Goal: Task Accomplishment & Management: Manage account settings

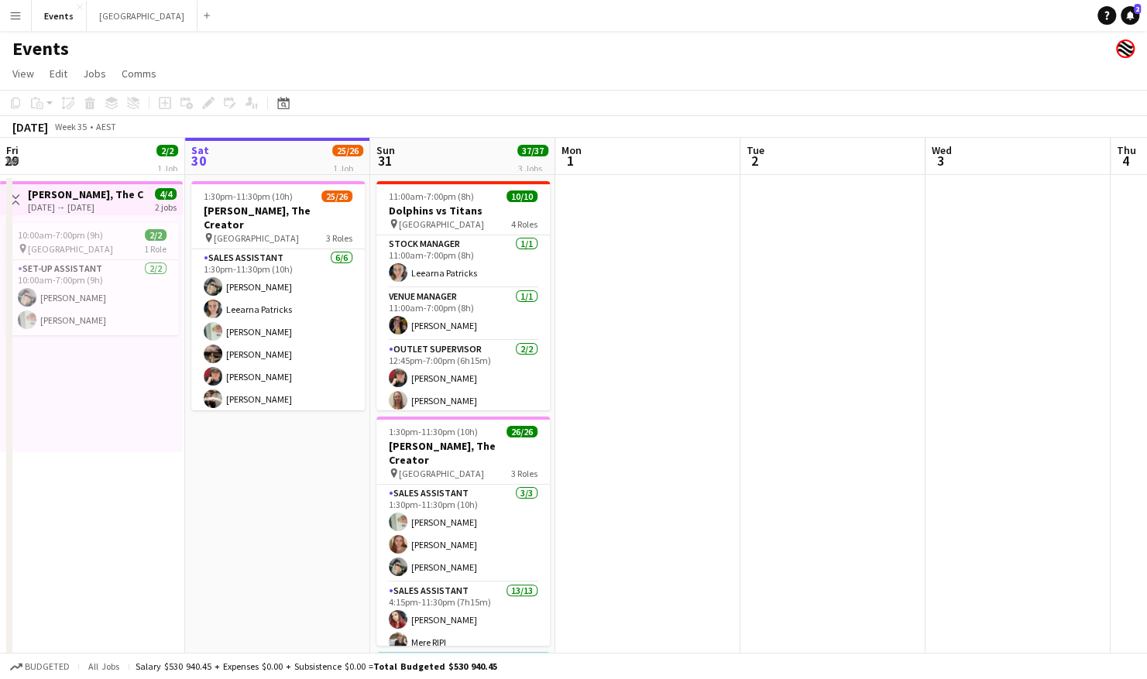
click at [15, 12] on app-icon "Menu" at bounding box center [15, 15] width 12 height 12
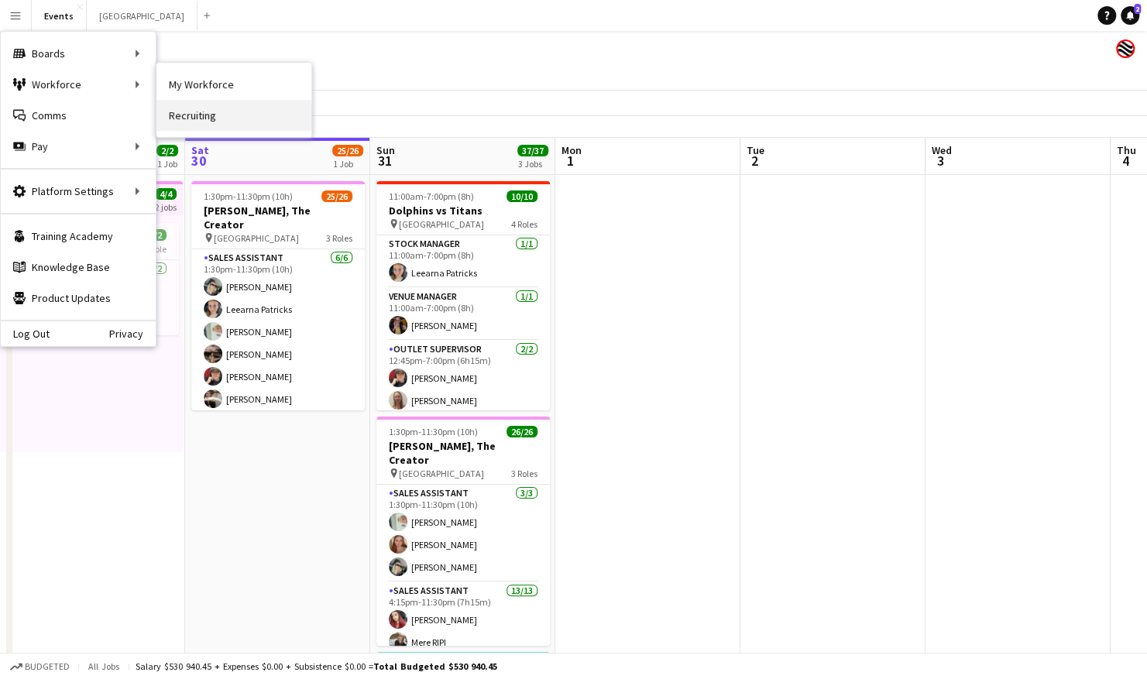
click at [218, 121] on link "Recruiting" at bounding box center [233, 115] width 155 height 31
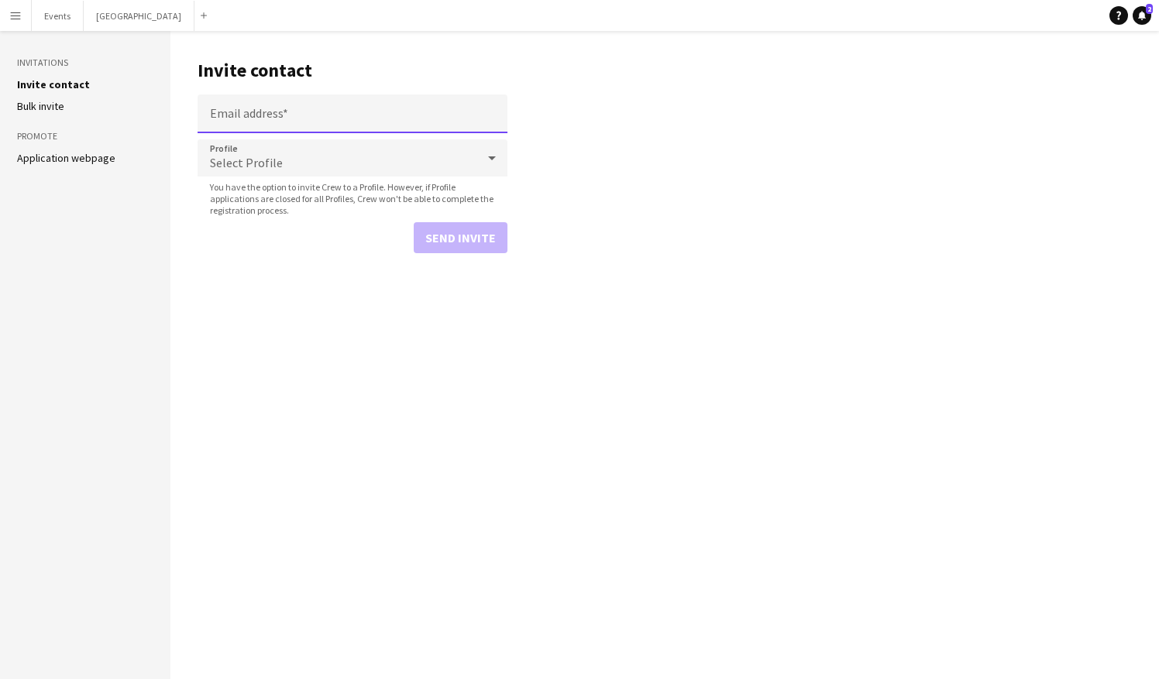
click at [237, 110] on input "Email address" at bounding box center [353, 114] width 310 height 39
type input "**********"
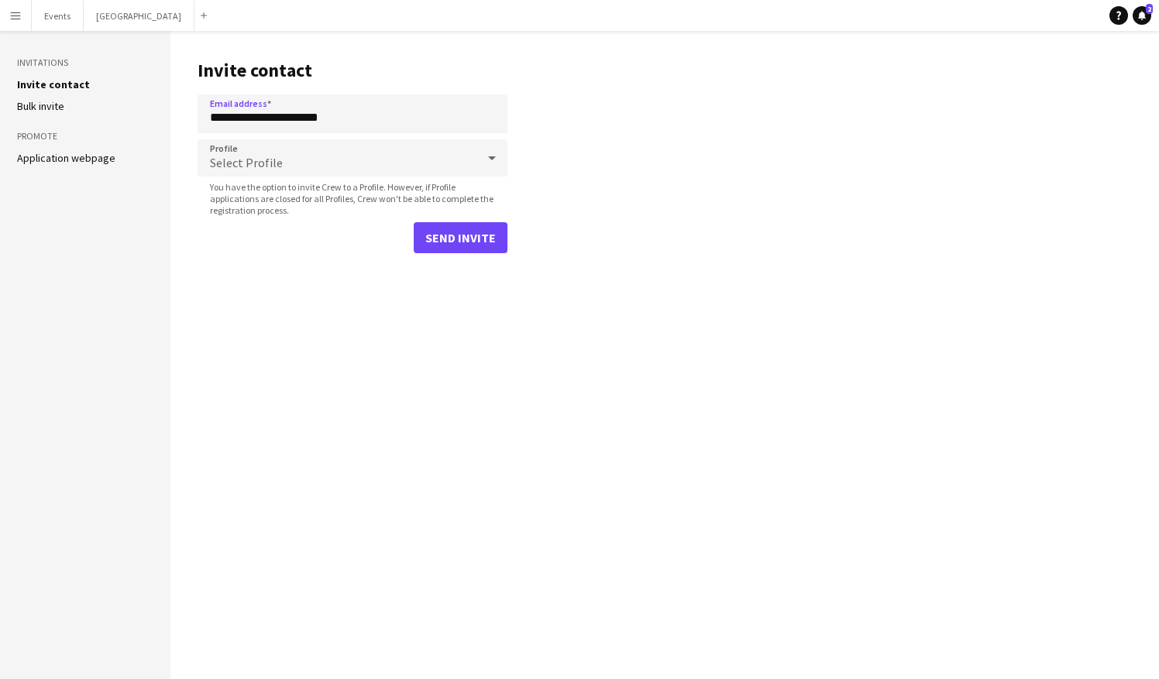
click at [271, 149] on div "Select Profile" at bounding box center [337, 157] width 279 height 37
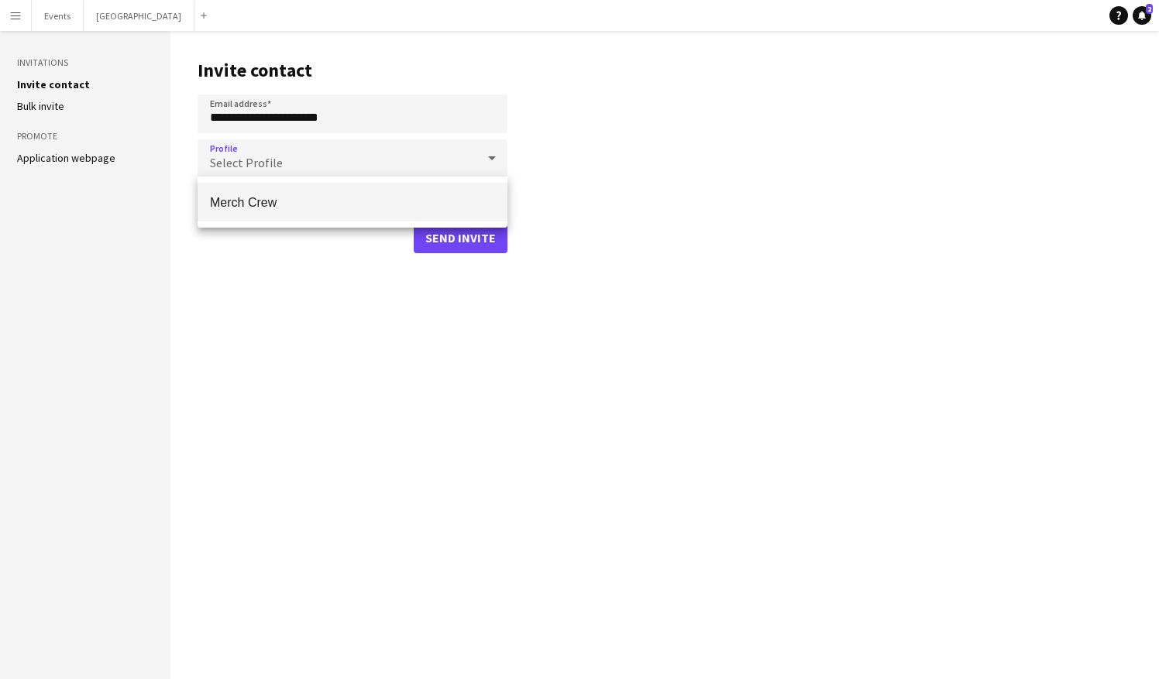
click at [279, 200] on span "Merch Crew" at bounding box center [352, 202] width 285 height 15
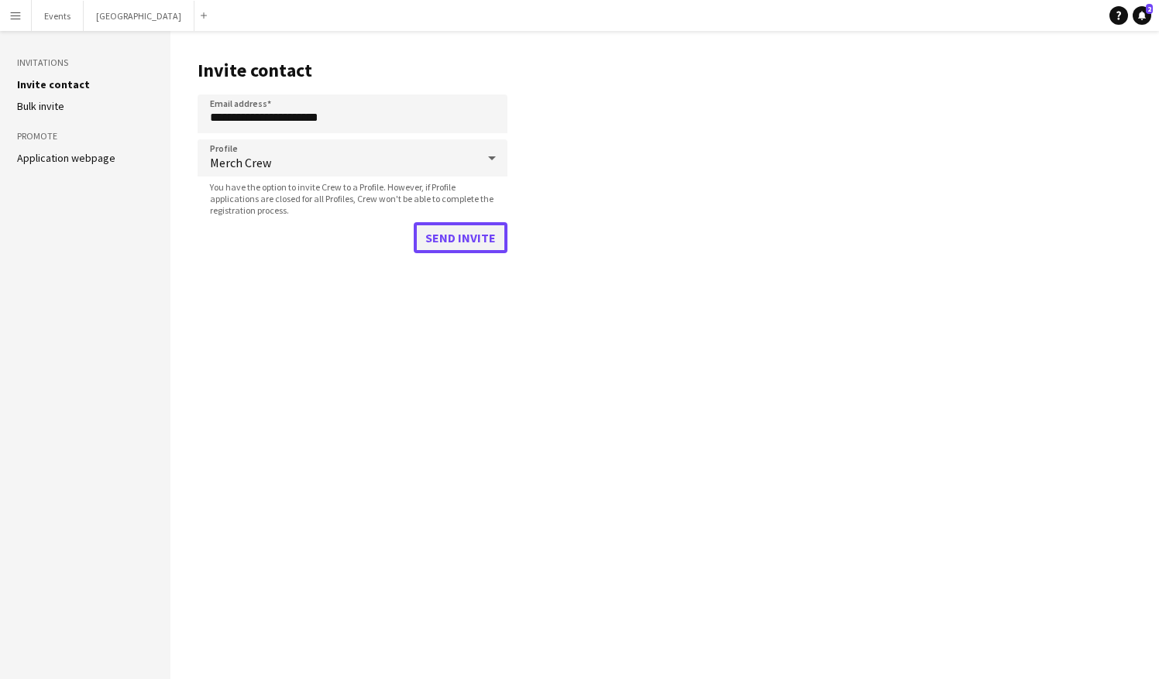
click at [466, 242] on button "Send invite" at bounding box center [461, 237] width 94 height 31
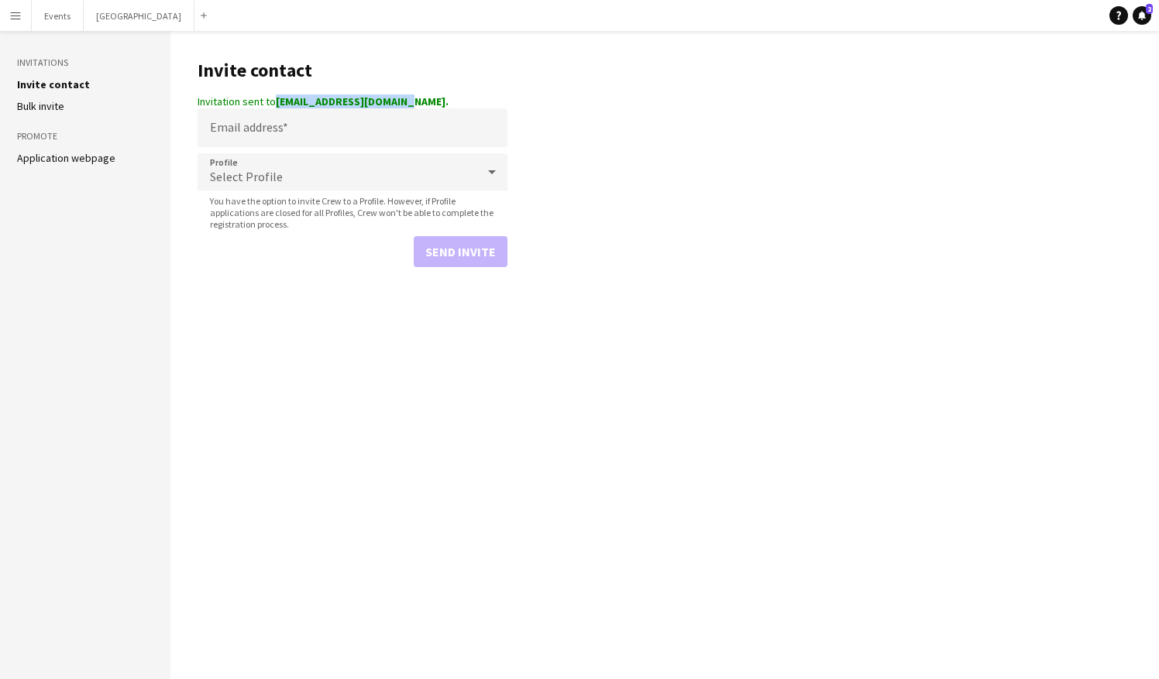
drag, startPoint x: 276, startPoint y: 101, endPoint x: 409, endPoint y: 106, distance: 133.3
click at [409, 106] on div "Invitation sent to [EMAIL_ADDRESS][DOMAIN_NAME]." at bounding box center [353, 102] width 310 height 14
copy strong "[EMAIL_ADDRESS][DOMAIN_NAME]"
click at [61, 13] on button "Events Close" at bounding box center [58, 16] width 52 height 30
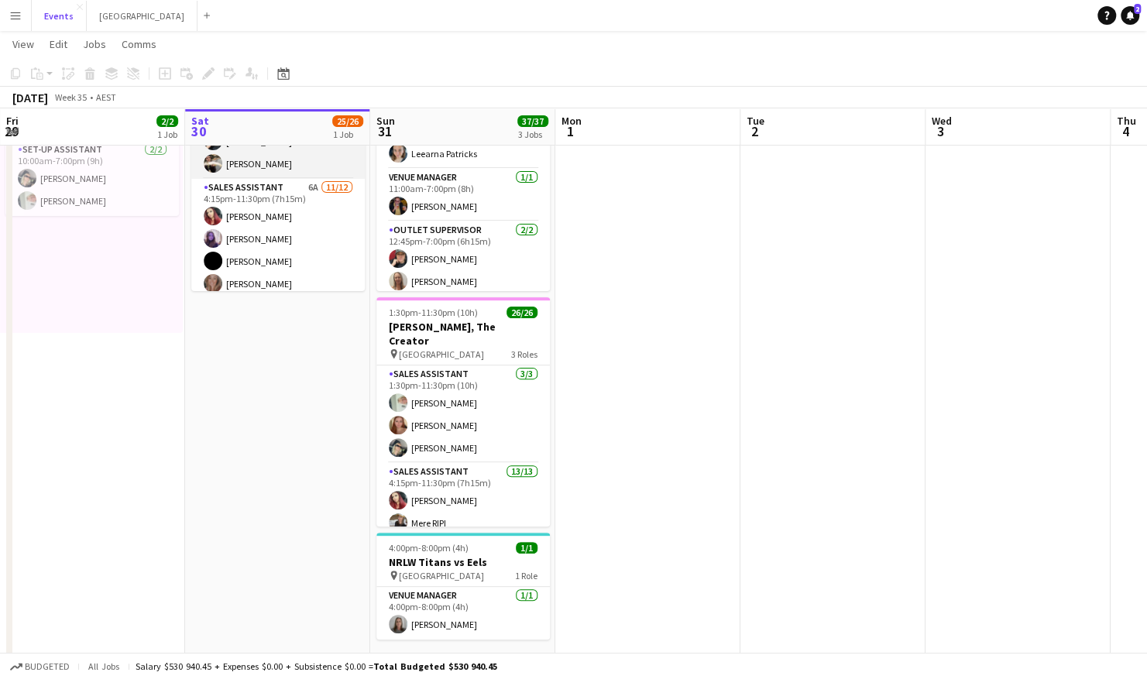
scroll to position [133, 0]
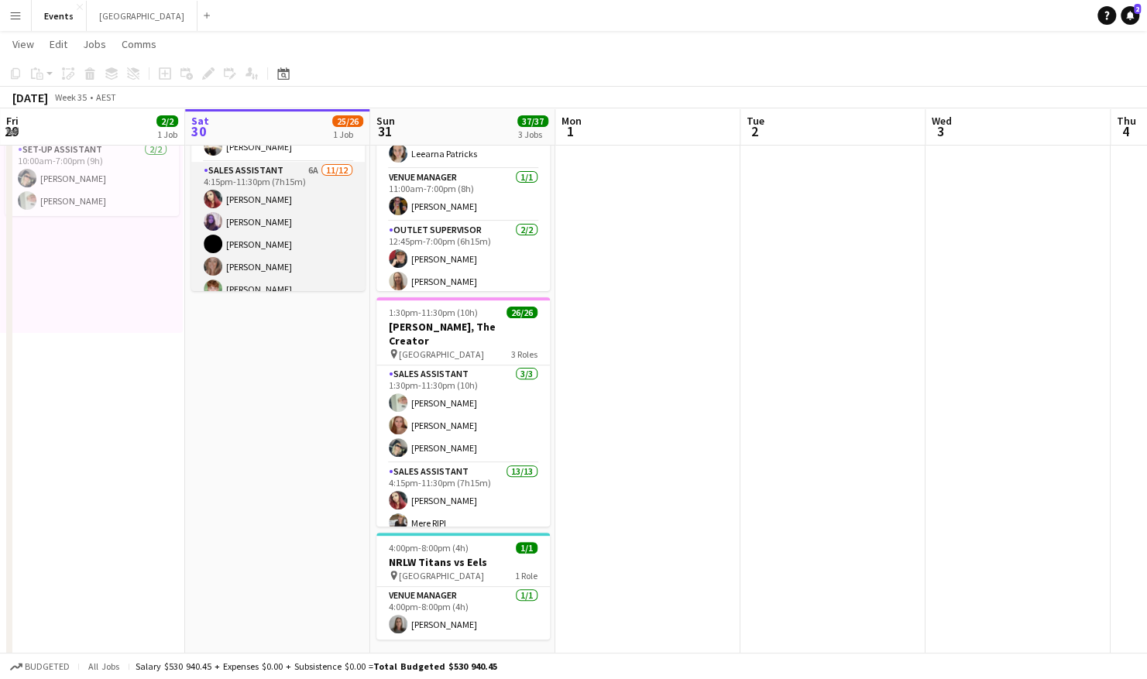
click at [272, 190] on app-card-role "Sales Assistant 6A [DATE] 4:15pm-11:30pm (7h15m) [PERSON_NAME] [PERSON_NAME] [P…" at bounding box center [278, 312] width 174 height 300
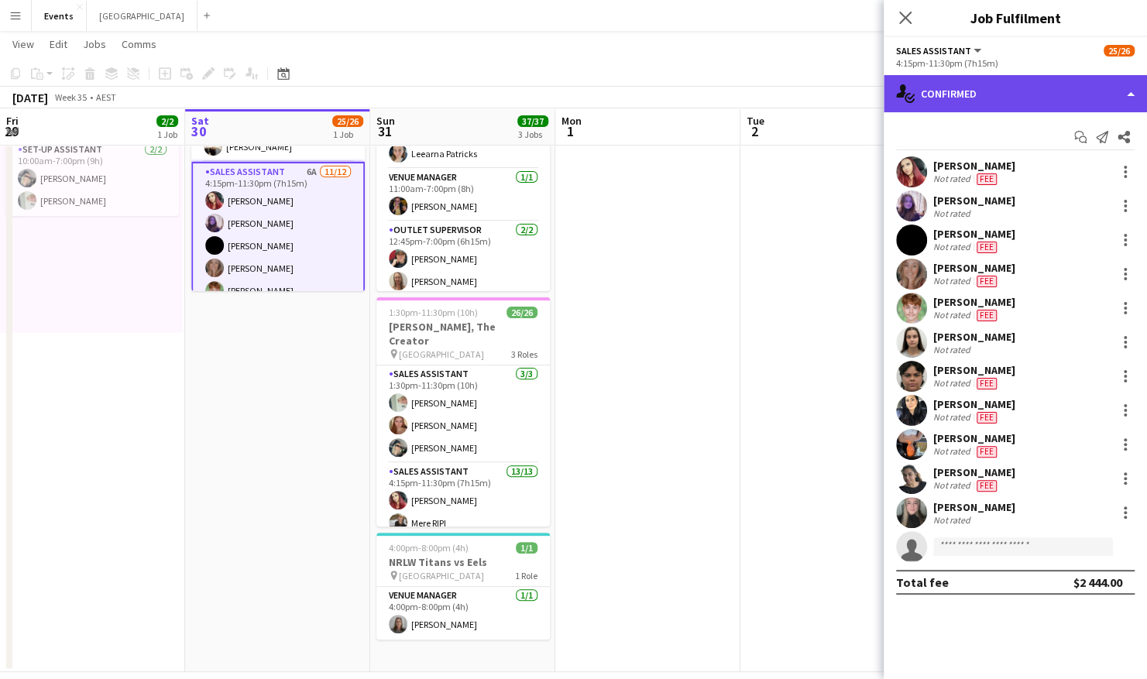
click at [981, 98] on div "single-neutral-actions-check-2 Confirmed" at bounding box center [1015, 93] width 263 height 37
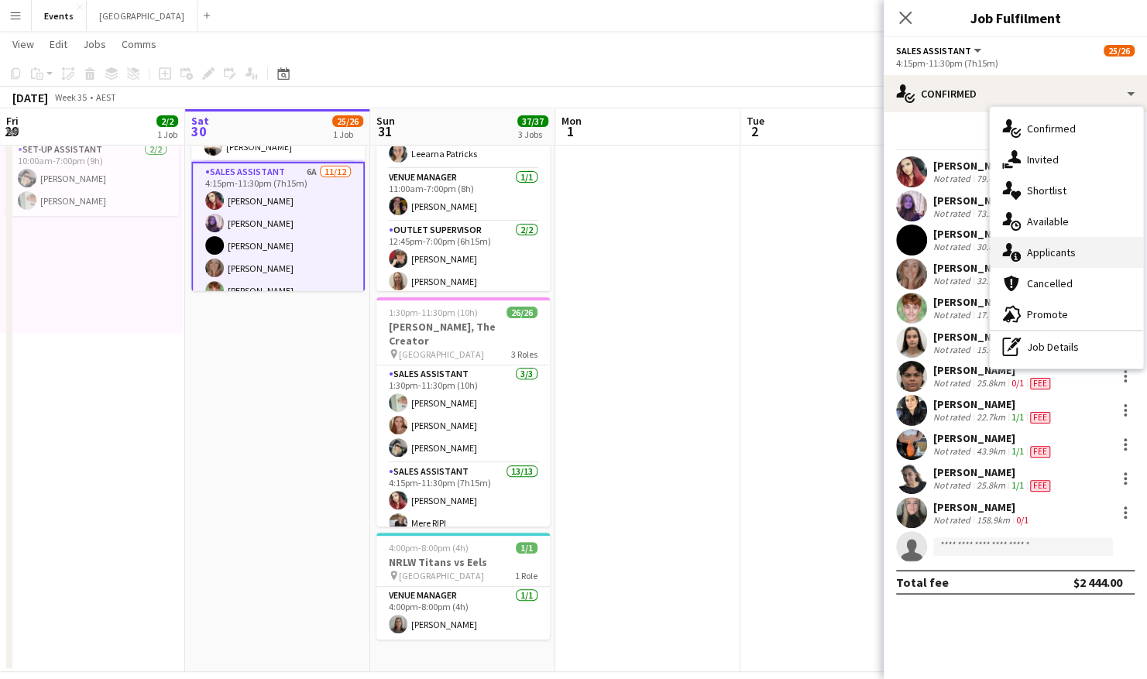
click at [1041, 262] on div "single-neutral-actions-information Applicants" at bounding box center [1066, 252] width 153 height 31
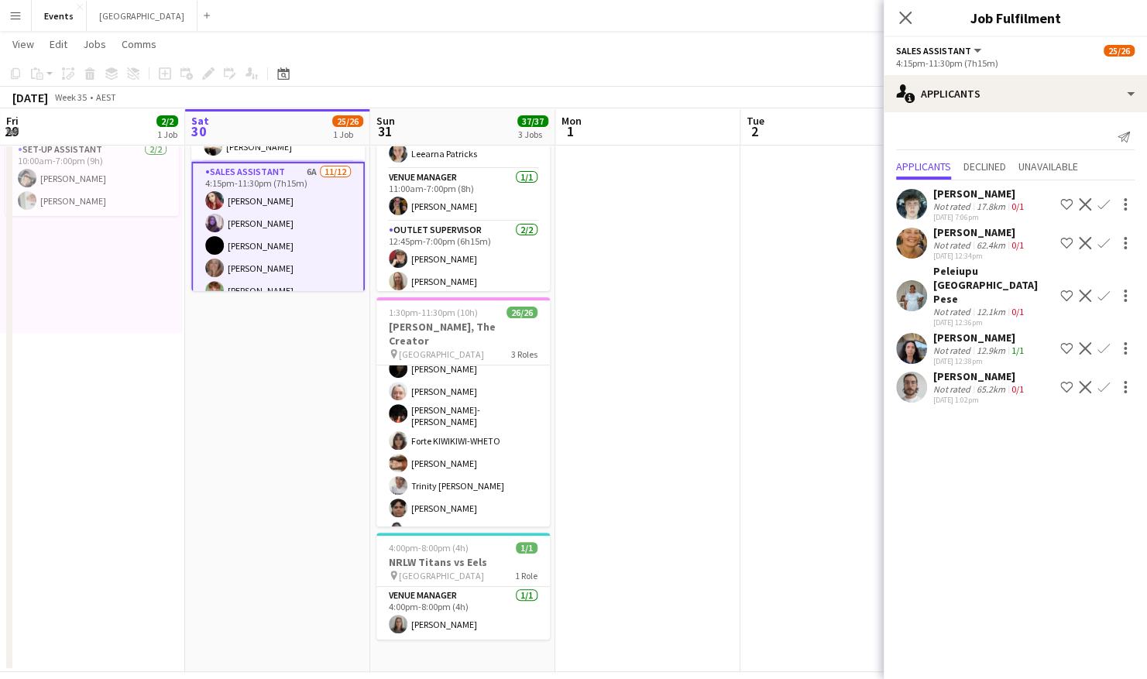
scroll to position [0, 0]
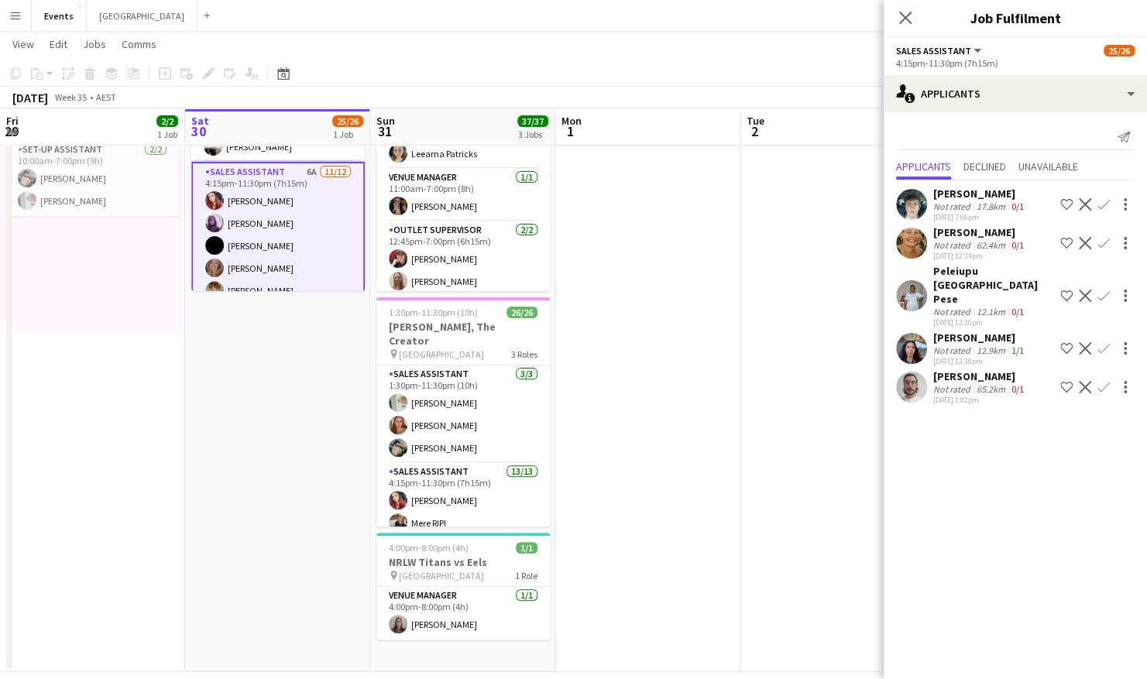
click at [274, 241] on app-card-role "Sales Assistant 6A [DATE] 4:15pm-11:30pm (7h15m) [PERSON_NAME] [PERSON_NAME] [P…" at bounding box center [278, 313] width 174 height 303
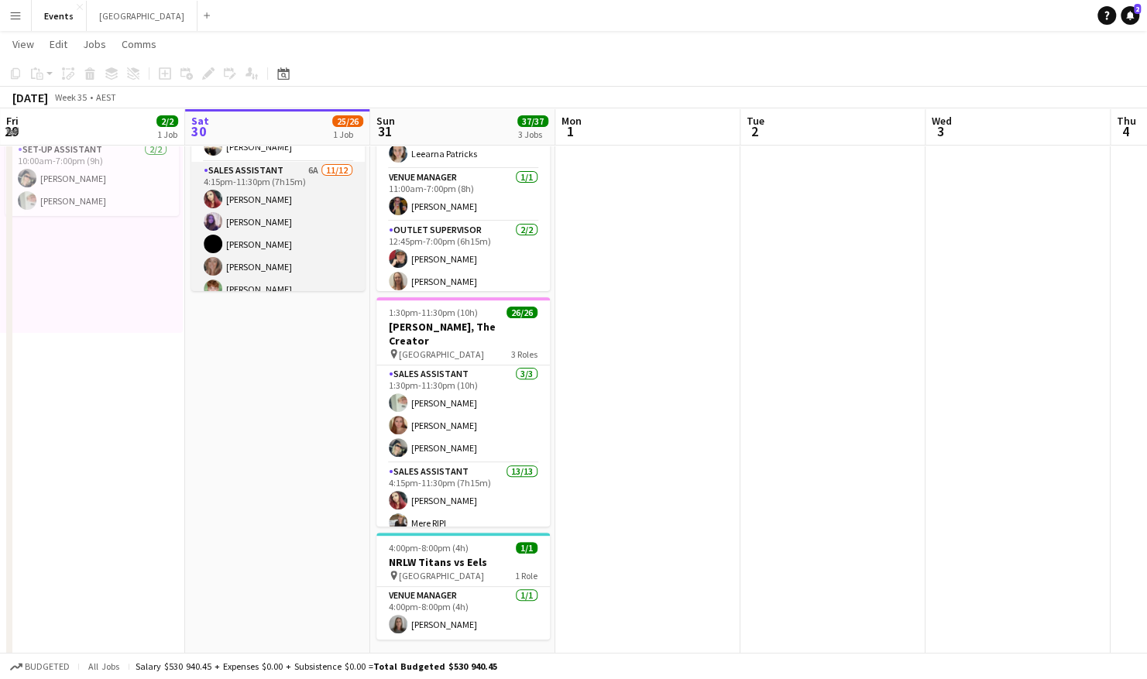
click at [274, 241] on app-card-role "Sales Assistant 6A [DATE] 4:15pm-11:30pm (7h15m) [PERSON_NAME] [PERSON_NAME] [P…" at bounding box center [278, 312] width 174 height 300
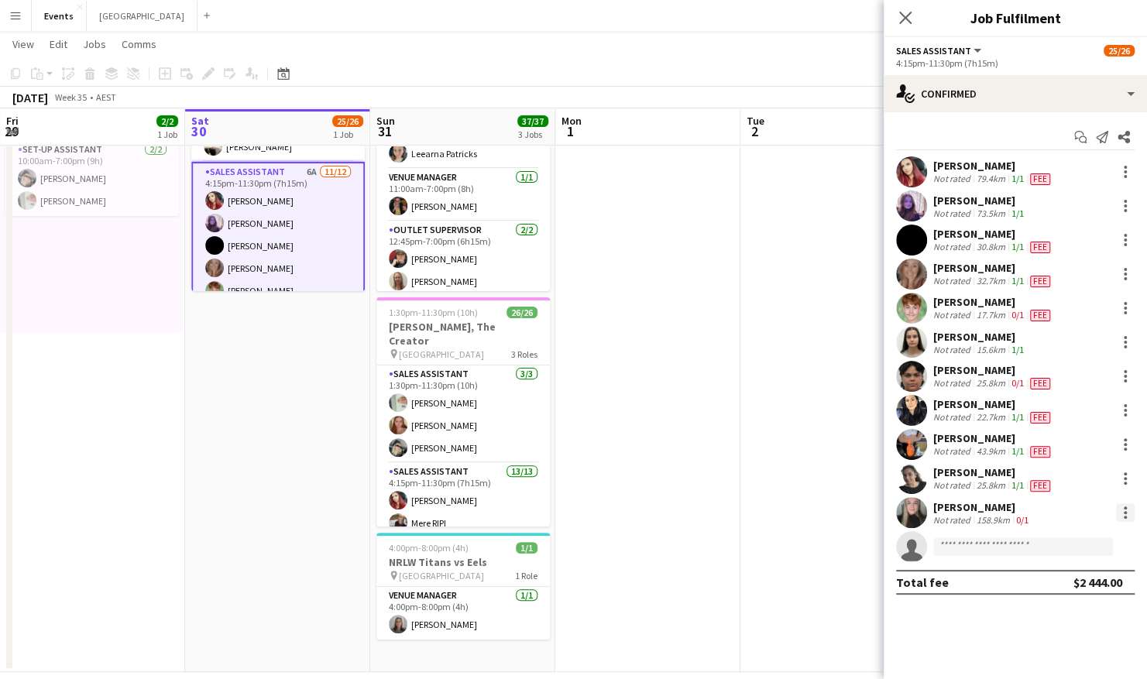
click at [1127, 512] on div at bounding box center [1125, 513] width 19 height 19
click at [911, 510] on div at bounding box center [573, 339] width 1147 height 679
click at [907, 515] on app-user-avatar at bounding box center [911, 512] width 31 height 31
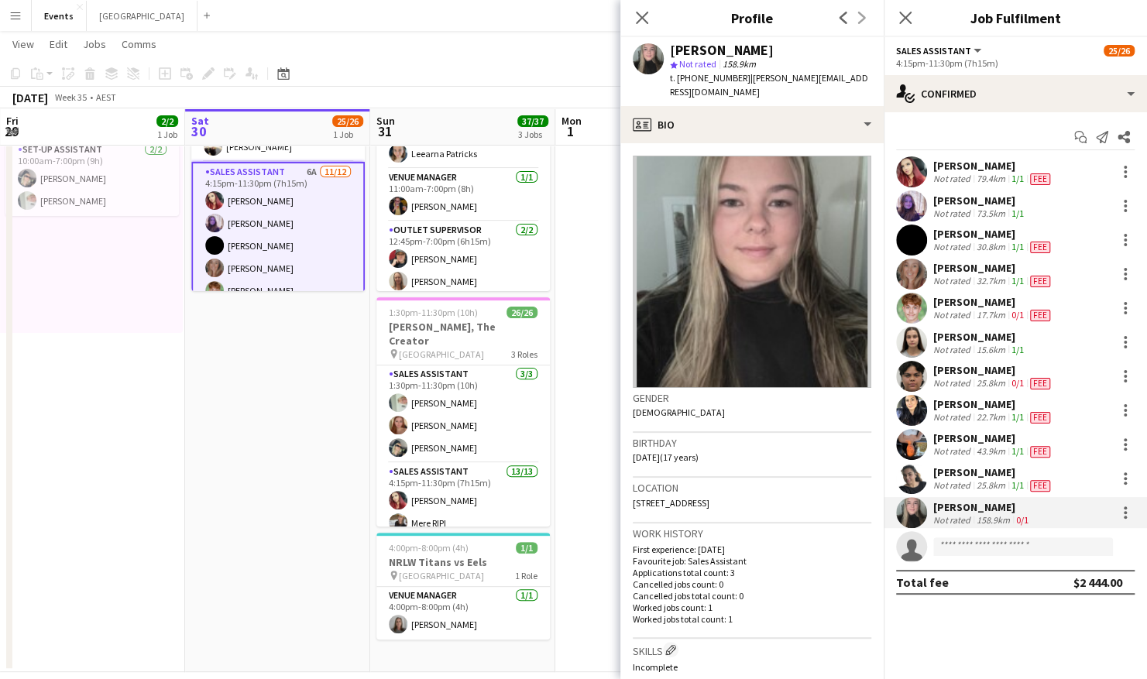
scroll to position [31, 0]
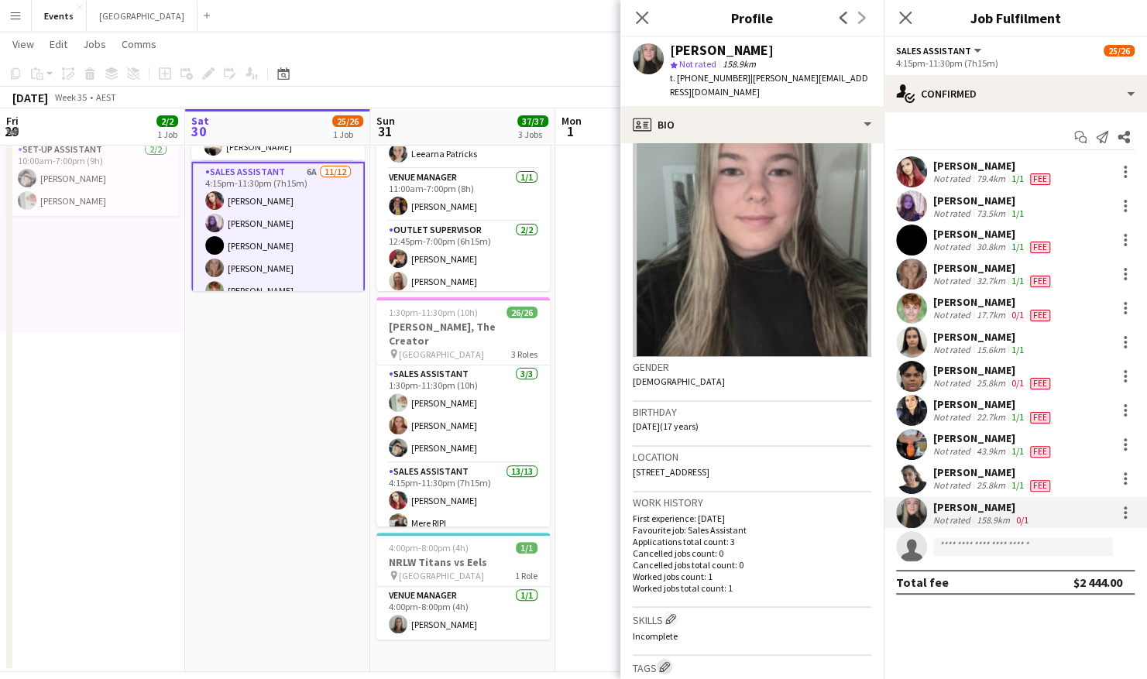
click at [665, 662] on app-icon "Edit crew company tags" at bounding box center [664, 667] width 11 height 11
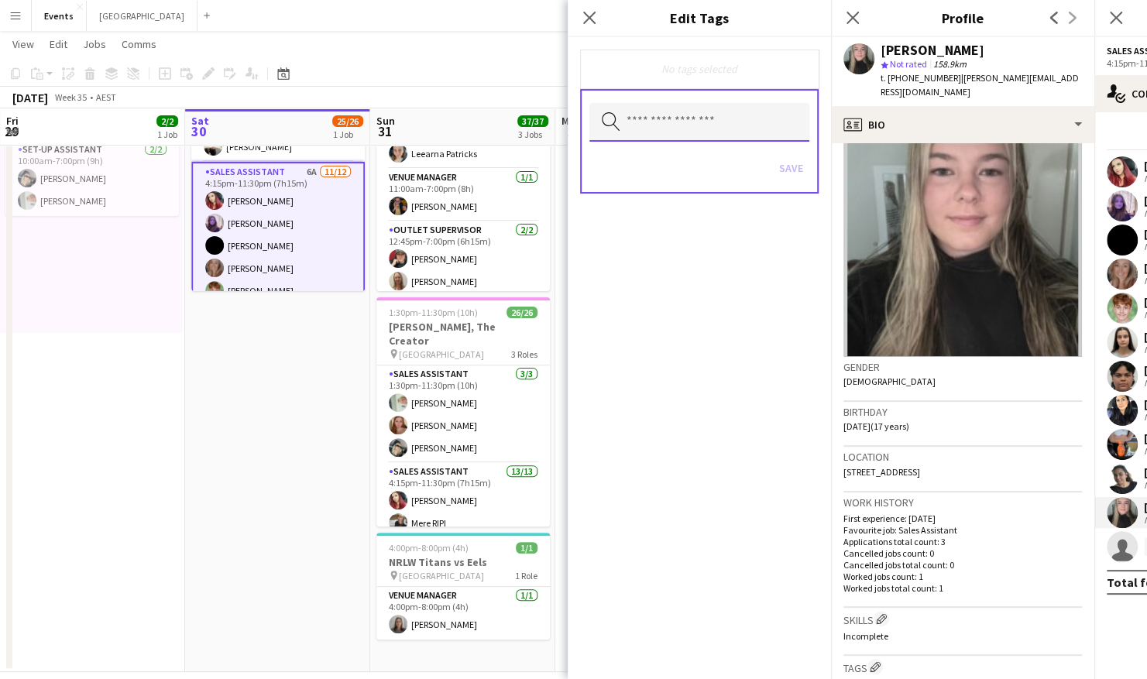
click at [658, 124] on input "text" at bounding box center [700, 122] width 220 height 39
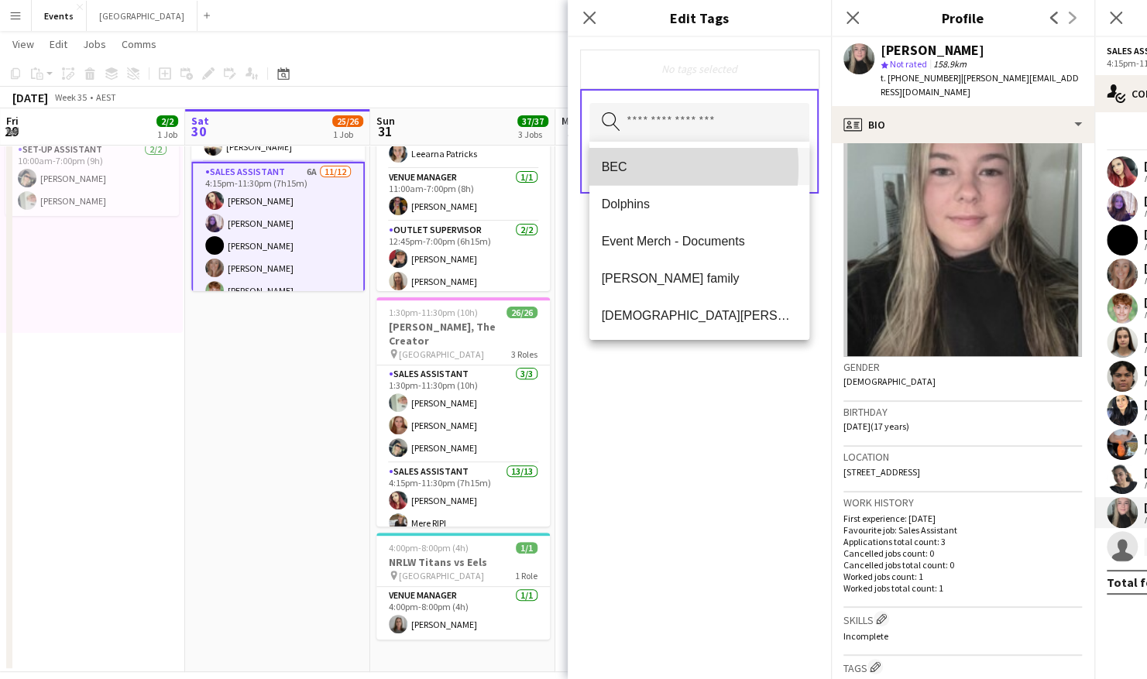
click at [615, 167] on span "BEC" at bounding box center [699, 167] width 195 height 15
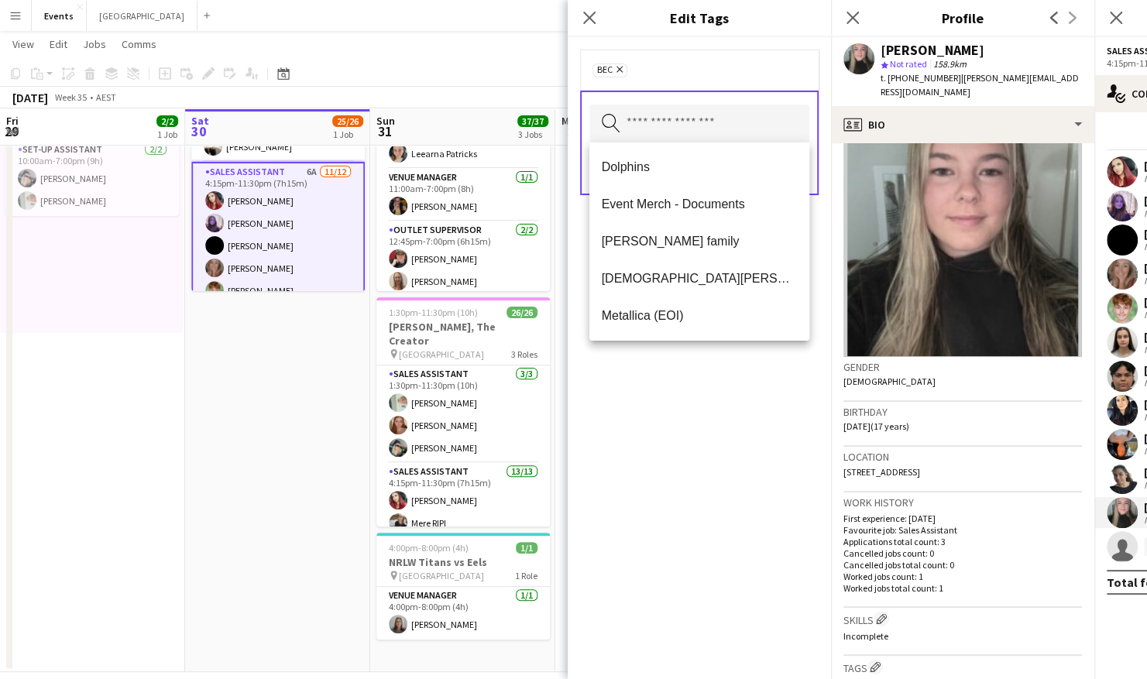
click at [722, 416] on div "BEC Remove Search by tag name Save" at bounding box center [699, 358] width 263 height 642
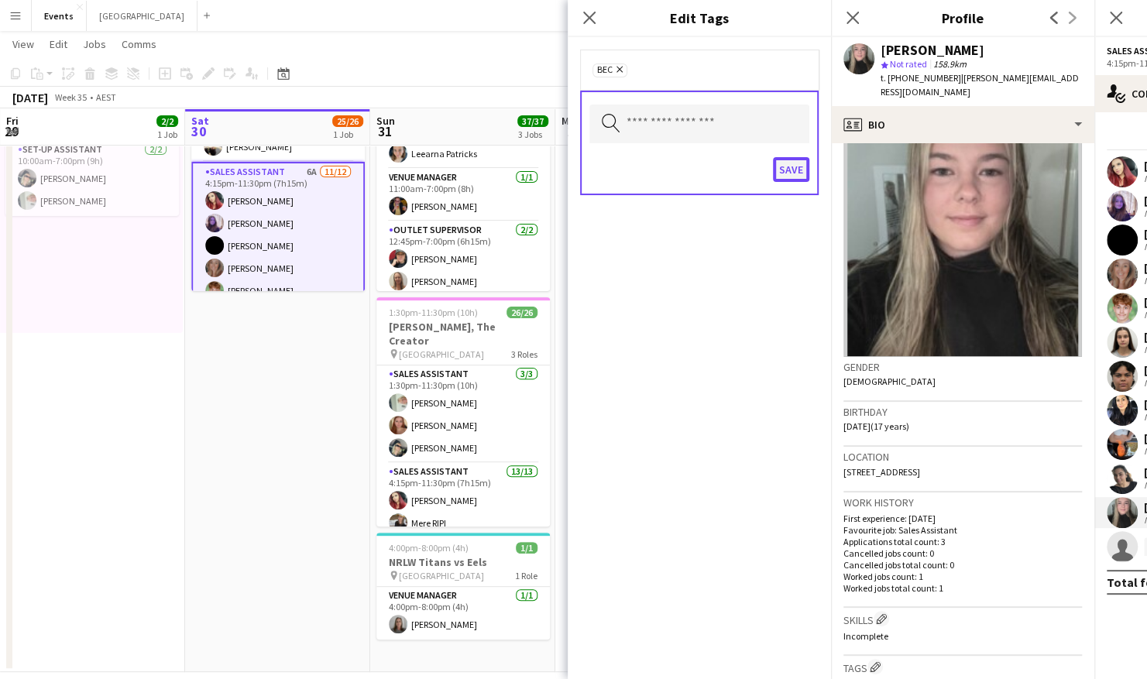
click at [793, 167] on button "Save" at bounding box center [791, 169] width 36 height 25
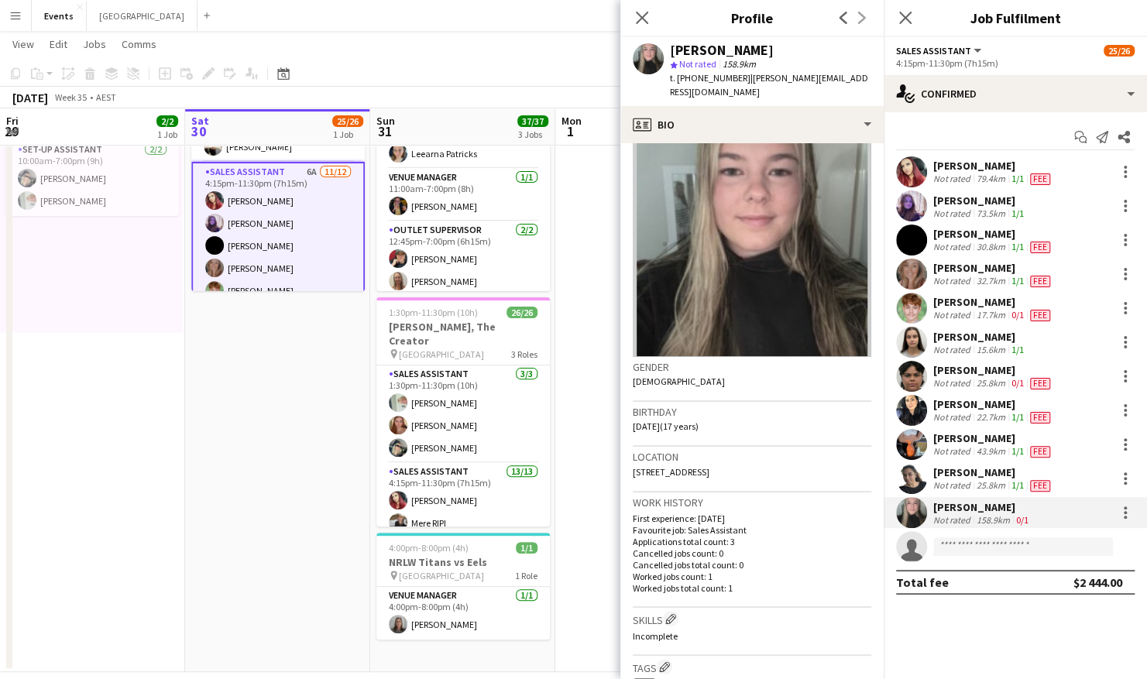
click at [870, 541] on app-crew-profile-bio "Gender [DEMOGRAPHIC_DATA] Birthday [DEMOGRAPHIC_DATA] (17 years) Location [STRE…" at bounding box center [751, 411] width 263 height 536
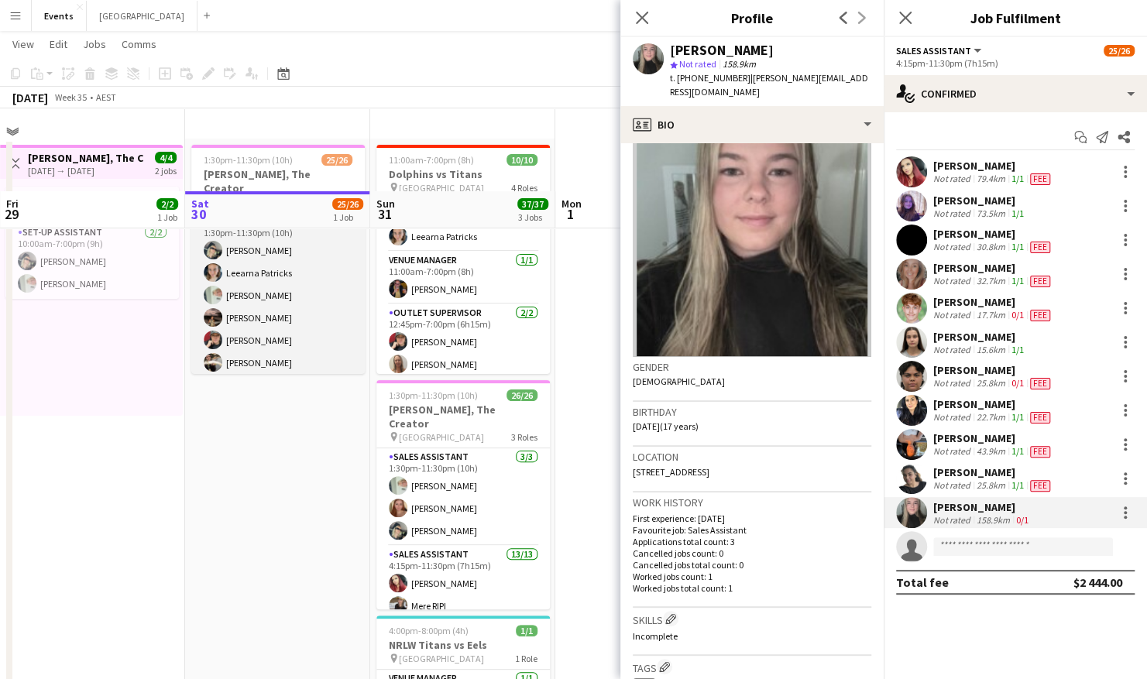
scroll to position [0, 0]
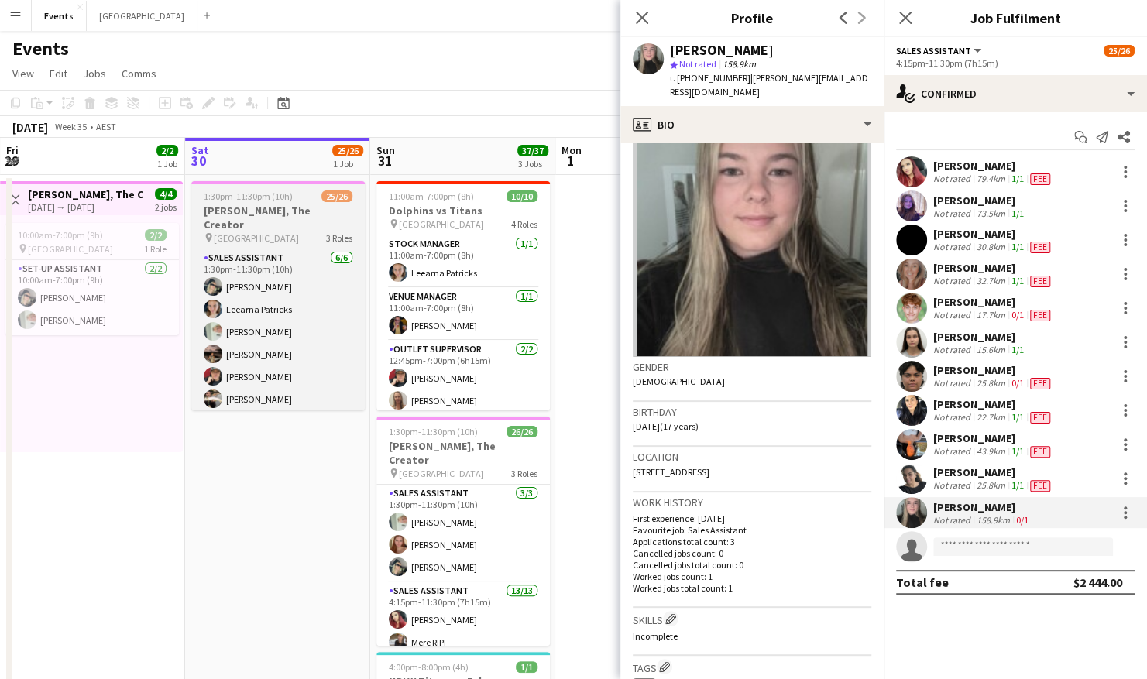
click at [275, 216] on h3 "[PERSON_NAME], The Creator" at bounding box center [278, 218] width 174 height 28
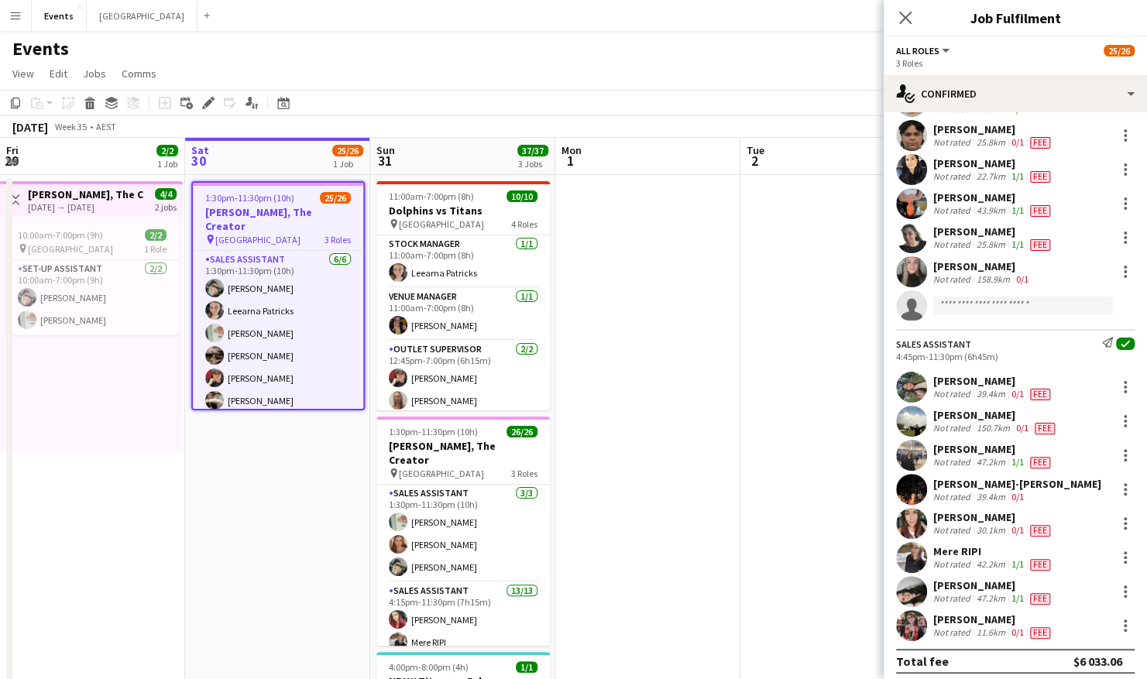
scroll to position [579, 0]
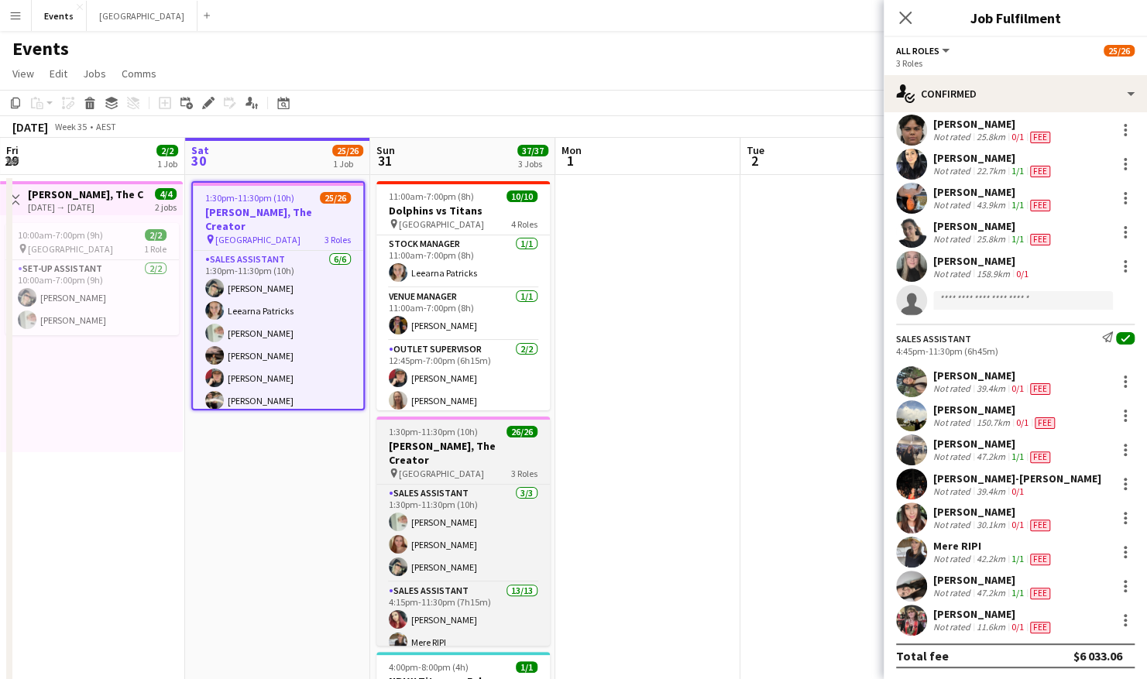
click at [454, 426] on span "1:30pm-11:30pm (10h)" at bounding box center [433, 432] width 89 height 12
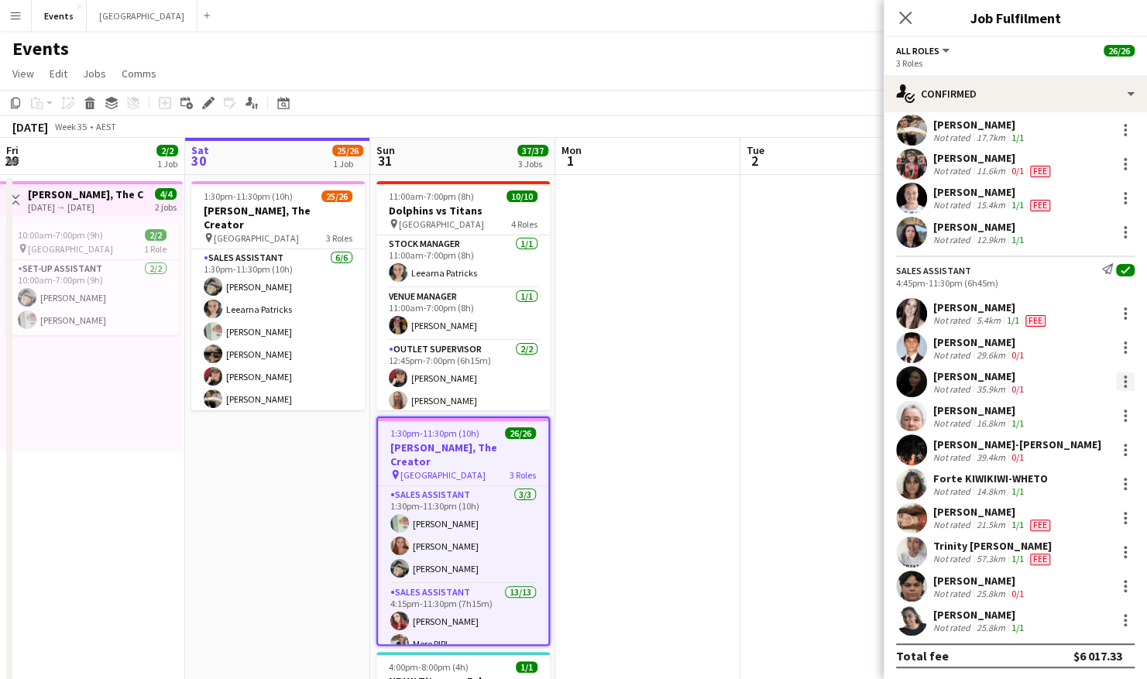
click at [1116, 381] on div at bounding box center [1125, 382] width 19 height 19
click at [912, 388] on div at bounding box center [573, 339] width 1147 height 679
click at [907, 382] on app-user-avatar at bounding box center [911, 381] width 31 height 31
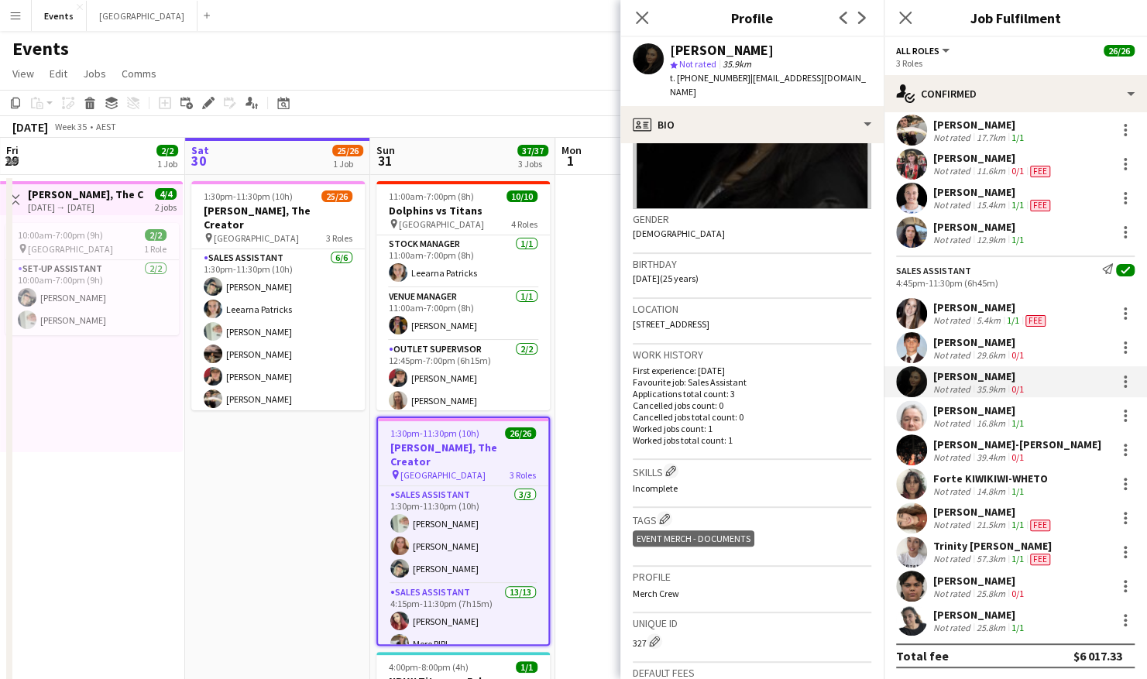
scroll to position [180, 0]
click at [665, 512] on app-icon "Edit crew company tags" at bounding box center [664, 517] width 11 height 11
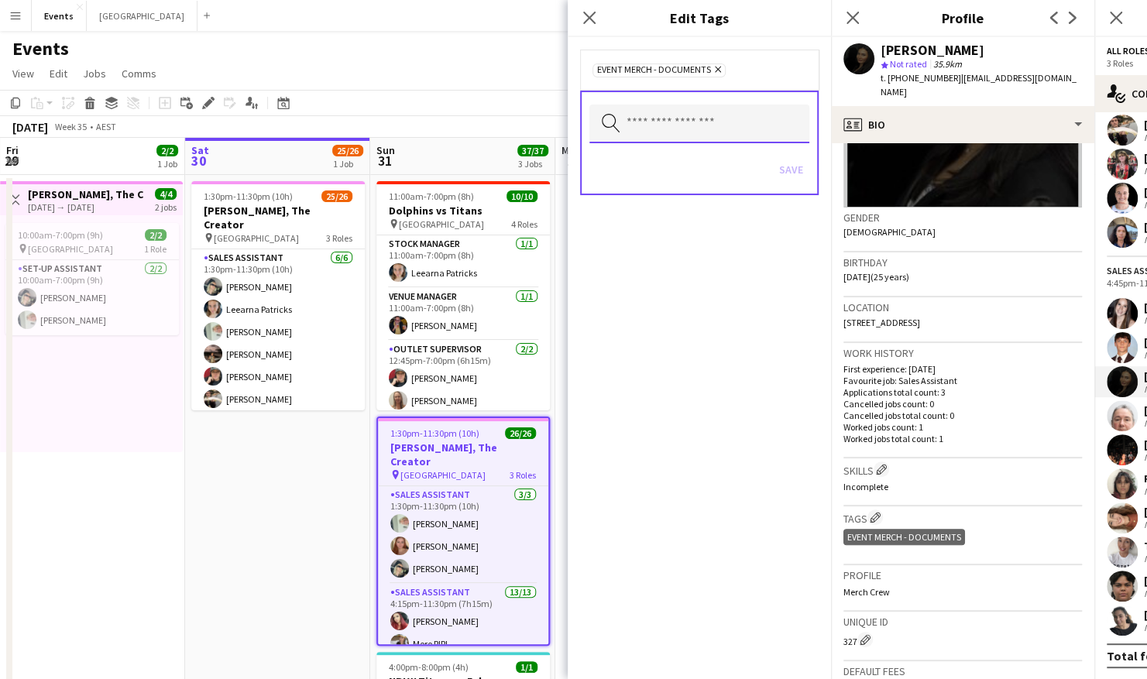
click at [665, 133] on input "text" at bounding box center [700, 124] width 220 height 39
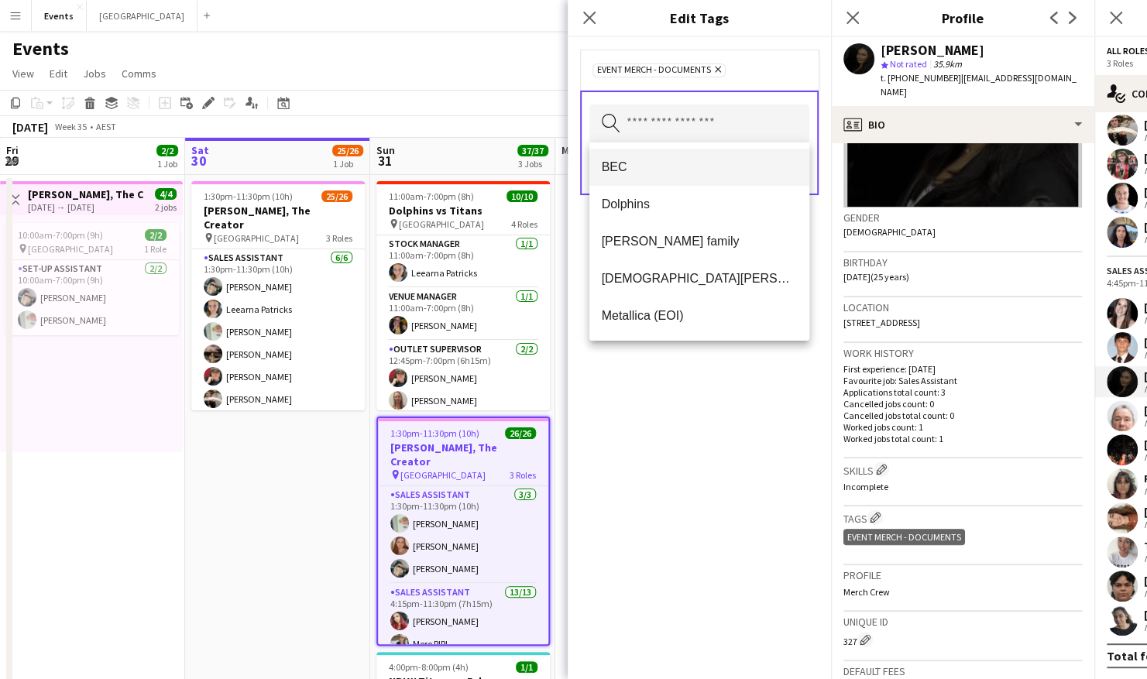
click at [648, 170] on span "BEC" at bounding box center [699, 167] width 195 height 15
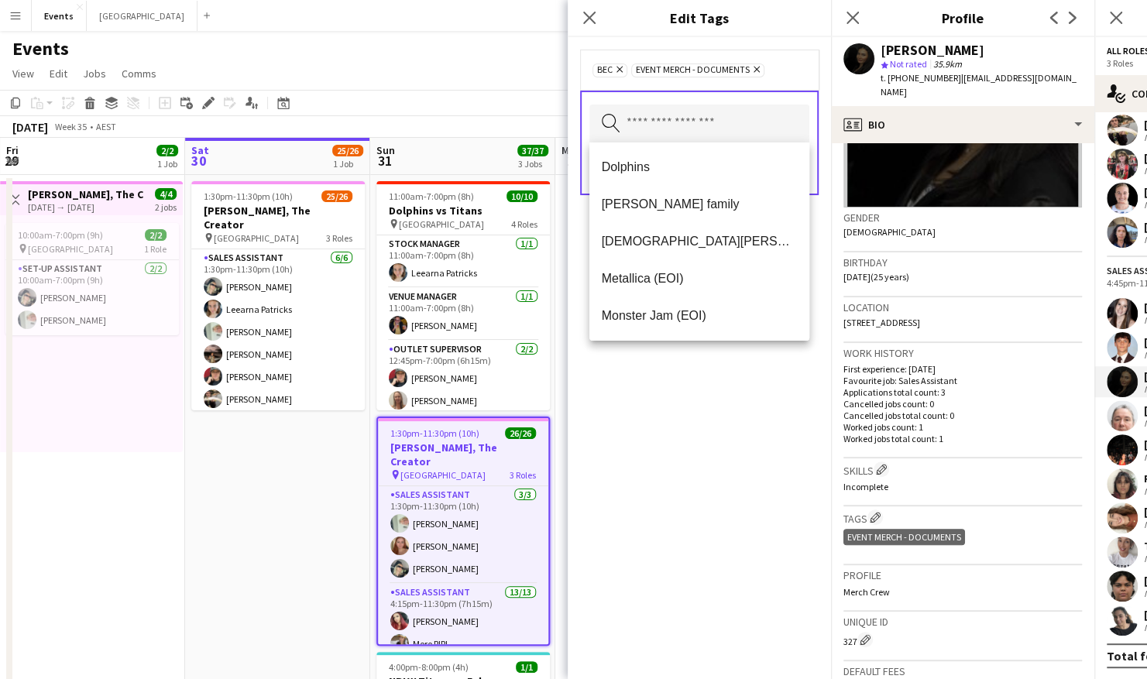
click at [696, 491] on div "BEC Remove Event Merch - Documents Remove Search by tag name Save" at bounding box center [699, 358] width 263 height 642
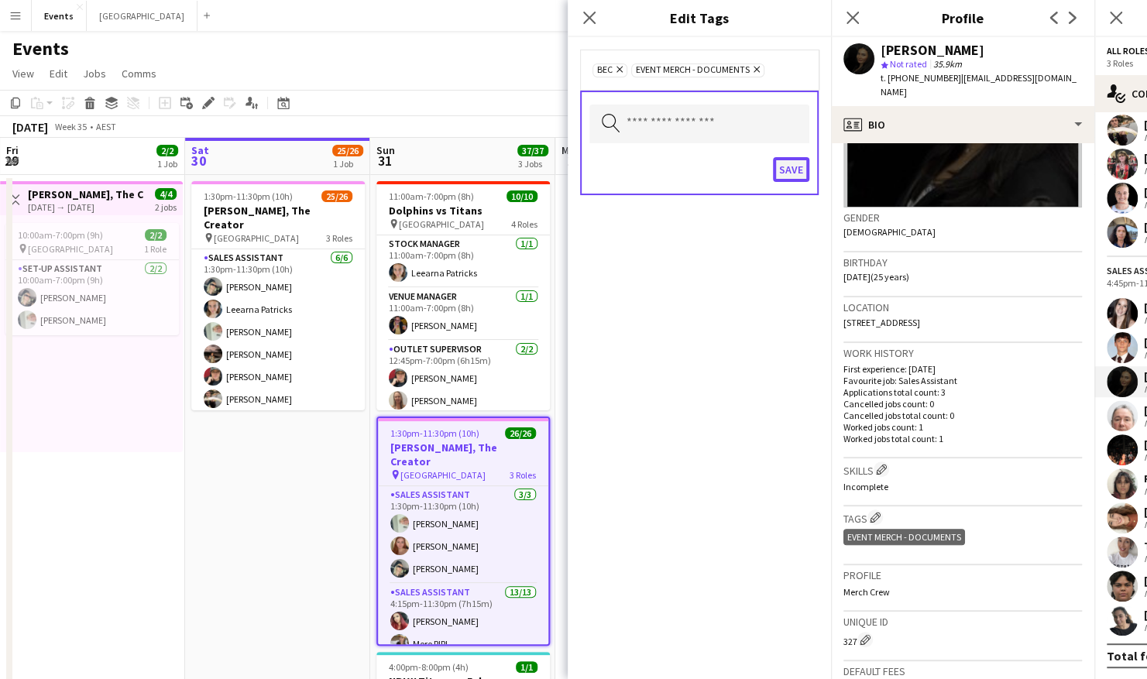
click at [793, 167] on button "Save" at bounding box center [791, 169] width 36 height 25
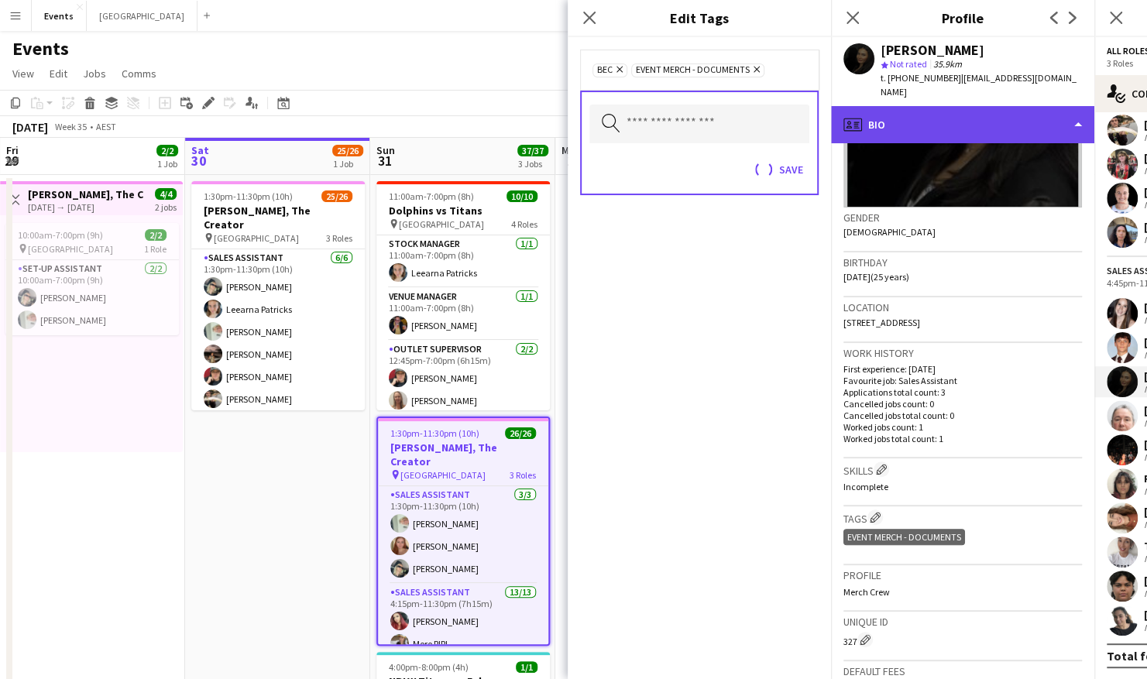
click at [950, 121] on div "profile Bio" at bounding box center [962, 124] width 263 height 37
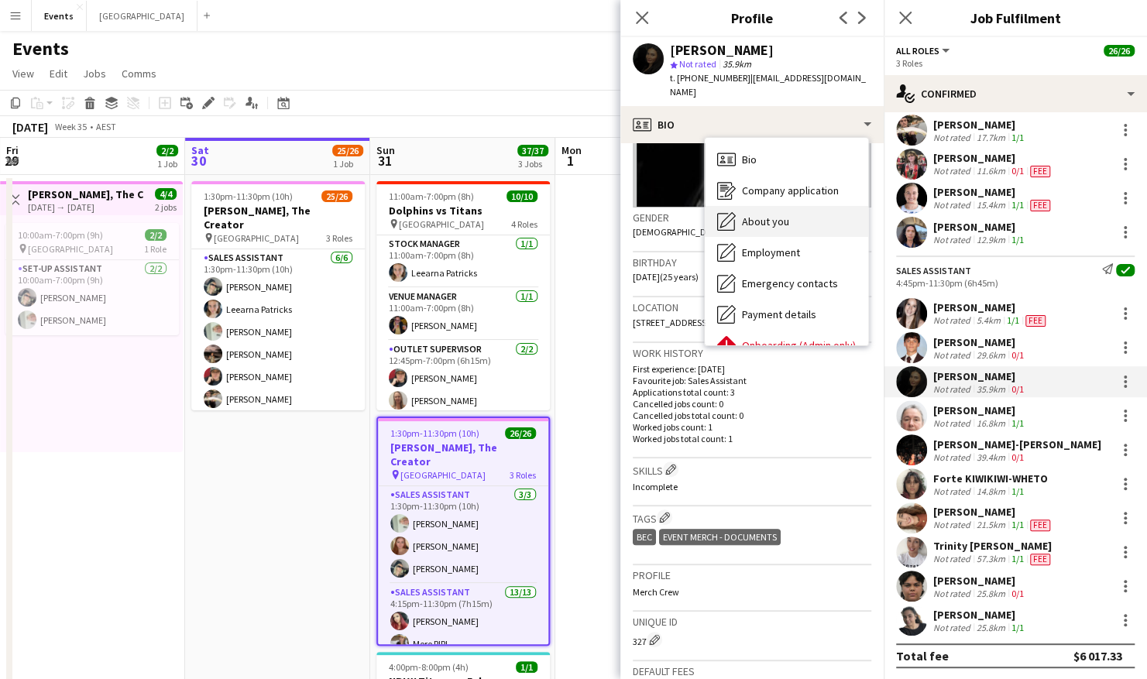
click at [770, 215] on span "About you" at bounding box center [765, 222] width 47 height 14
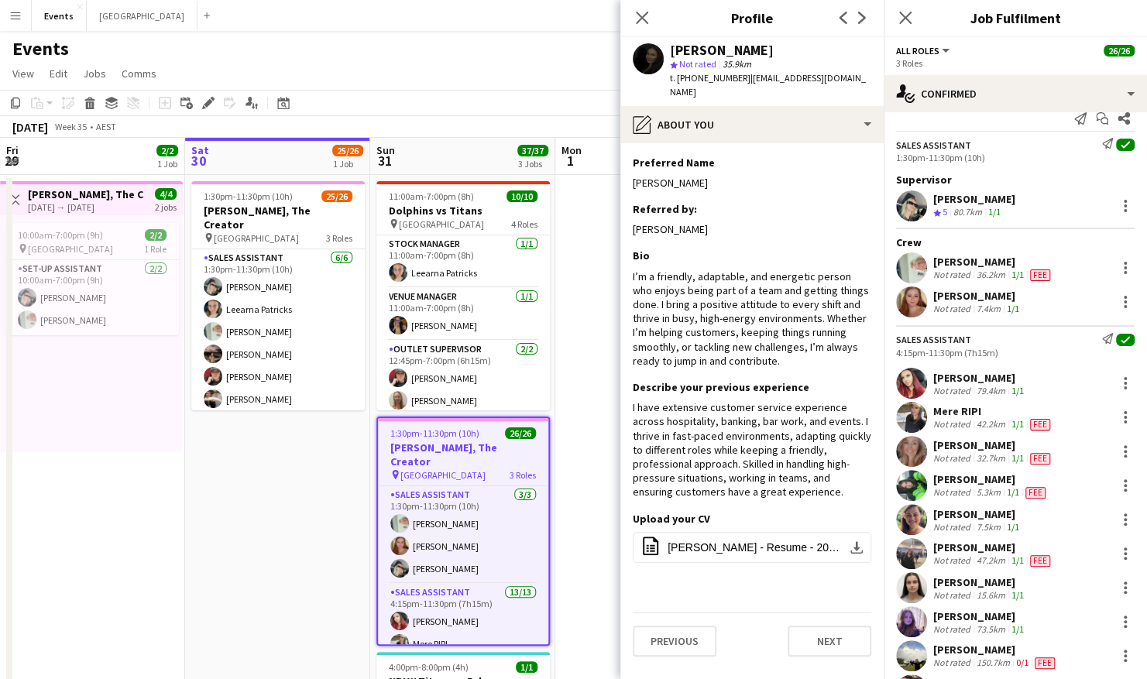
scroll to position [18, 0]
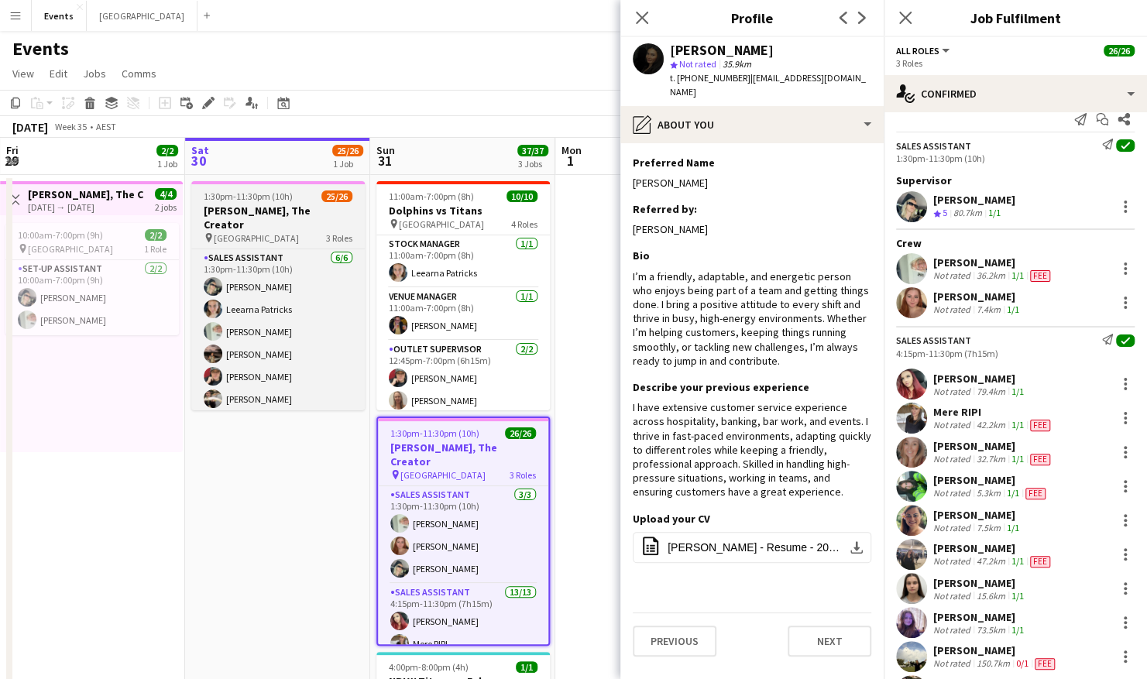
click at [284, 206] on h3 "[PERSON_NAME], The Creator" at bounding box center [278, 218] width 174 height 28
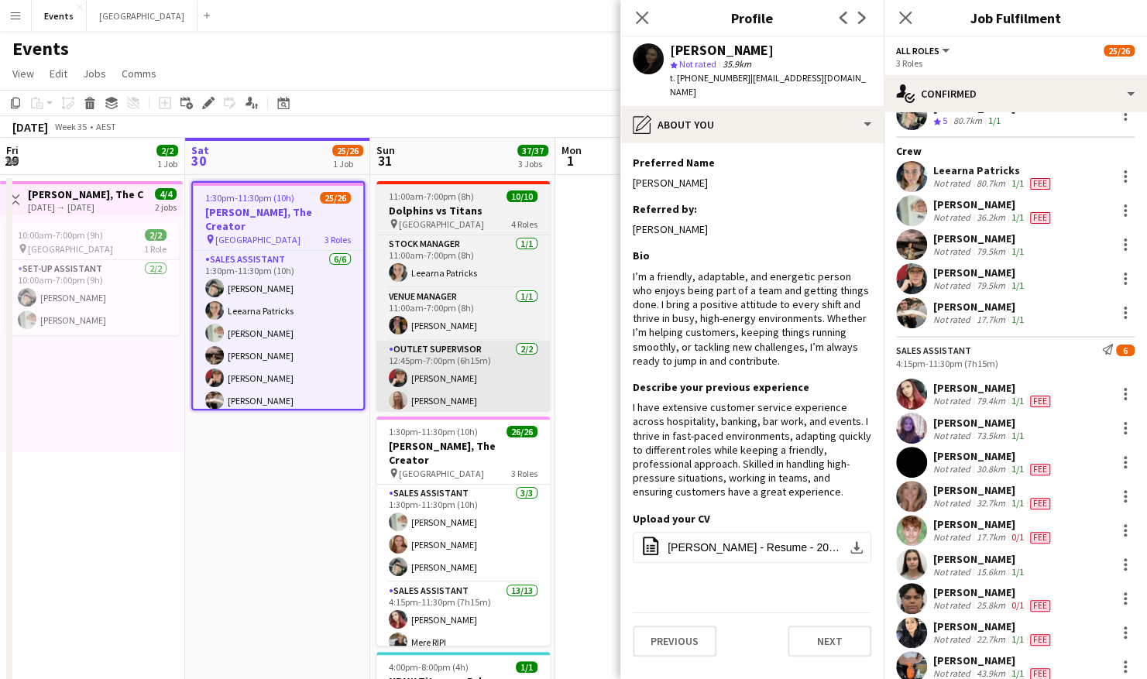
scroll to position [109, 0]
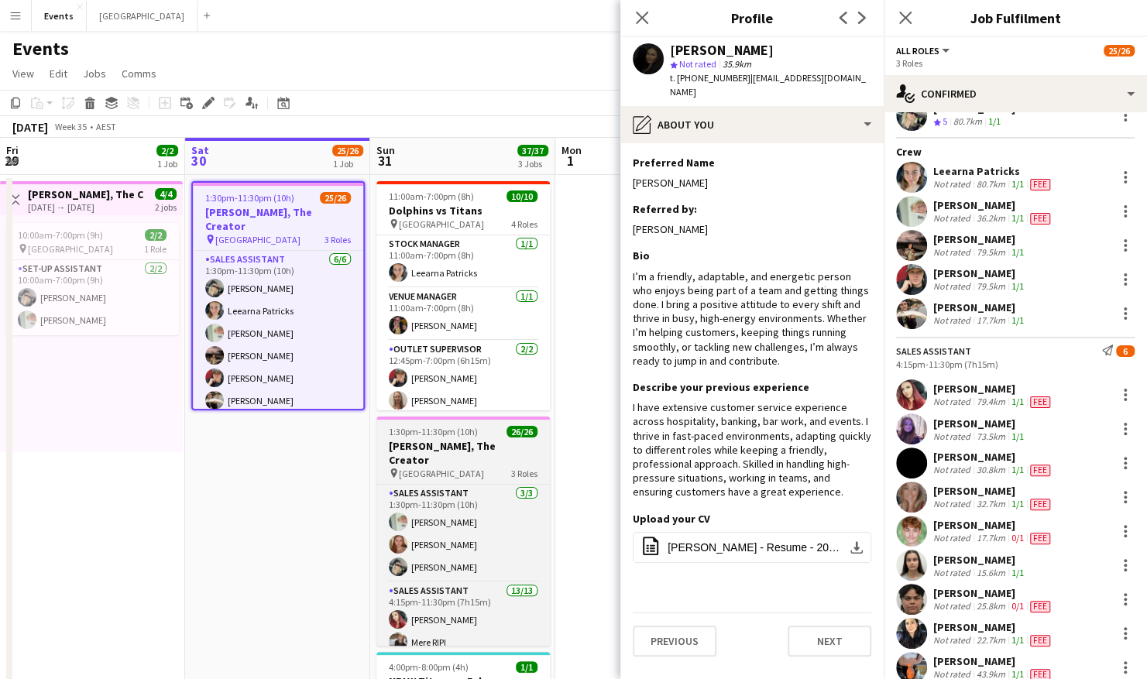
click at [446, 438] on app-job-card "1:30pm-11:30pm (10h) 26/26 [PERSON_NAME], The Creator pin Brisbane Entertainmen…" at bounding box center [463, 531] width 174 height 229
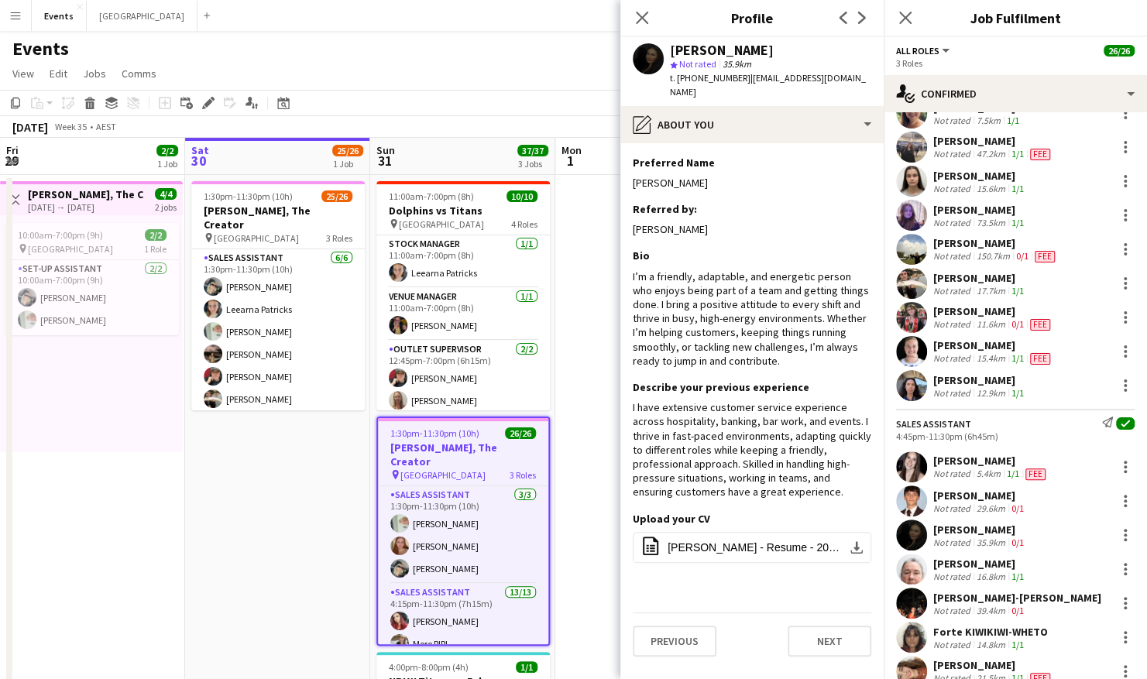
scroll to position [442, 0]
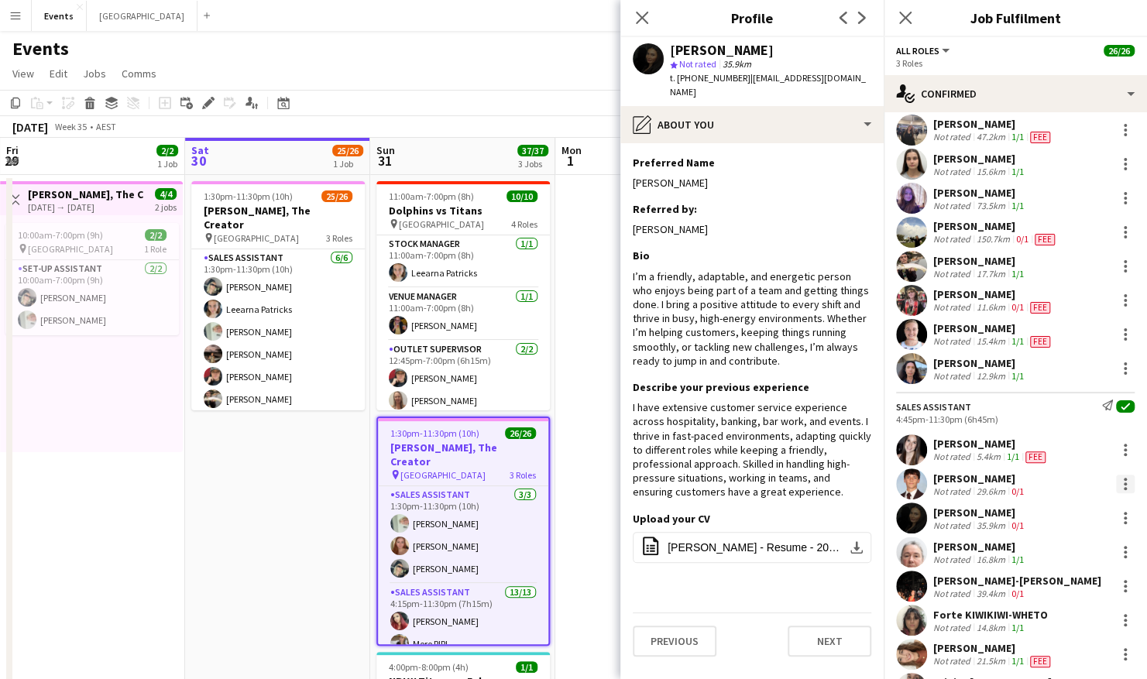
click at [1117, 488] on div at bounding box center [1125, 484] width 19 height 19
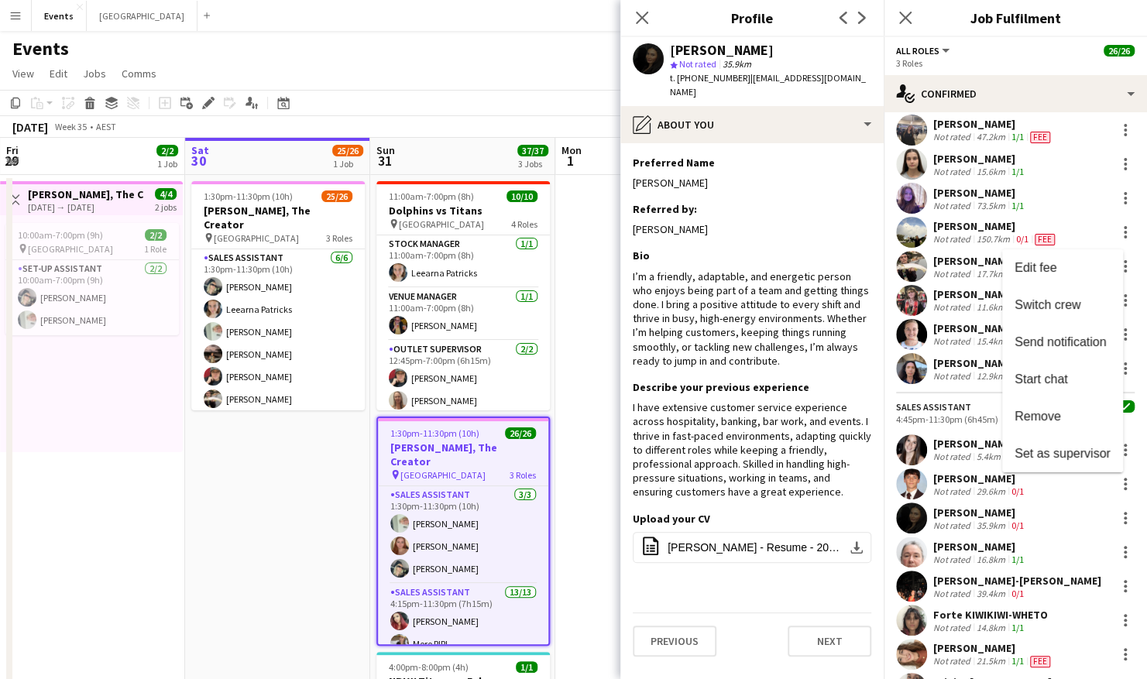
click at [913, 478] on div at bounding box center [573, 339] width 1147 height 679
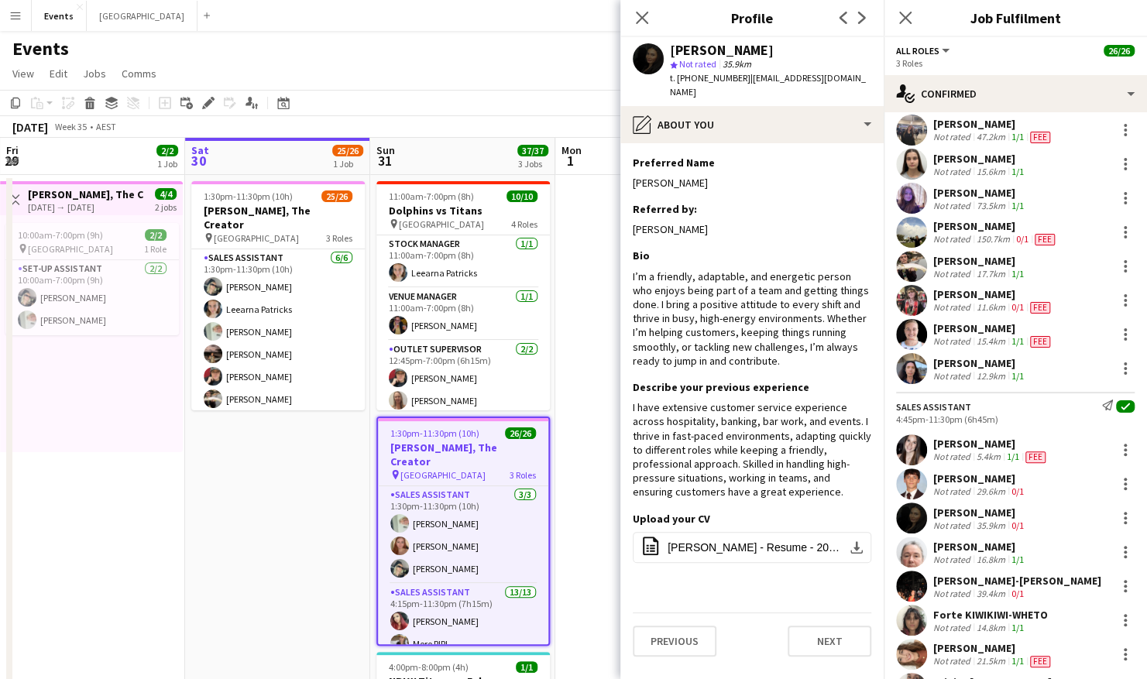
click at [910, 483] on app-user-avatar at bounding box center [911, 484] width 31 height 31
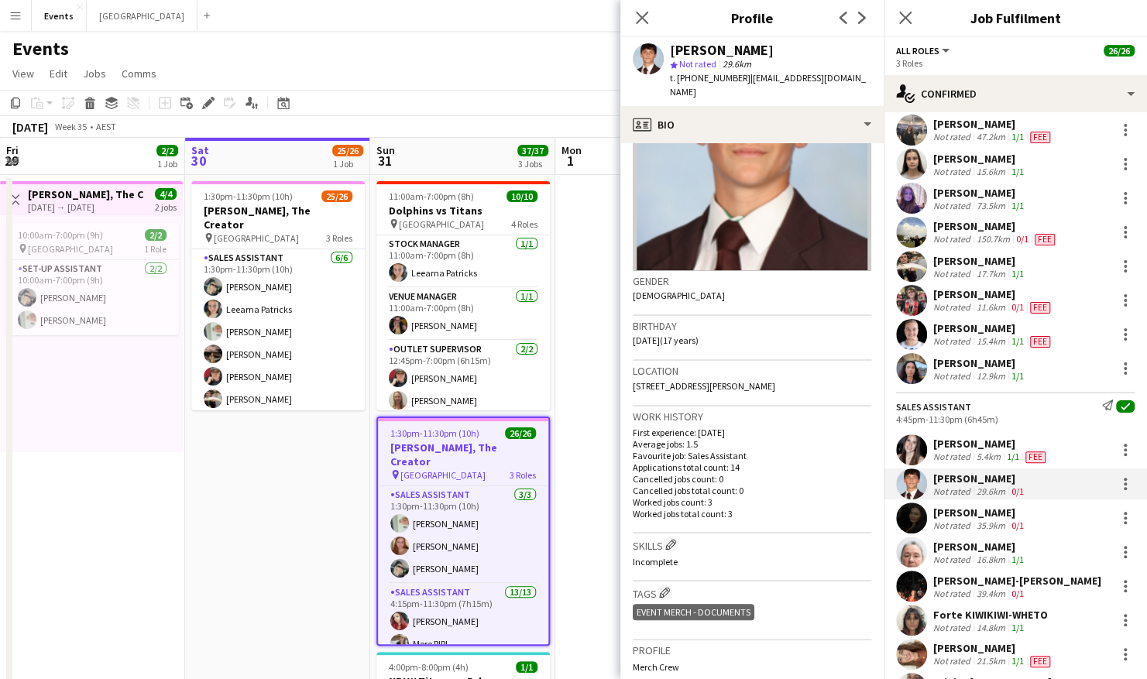
scroll to position [119, 0]
click at [662, 585] on app-icon "Edit crew company tags" at bounding box center [664, 590] width 11 height 11
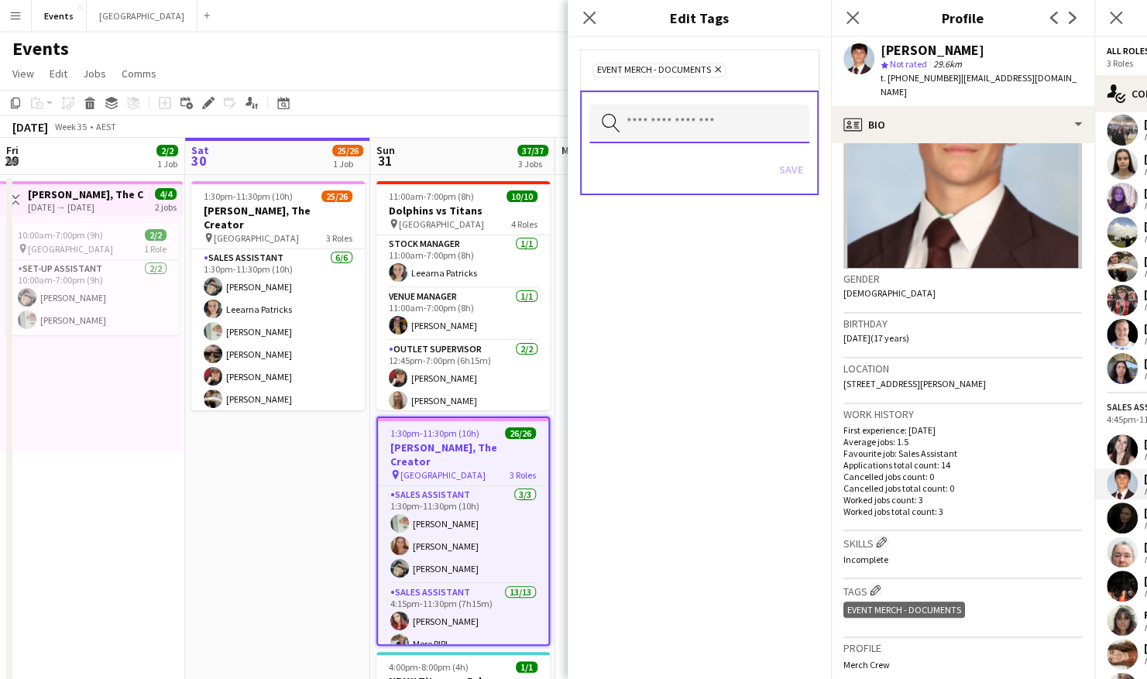
click at [672, 129] on input "text" at bounding box center [700, 124] width 220 height 39
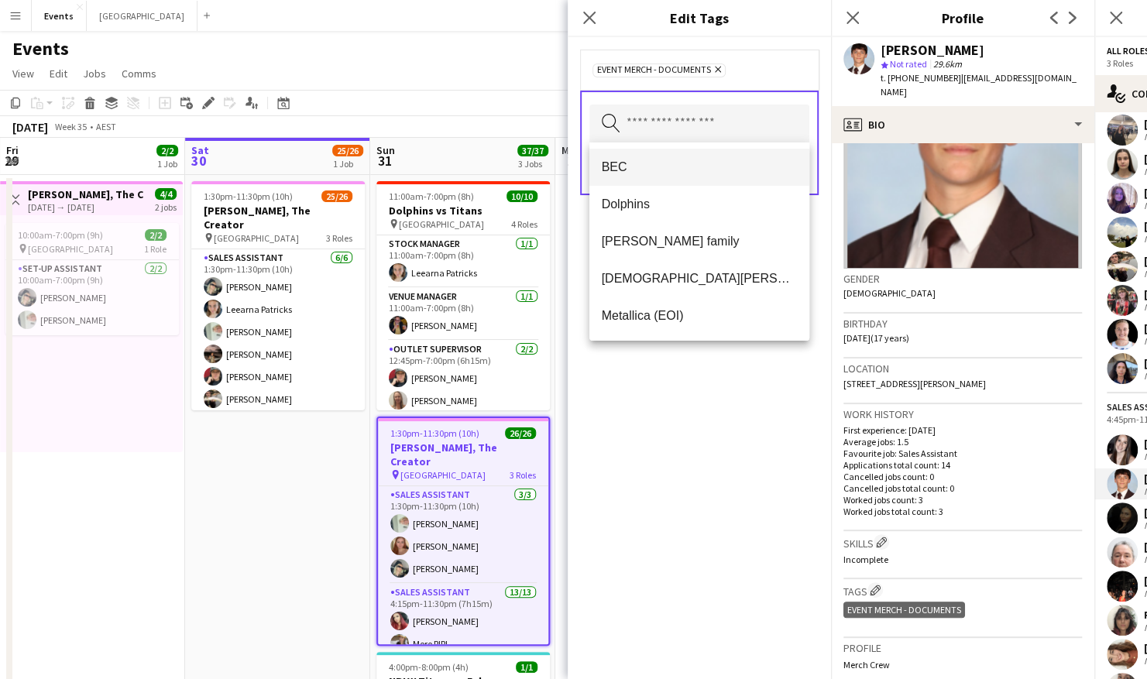
click at [646, 160] on span "BEC" at bounding box center [699, 167] width 195 height 15
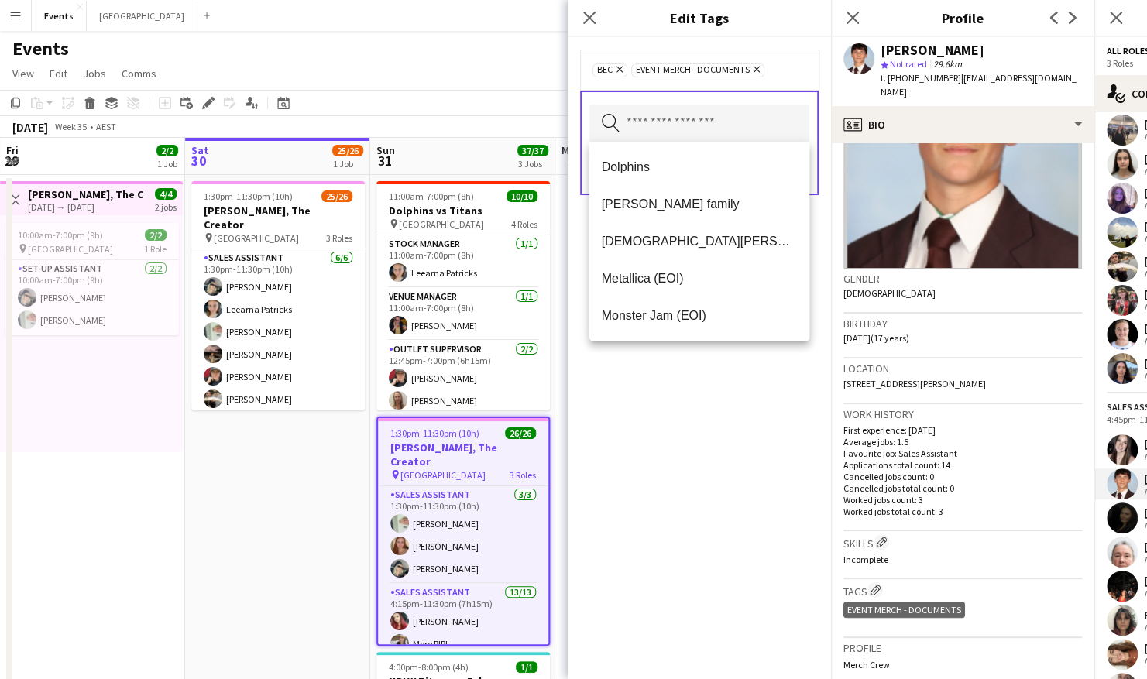
click at [726, 411] on div "BEC Remove Event Merch - Documents Remove Search by tag name Save" at bounding box center [699, 358] width 263 height 642
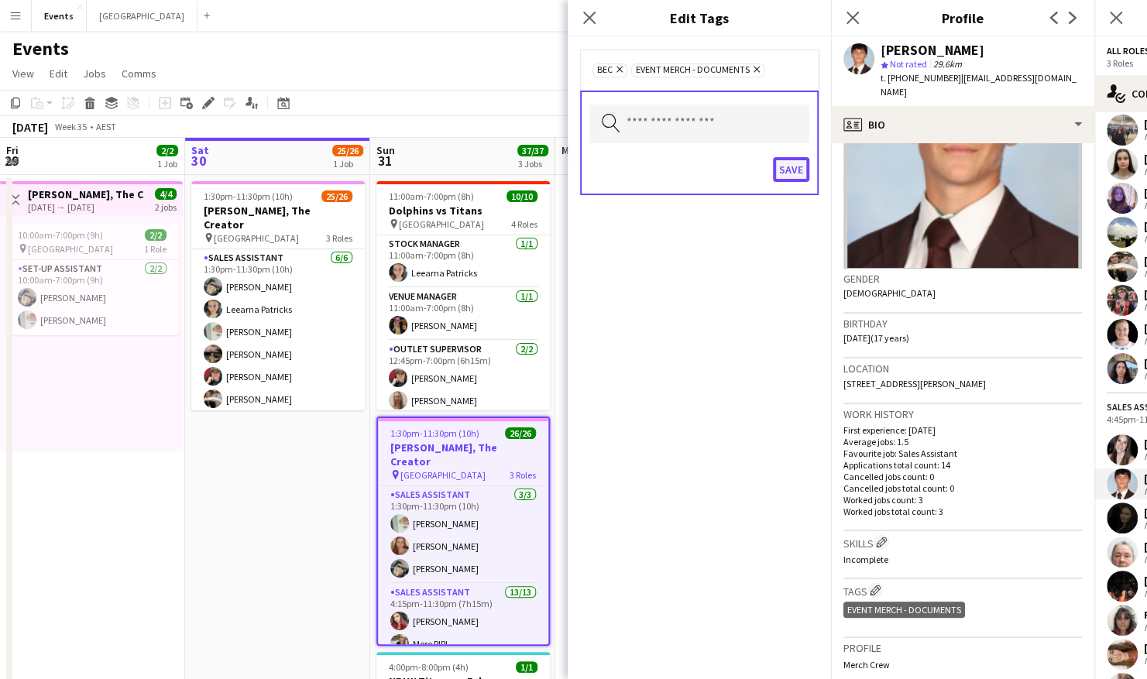
click at [787, 170] on button "Save" at bounding box center [791, 169] width 36 height 25
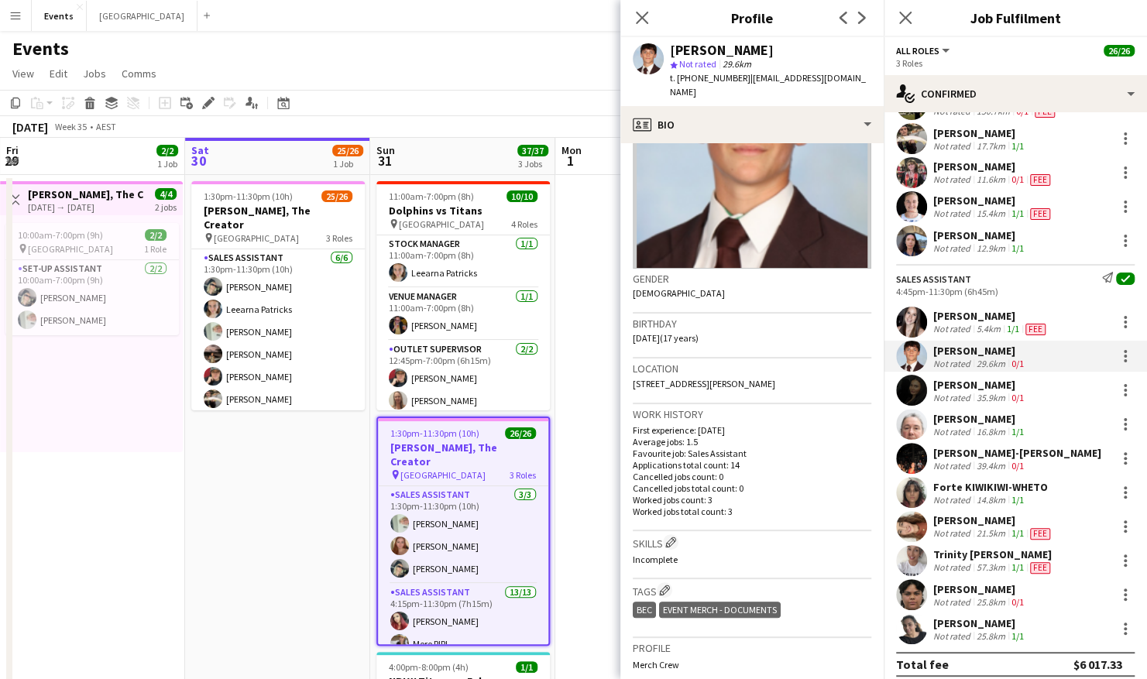
scroll to position [579, 0]
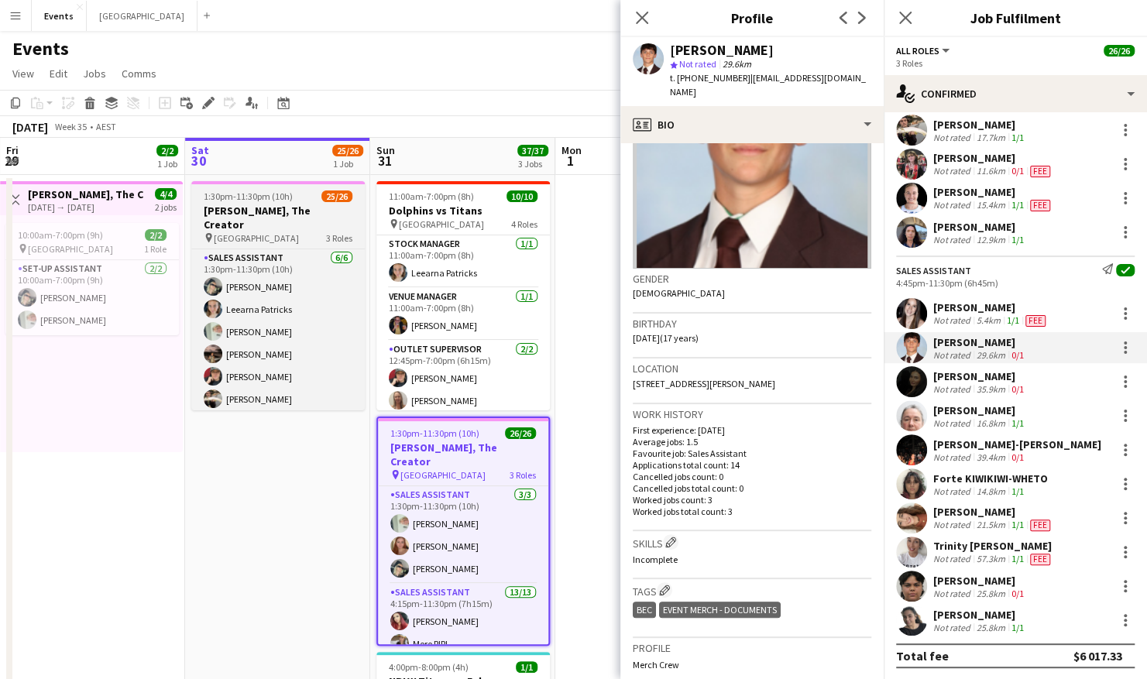
click at [291, 232] on span "[GEOGRAPHIC_DATA]" at bounding box center [256, 238] width 85 height 12
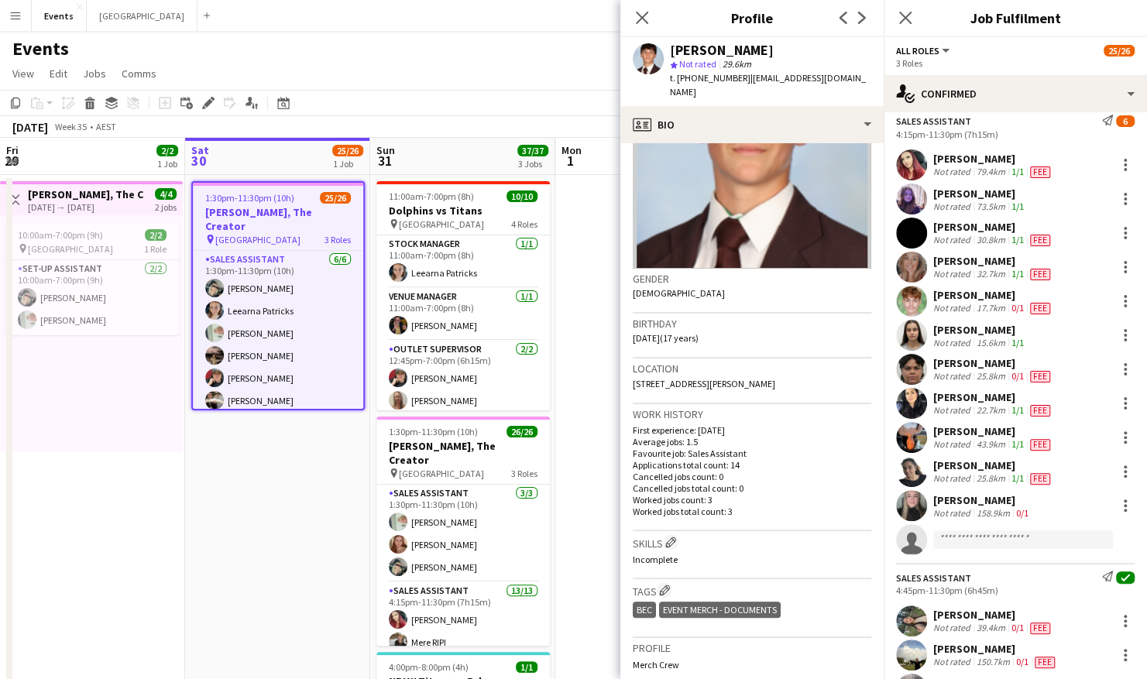
scroll to position [339, 0]
click at [920, 404] on app-user-avatar at bounding box center [911, 404] width 31 height 31
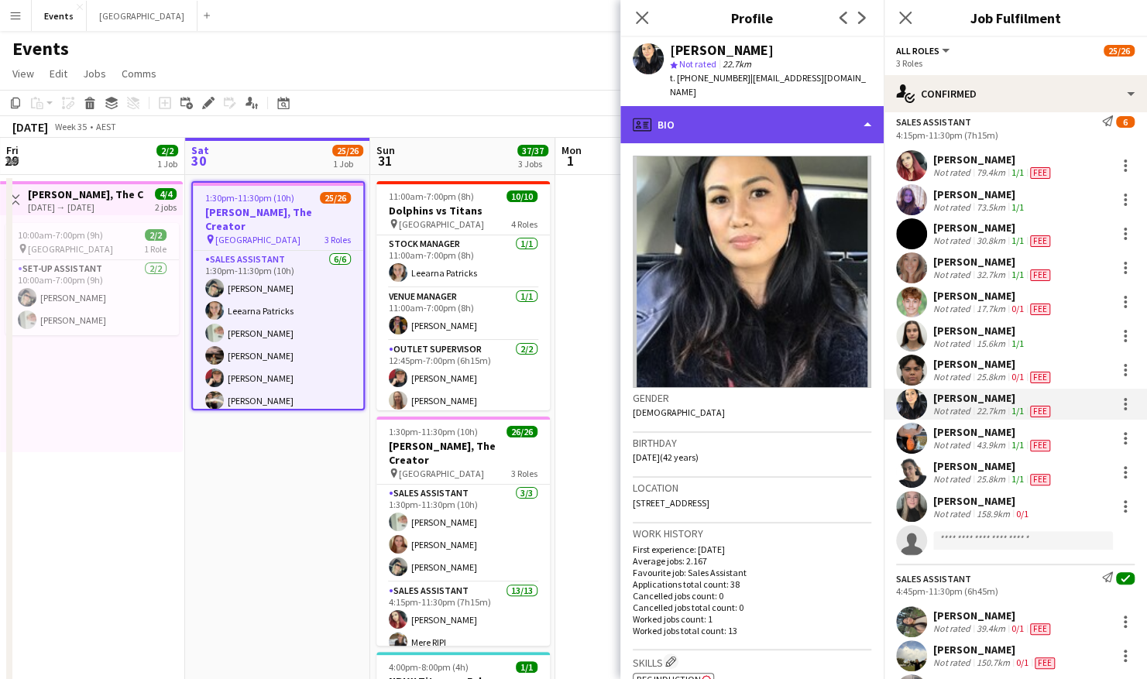
click at [866, 106] on div "profile Bio" at bounding box center [751, 124] width 263 height 37
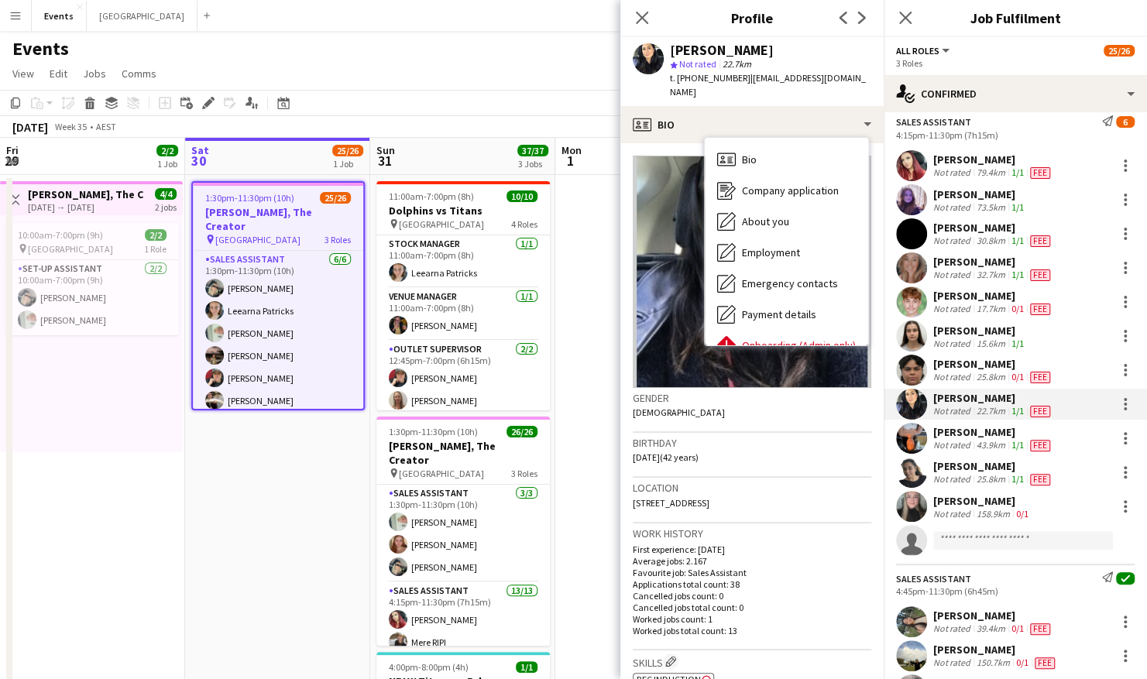
click at [720, 505] on div "Location [STREET_ADDRESS]" at bounding box center [752, 500] width 239 height 45
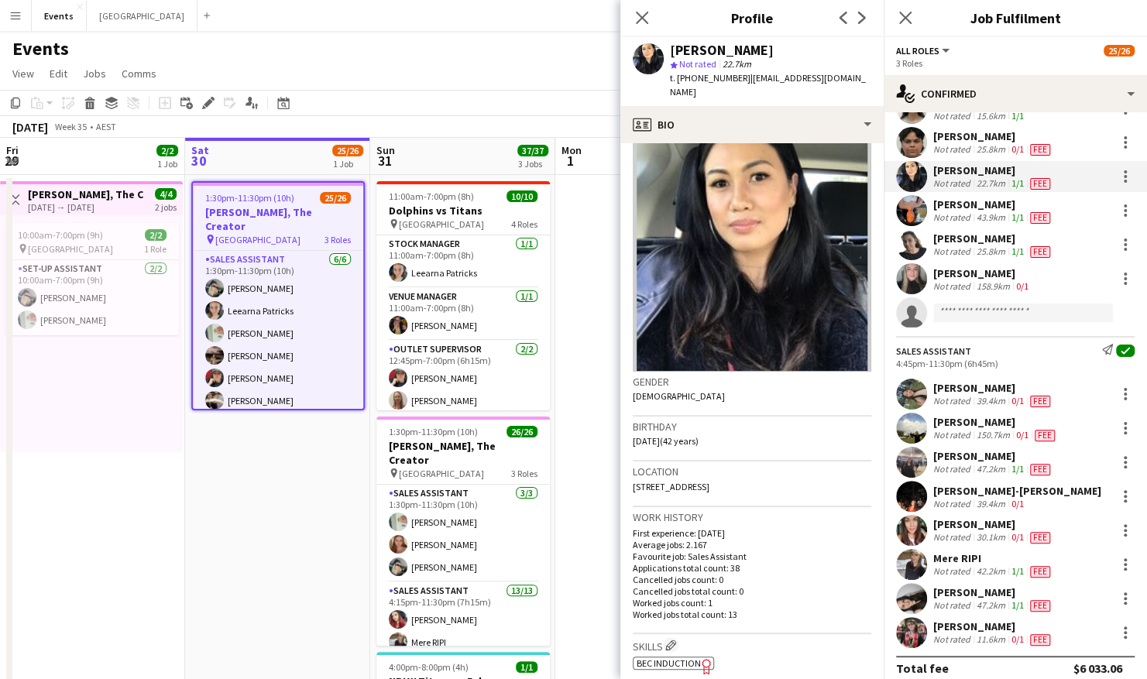
scroll to position [579, 0]
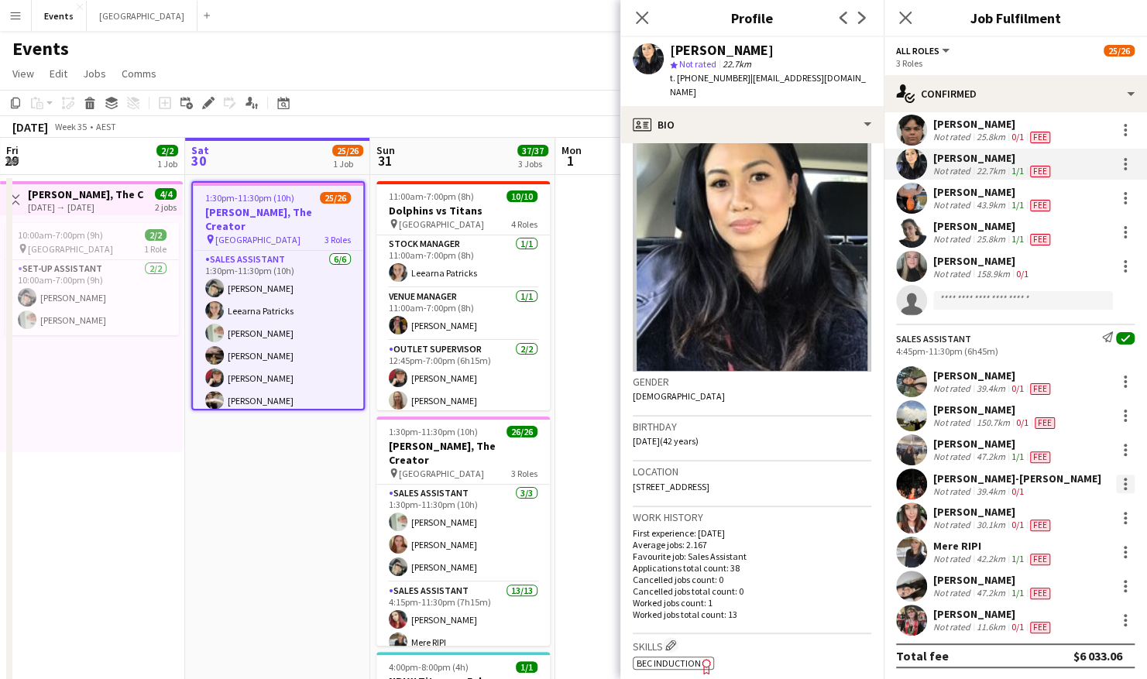
click at [1124, 483] on div at bounding box center [1125, 484] width 3 height 3
click at [919, 478] on div at bounding box center [573, 339] width 1147 height 679
click at [912, 480] on app-user-avatar at bounding box center [911, 484] width 31 height 31
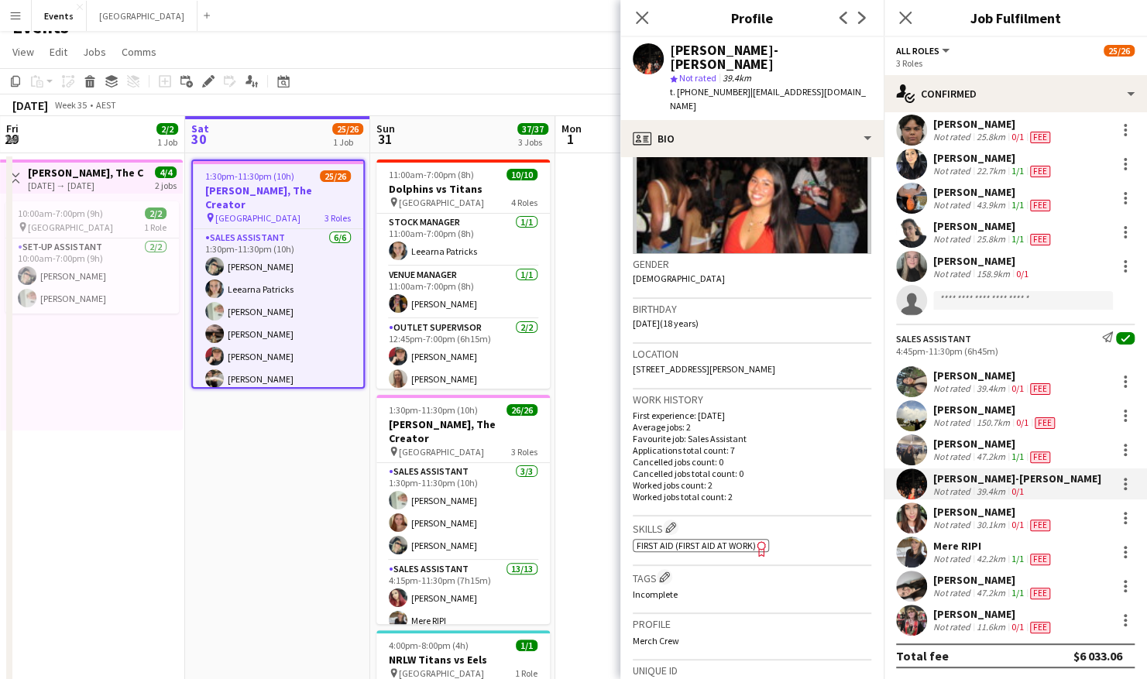
scroll to position [227, 0]
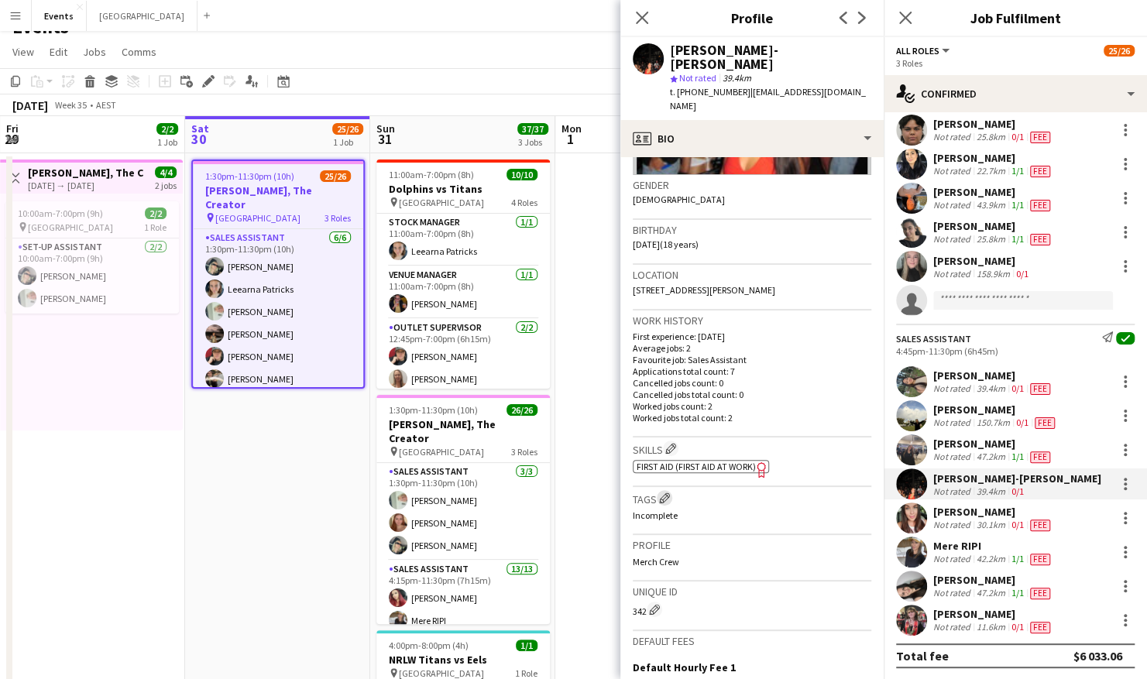
click at [663, 493] on app-icon "Edit crew company tags" at bounding box center [664, 498] width 11 height 11
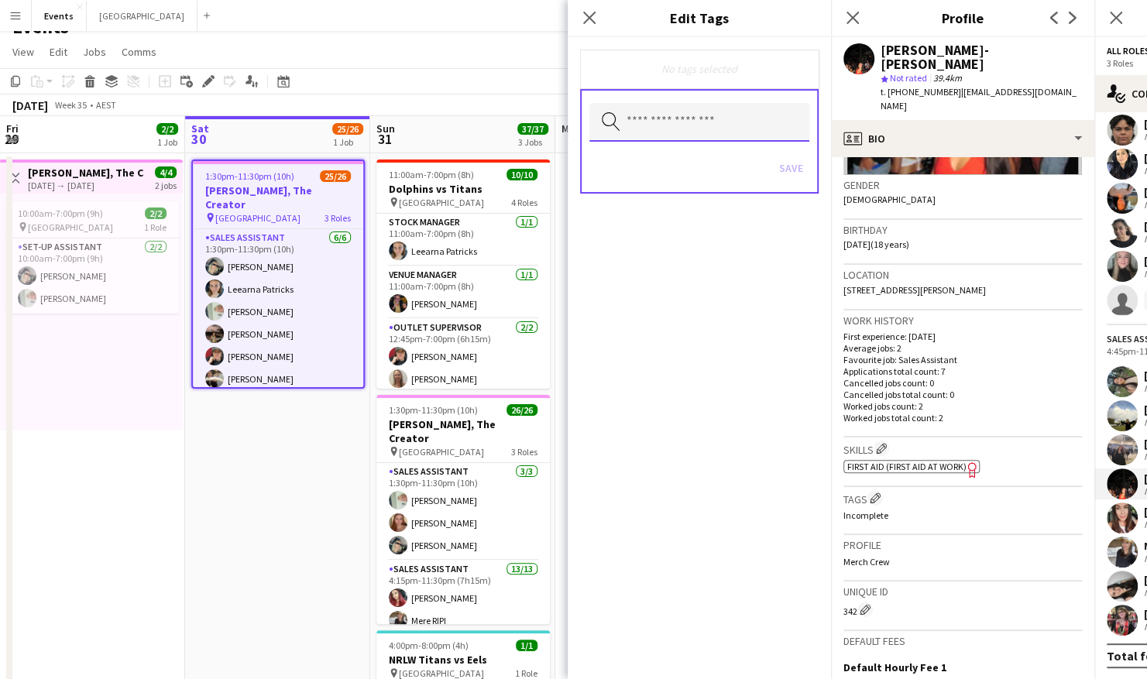
click at [664, 129] on input "text" at bounding box center [700, 122] width 220 height 39
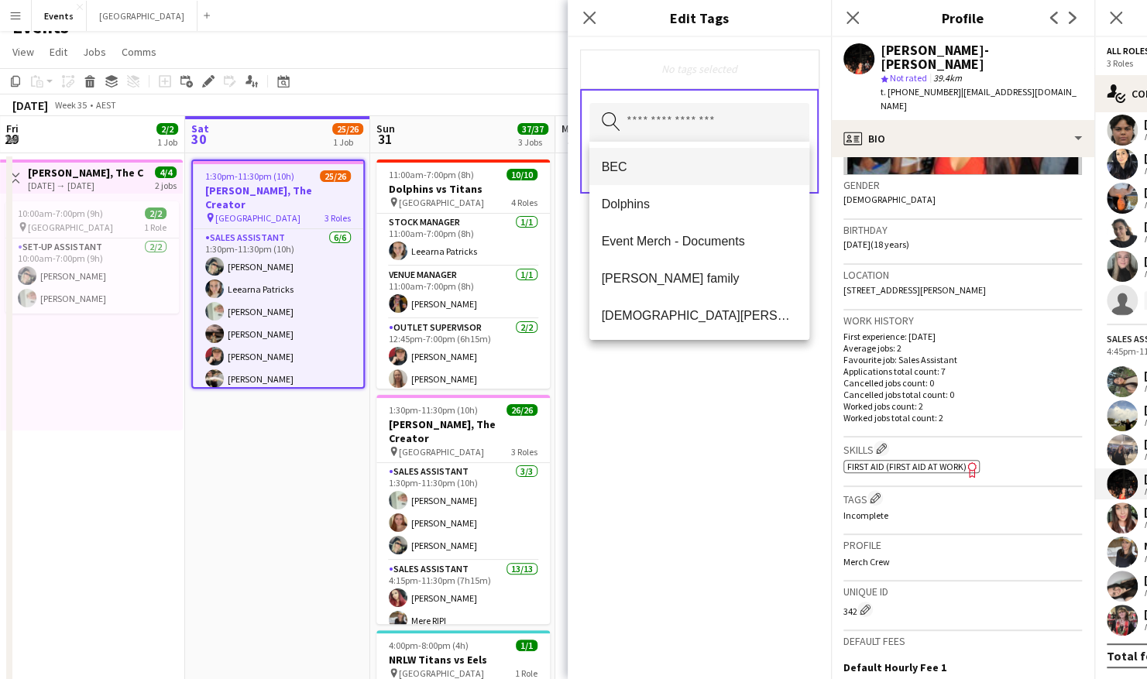
click at [643, 160] on span "BEC" at bounding box center [699, 167] width 195 height 15
click at [740, 432] on div "BEC Remove Search by tag name Save" at bounding box center [699, 358] width 263 height 642
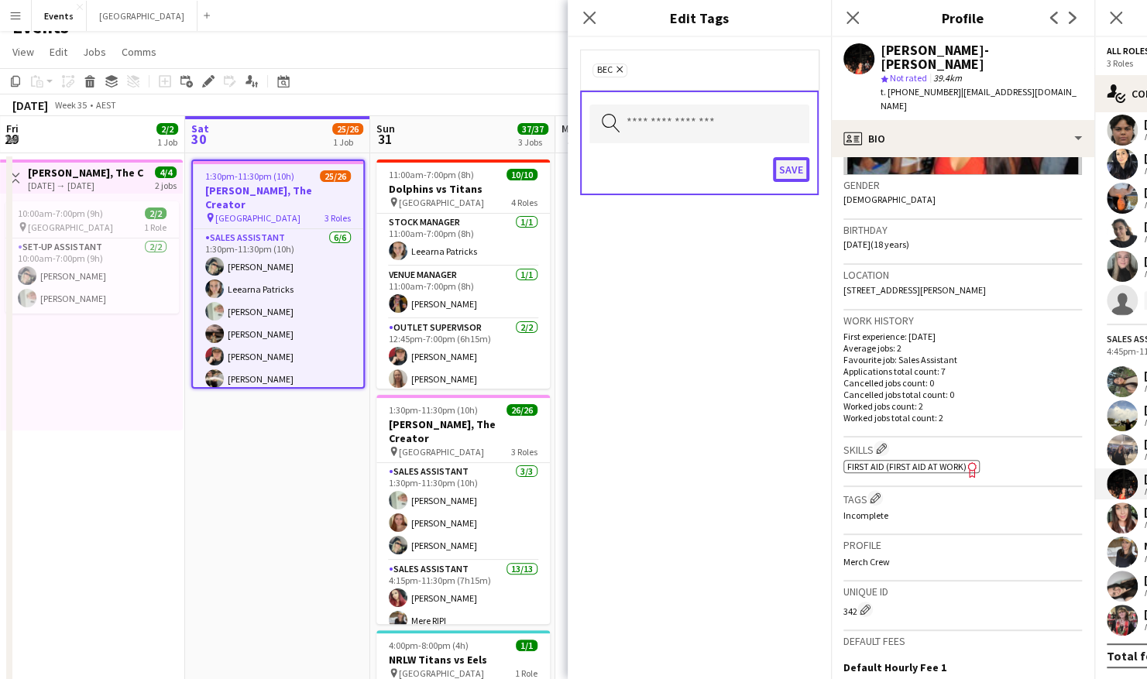
click at [795, 167] on button "Save" at bounding box center [791, 169] width 36 height 25
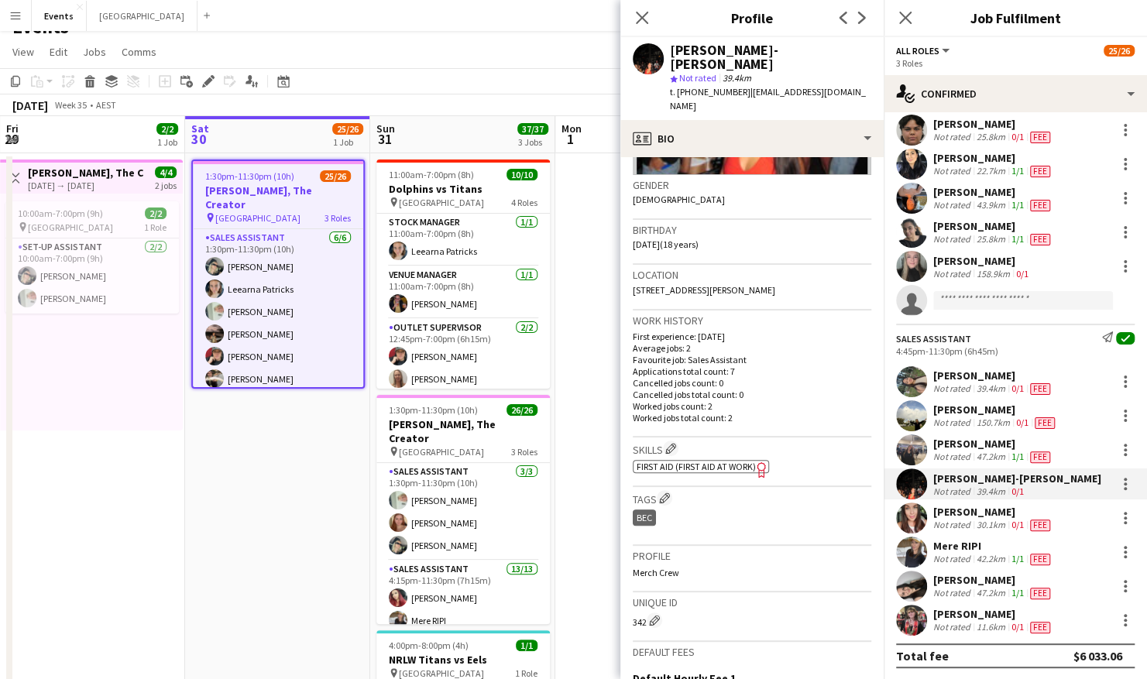
scroll to position [568, 0]
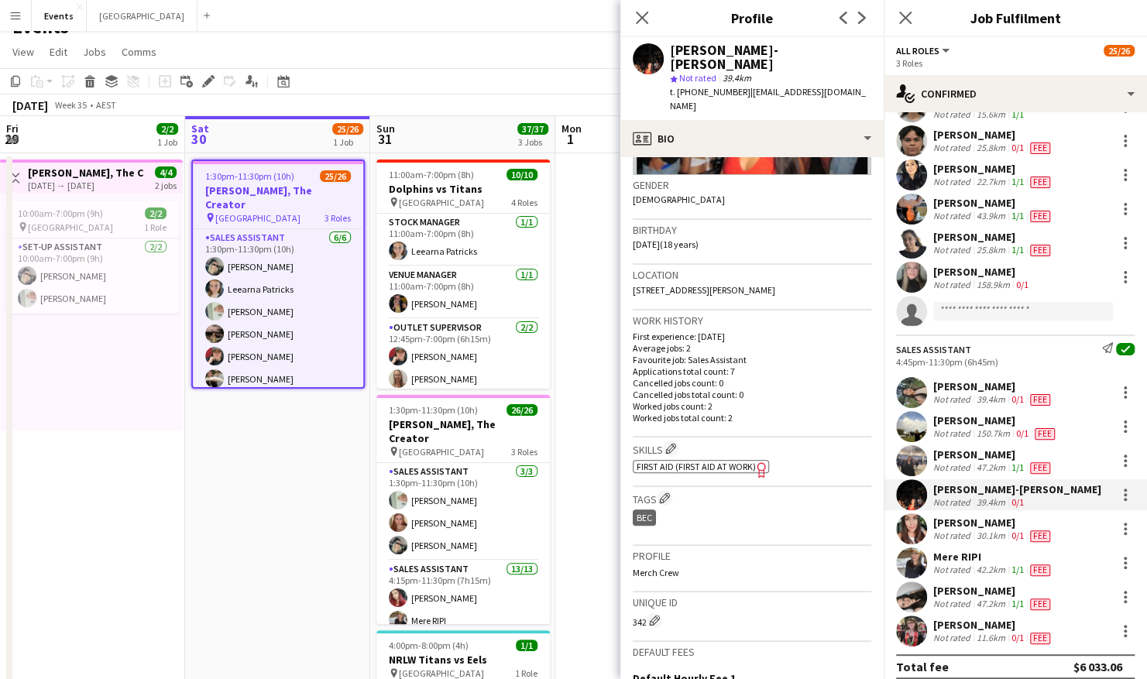
click at [920, 528] on app-user-avatar at bounding box center [911, 529] width 31 height 31
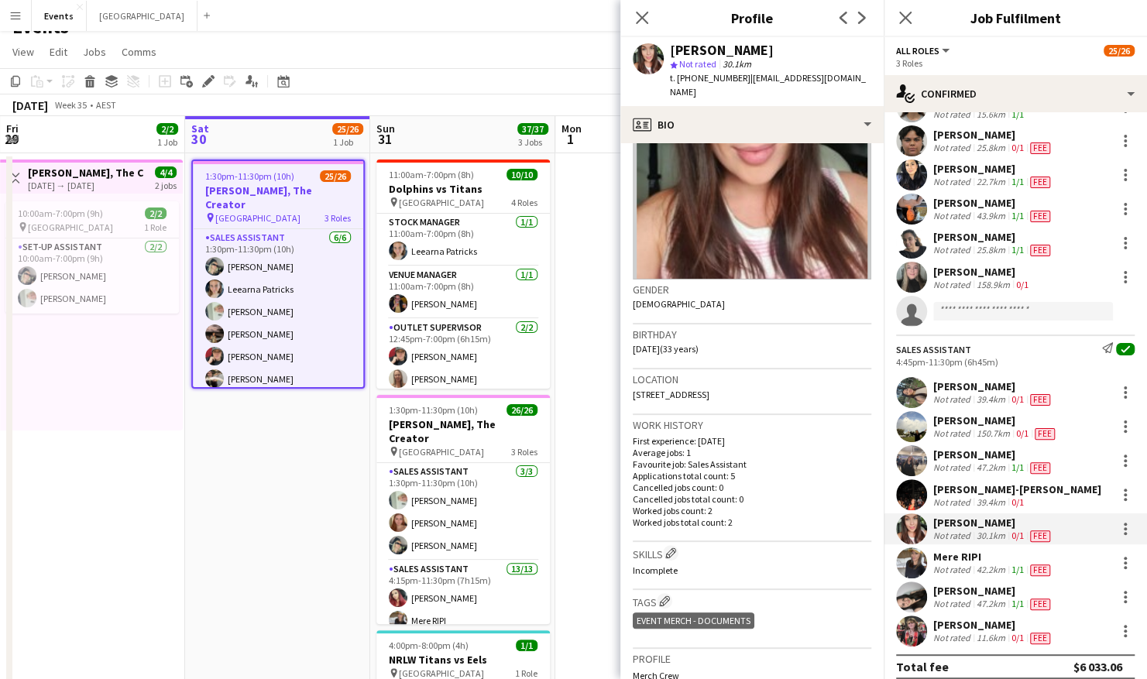
scroll to position [109, 0]
click at [669, 595] on app-icon "Edit crew company tags" at bounding box center [664, 600] width 11 height 11
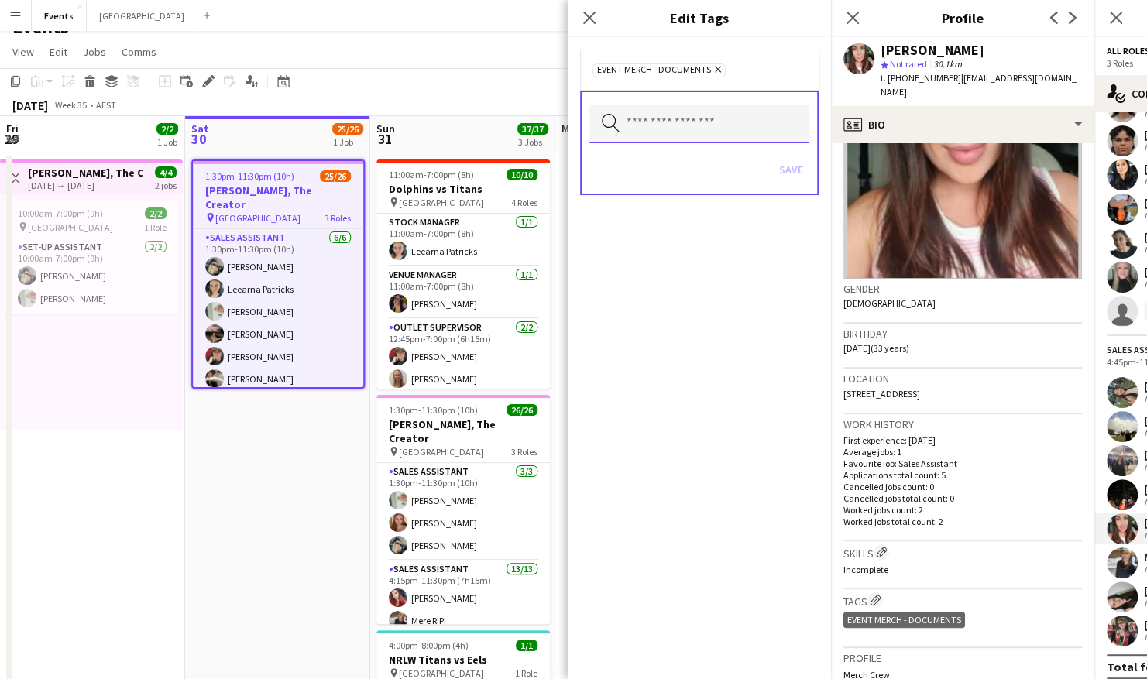
click at [651, 116] on input "text" at bounding box center [700, 124] width 220 height 39
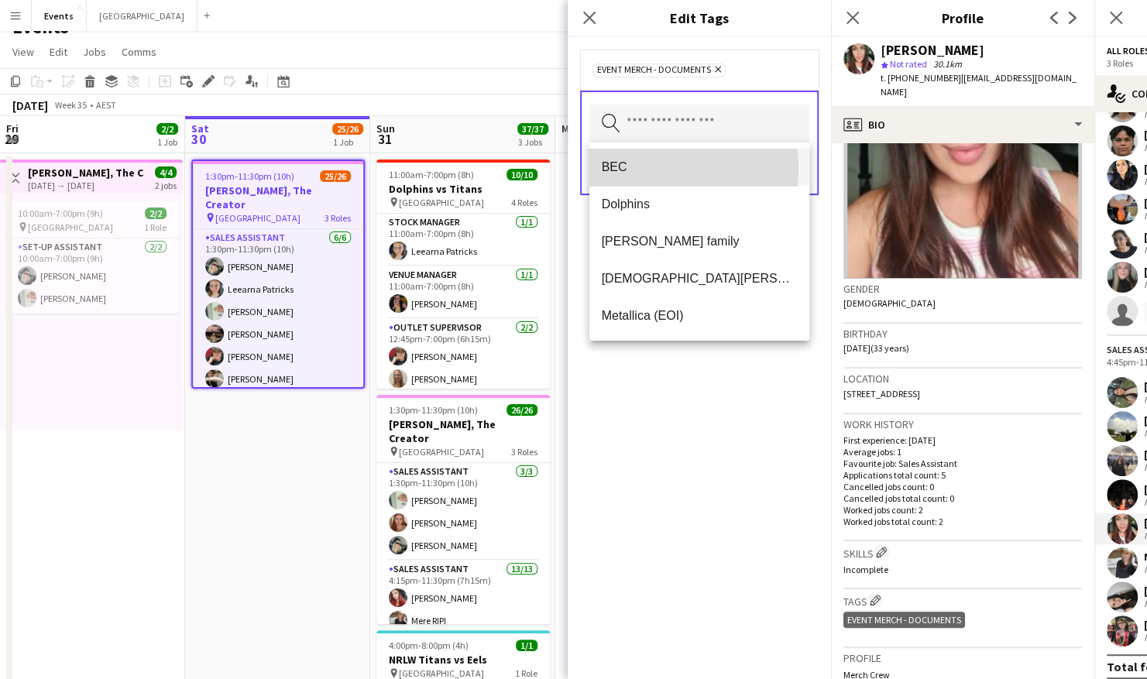
click at [637, 169] on span "BEC" at bounding box center [699, 167] width 195 height 15
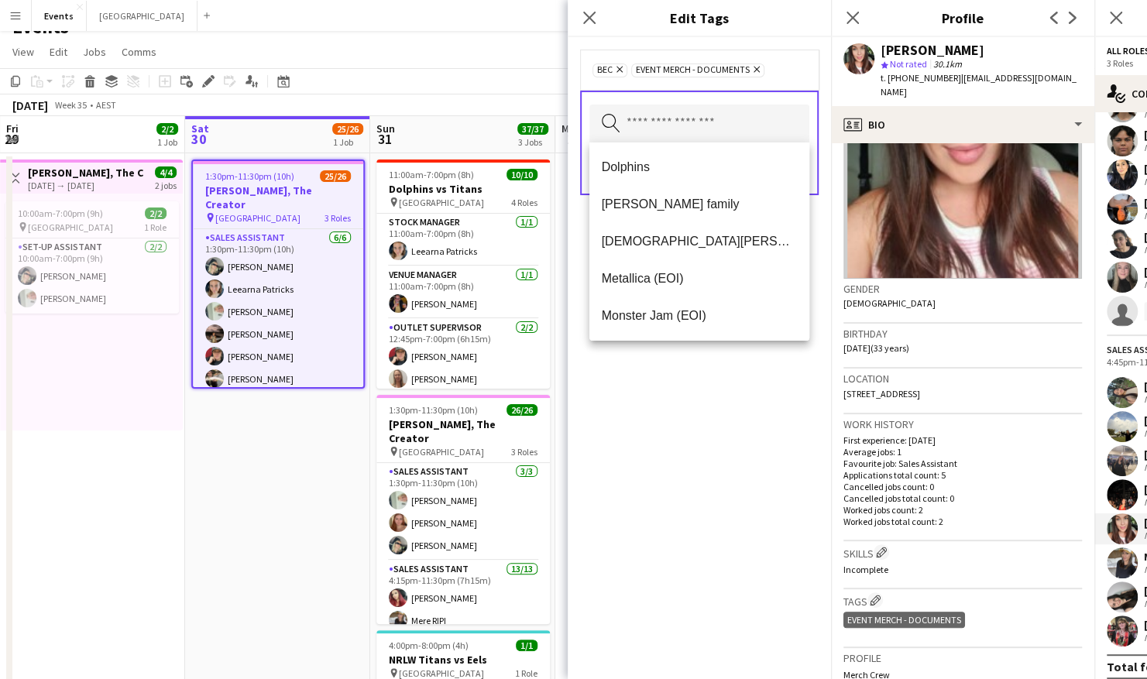
click at [706, 438] on div "BEC Remove Event Merch - Documents Remove Search by tag name Save" at bounding box center [699, 358] width 263 height 642
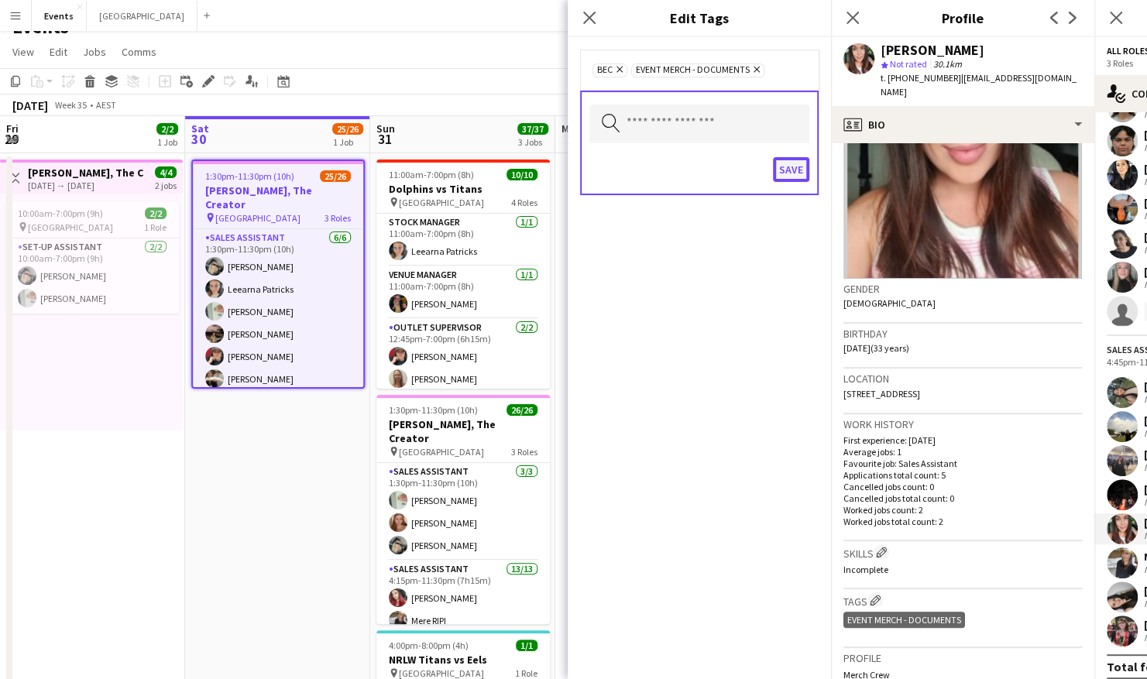
click at [784, 172] on button "Save" at bounding box center [791, 169] width 36 height 25
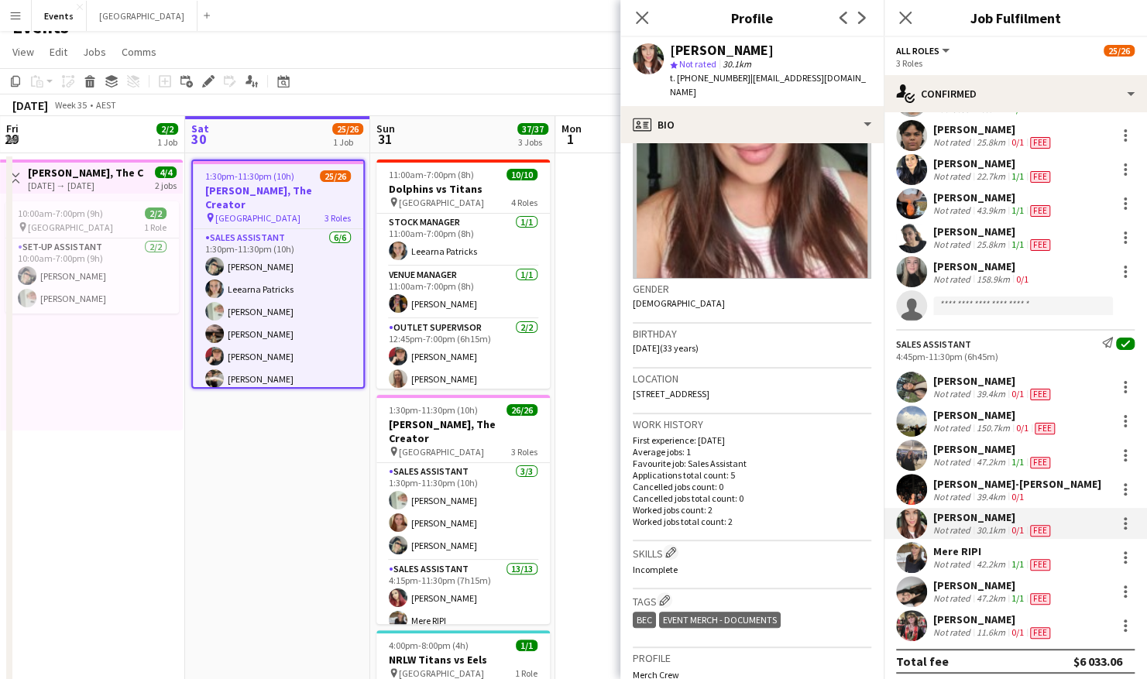
scroll to position [572, 0]
click at [914, 418] on app-user-avatar at bounding box center [911, 422] width 31 height 31
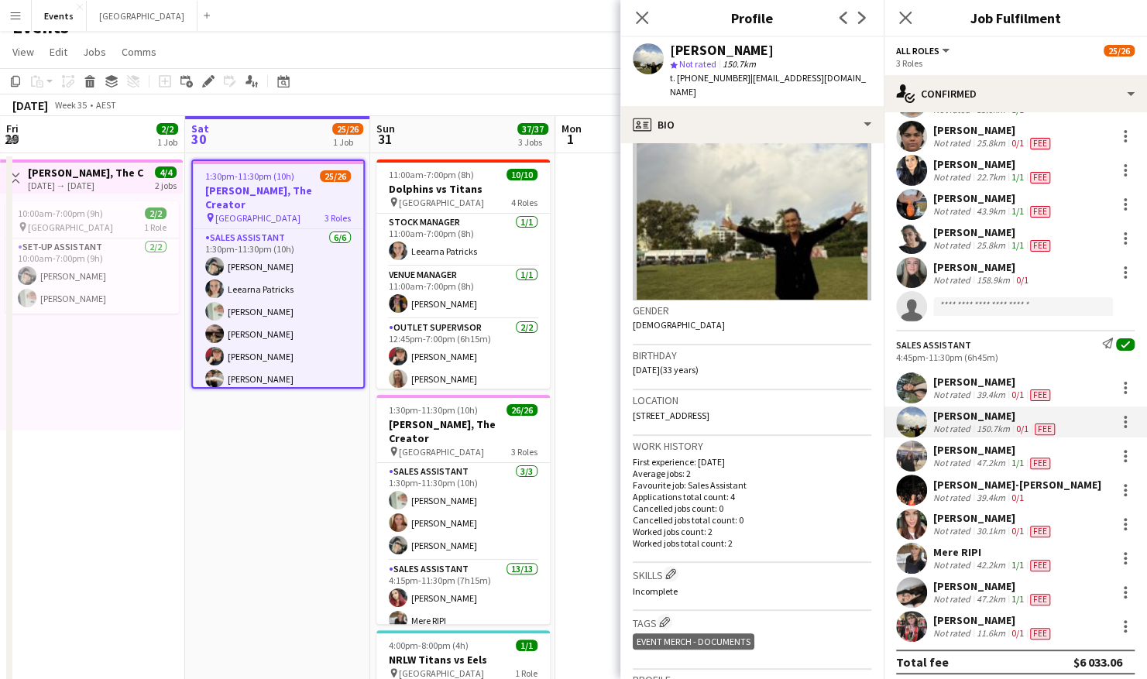
scroll to position [93, 0]
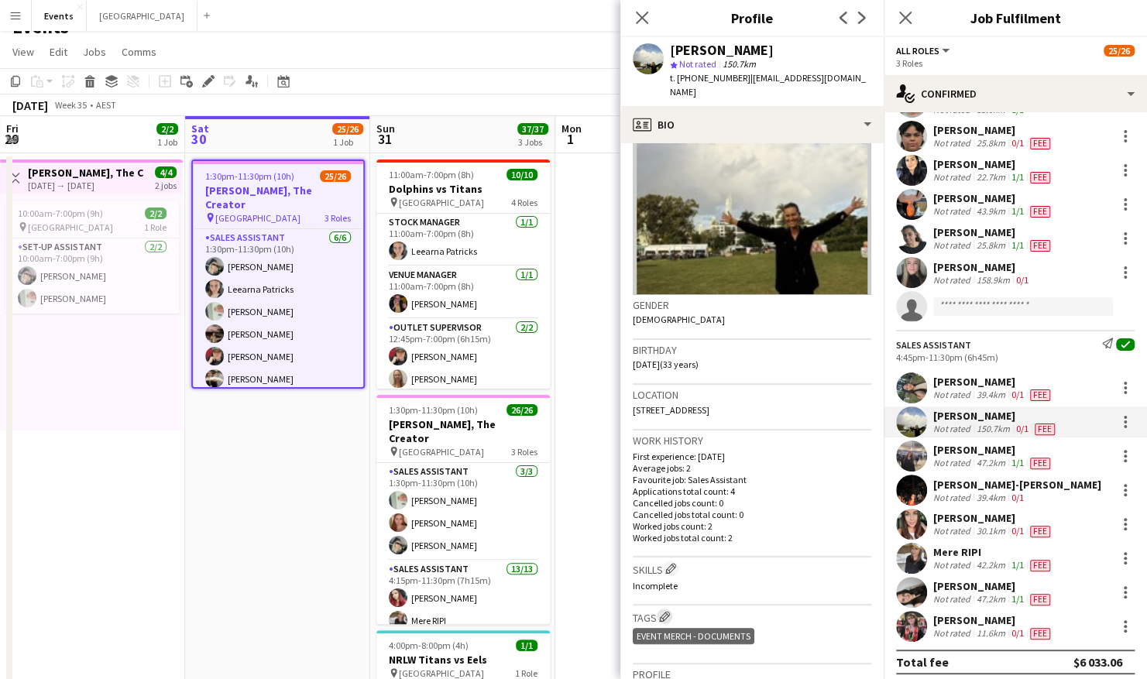
click at [666, 611] on app-icon "Edit crew company tags" at bounding box center [664, 616] width 11 height 11
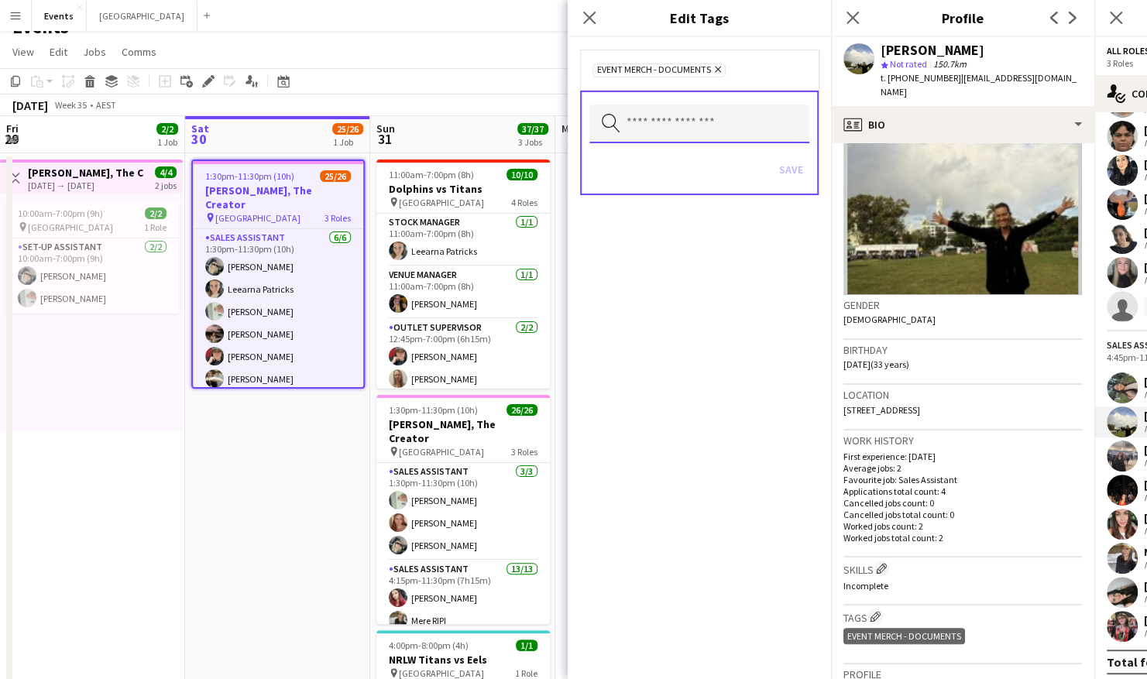
click at [675, 119] on input "text" at bounding box center [700, 124] width 220 height 39
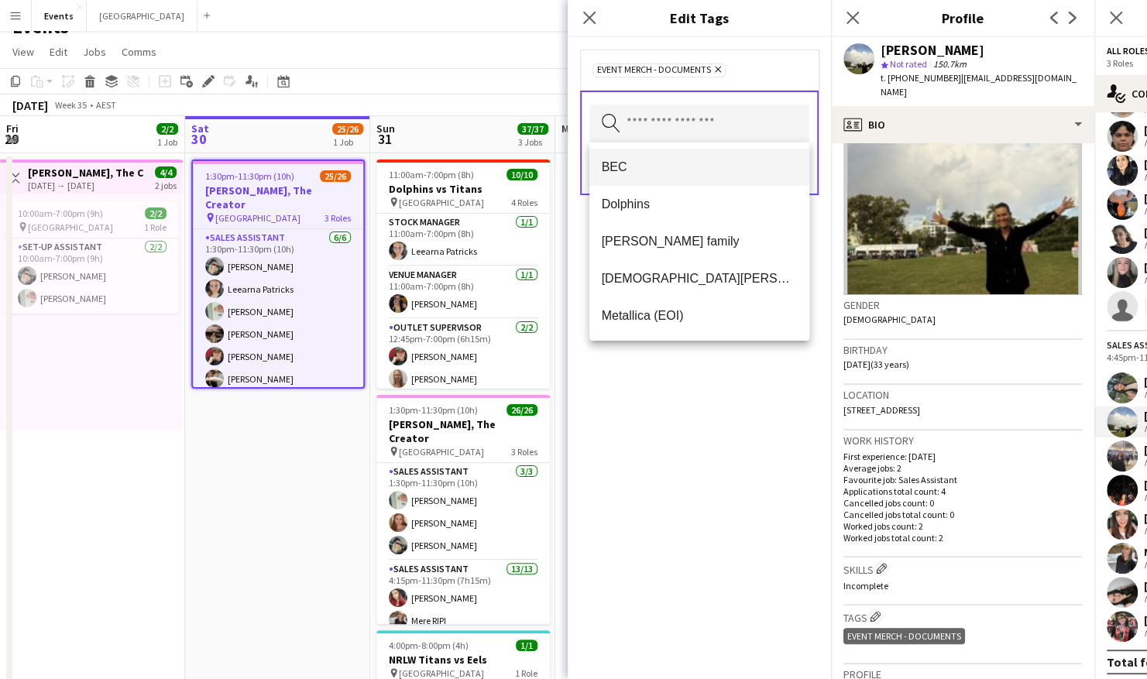
click at [645, 170] on span "BEC" at bounding box center [699, 167] width 195 height 15
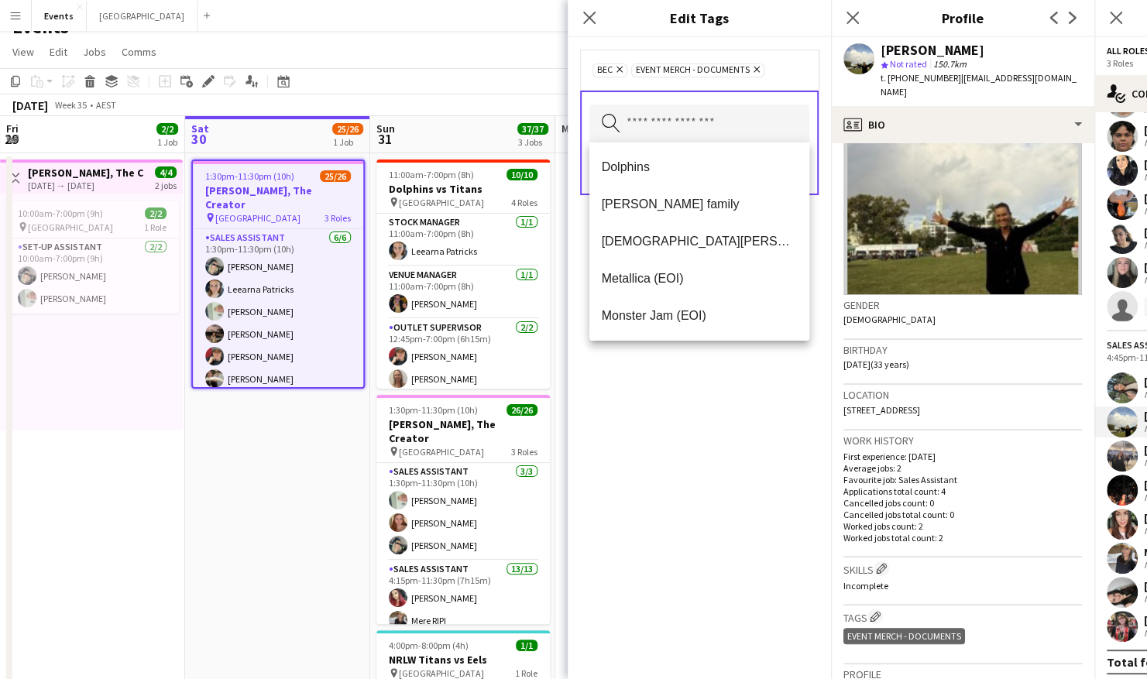
click at [757, 499] on div "BEC Remove Event Merch - Documents Remove Search by tag name Save" at bounding box center [699, 358] width 263 height 642
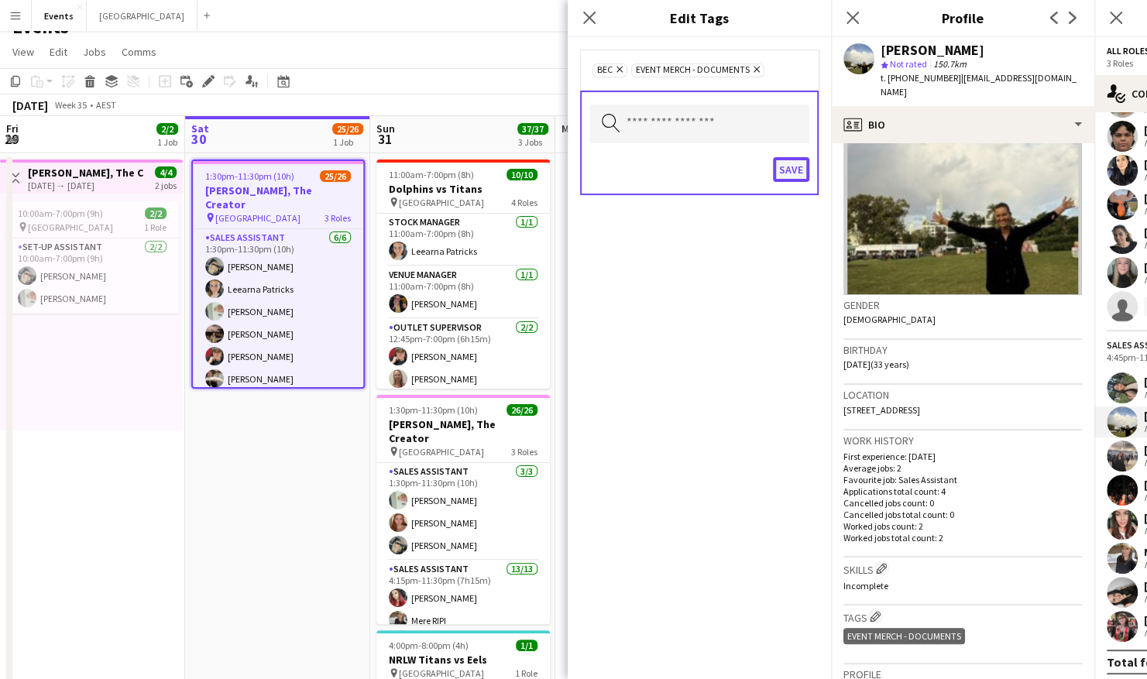
click at [792, 163] on button "Save" at bounding box center [791, 169] width 36 height 25
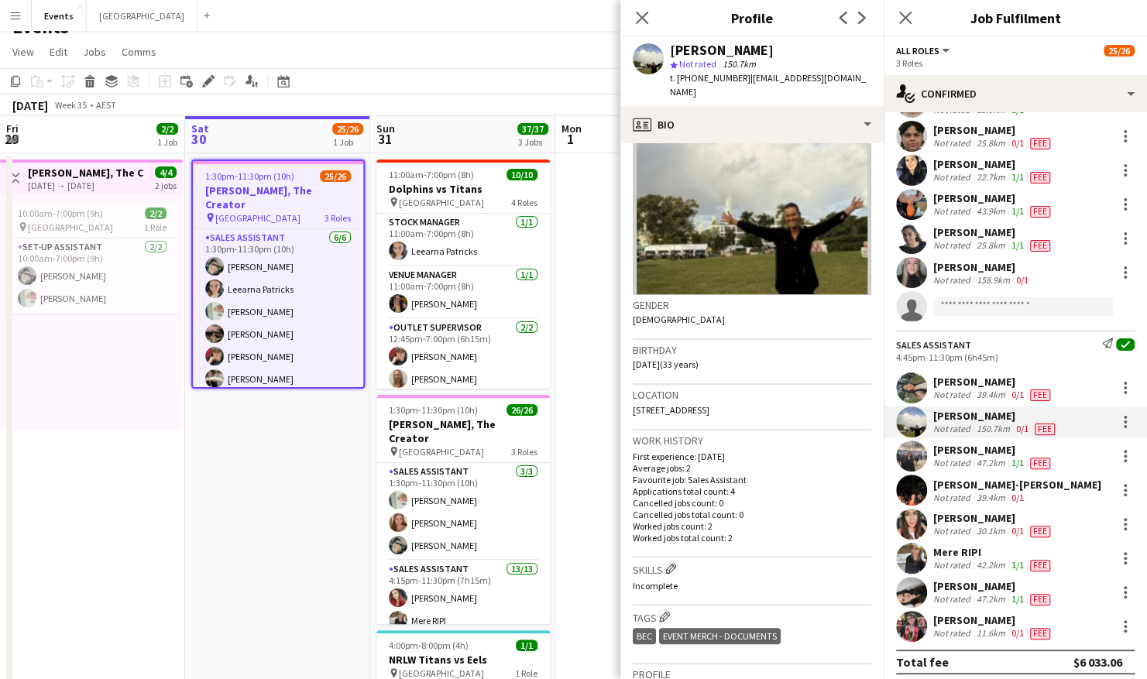
click at [903, 628] on app-user-avatar at bounding box center [911, 626] width 31 height 31
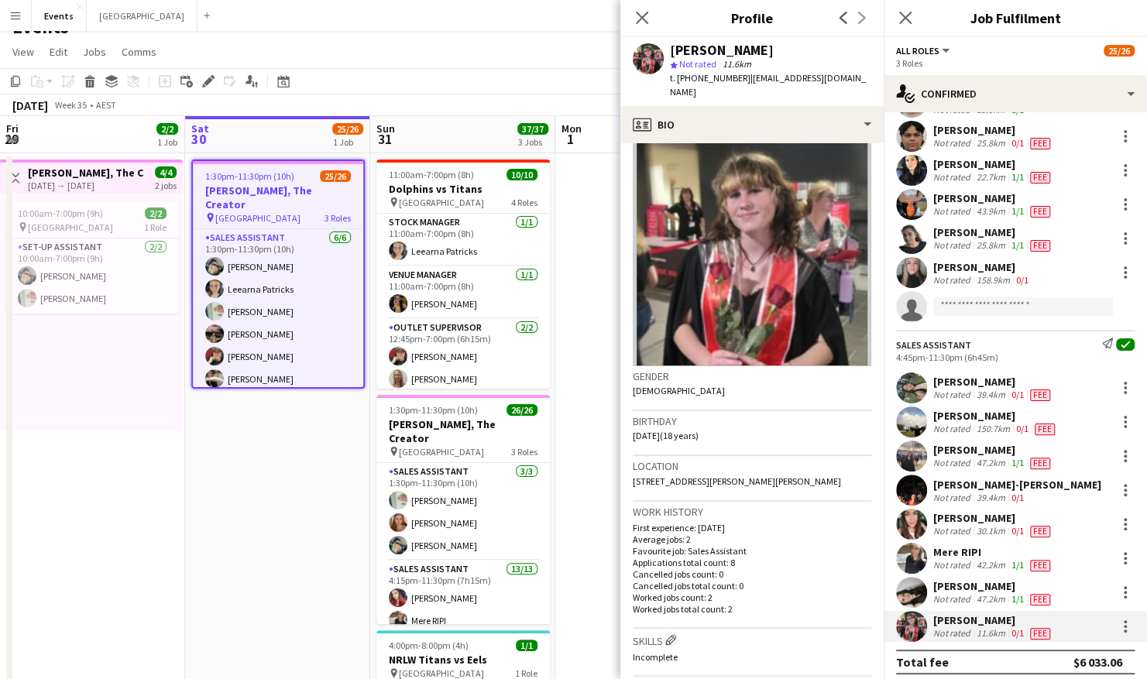
scroll to position [0, 0]
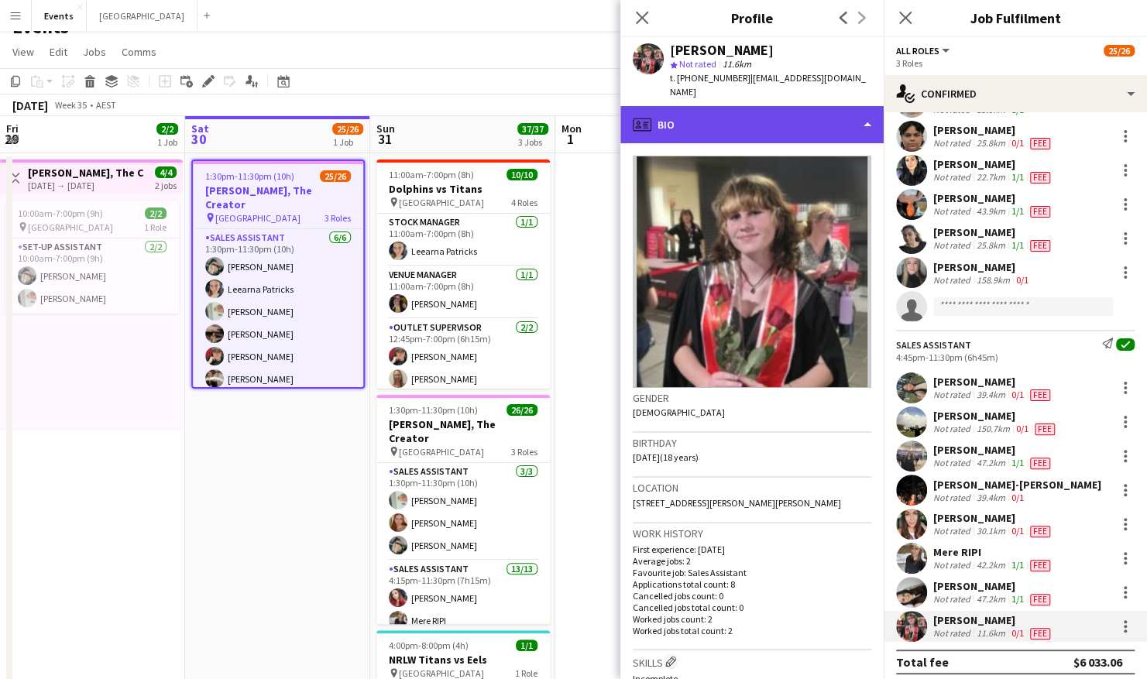
click at [779, 113] on div "profile Bio" at bounding box center [751, 124] width 263 height 37
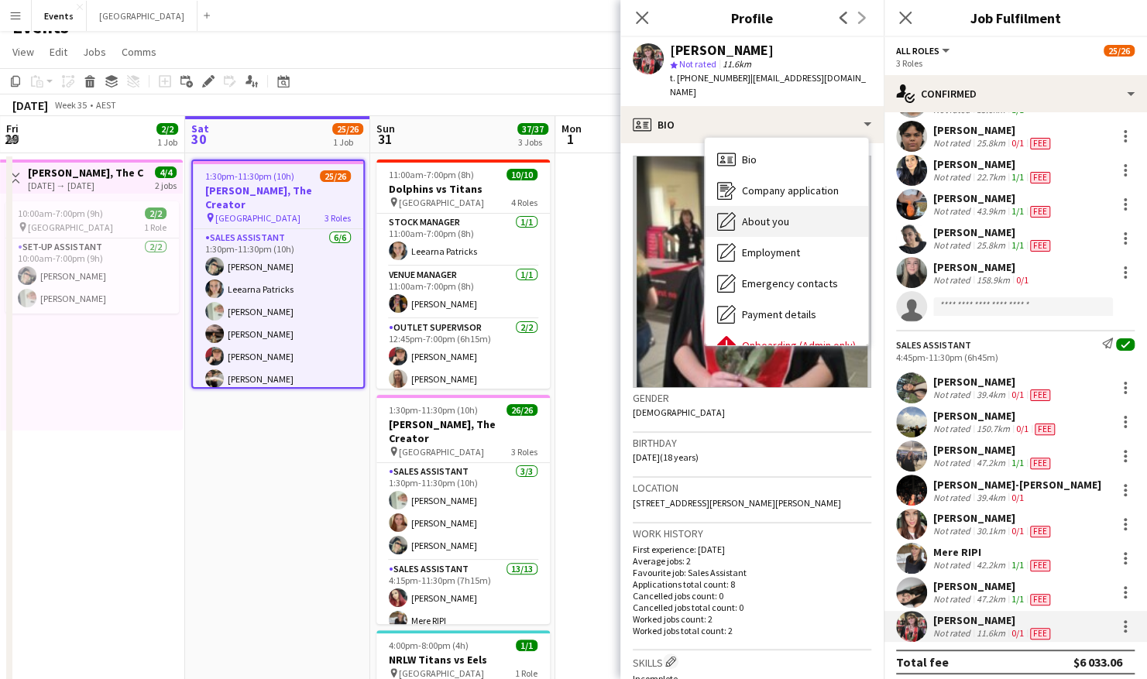
click at [776, 215] on span "About you" at bounding box center [765, 222] width 47 height 14
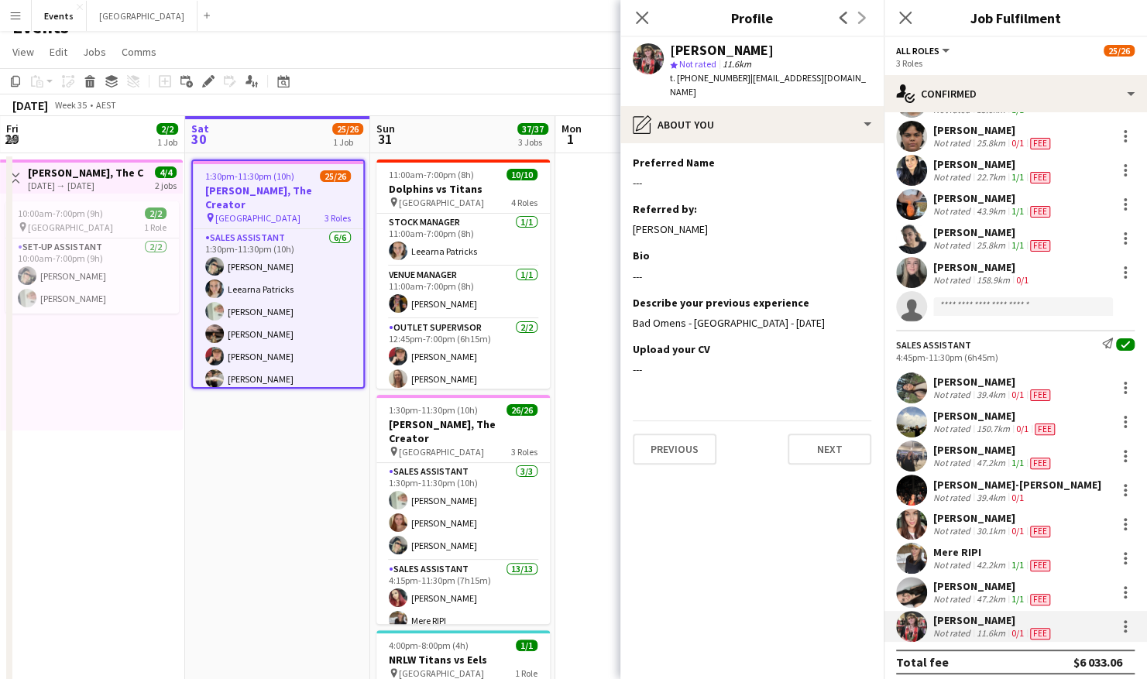
click at [904, 589] on app-user-avatar at bounding box center [911, 592] width 31 height 31
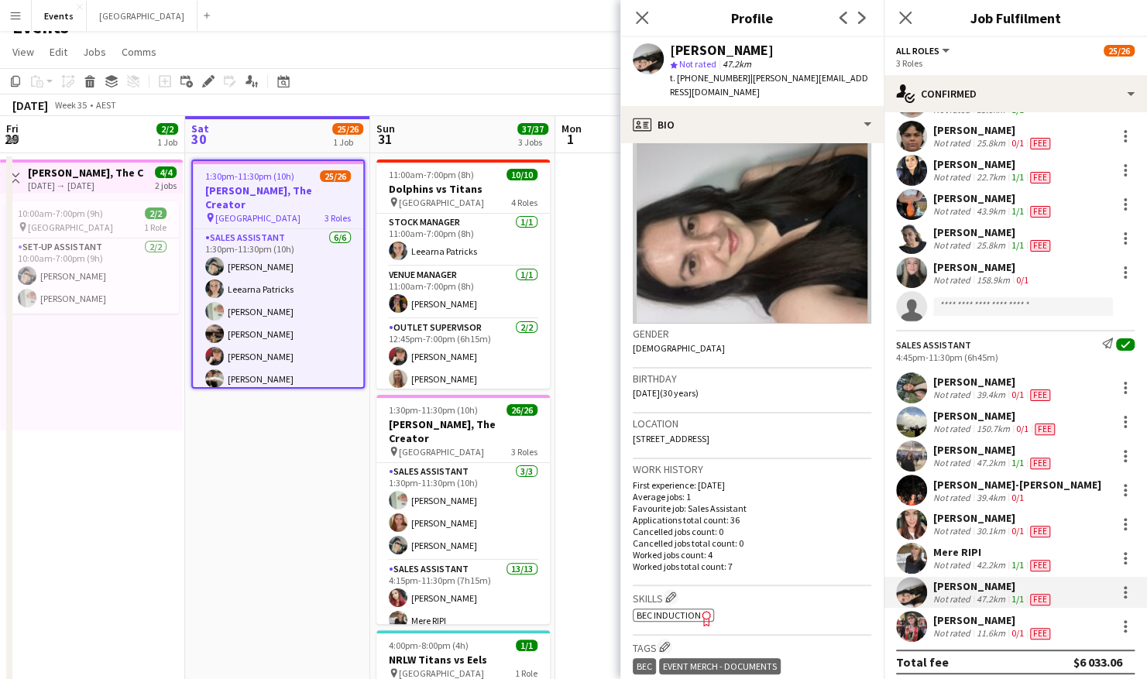
scroll to position [58, 0]
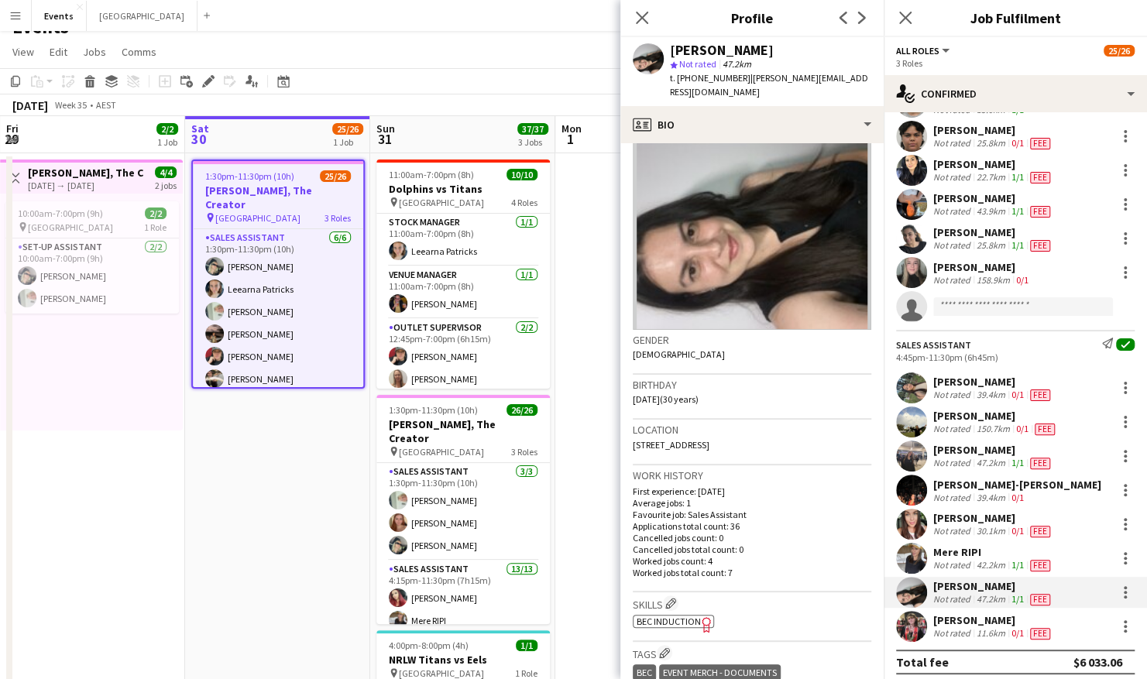
click at [913, 551] on app-user-avatar at bounding box center [911, 558] width 31 height 31
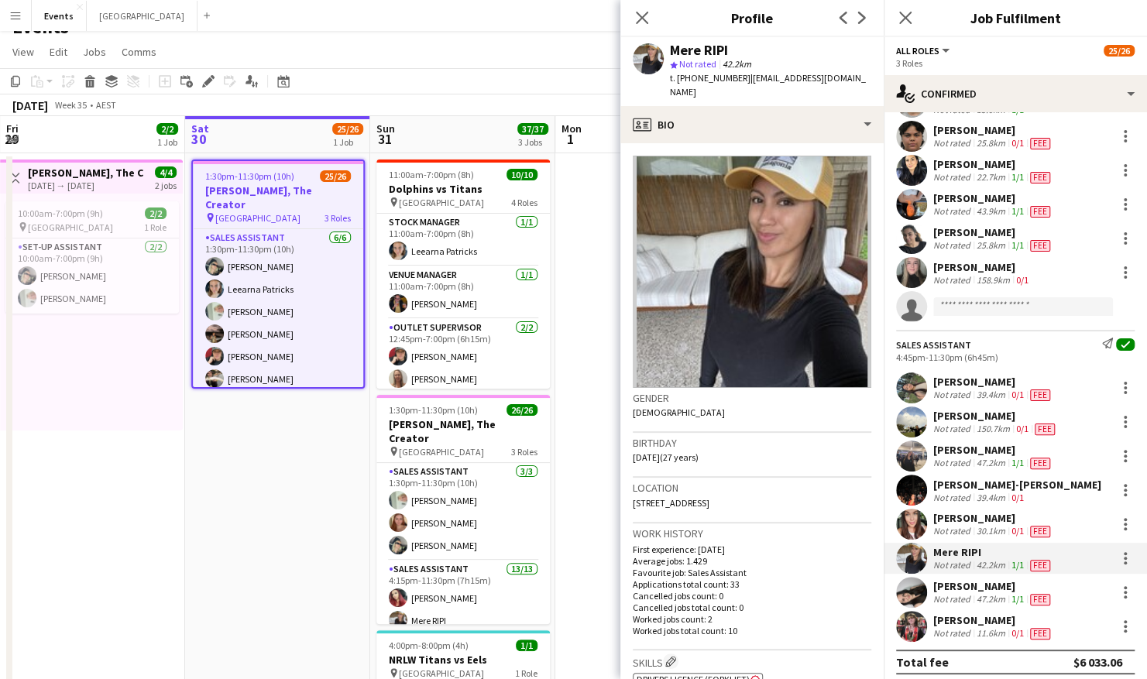
click at [917, 521] on app-user-avatar at bounding box center [911, 524] width 31 height 31
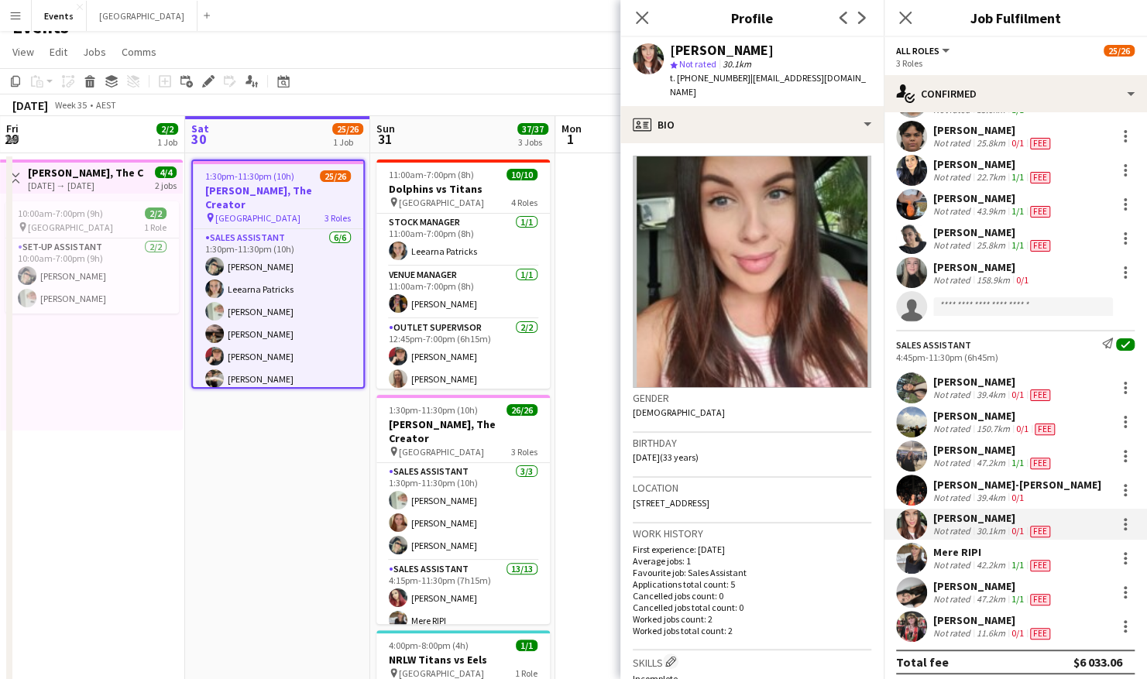
click at [909, 380] on app-user-avatar at bounding box center [911, 388] width 31 height 31
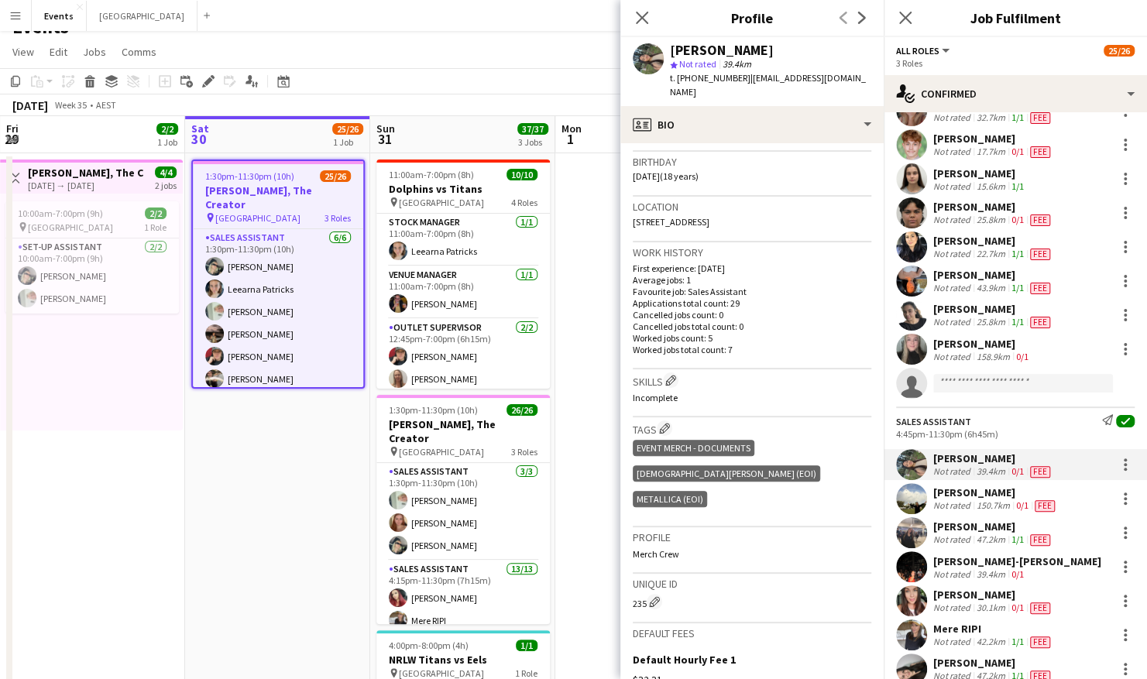
scroll to position [579, 0]
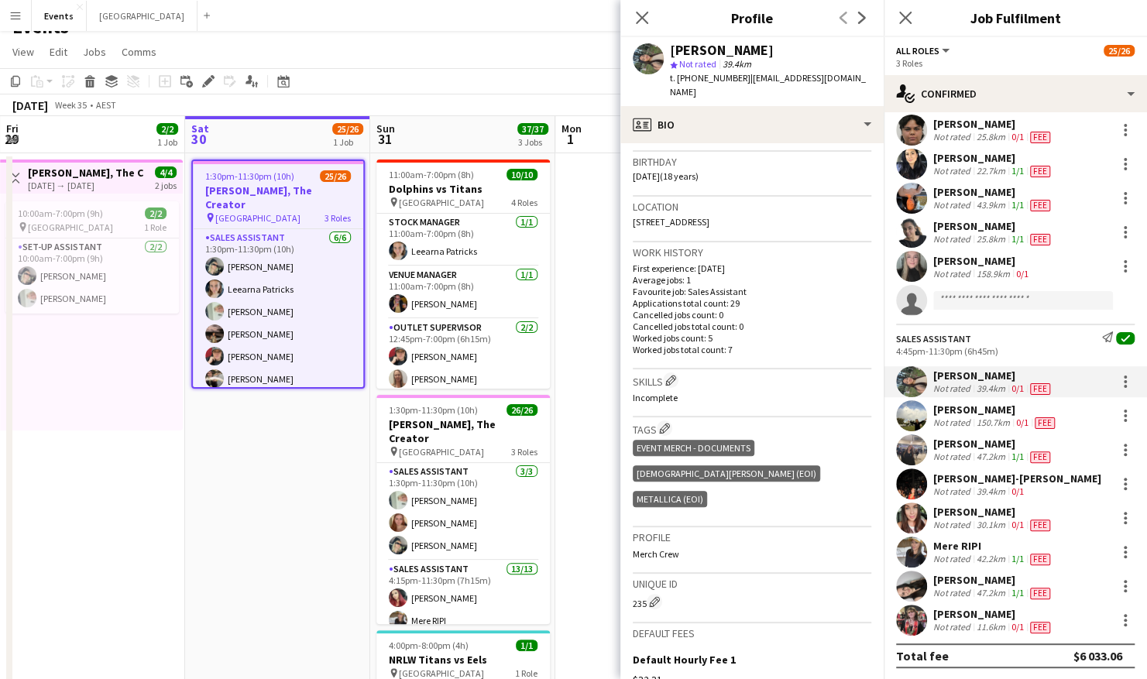
click at [909, 447] on app-user-avatar at bounding box center [911, 450] width 31 height 31
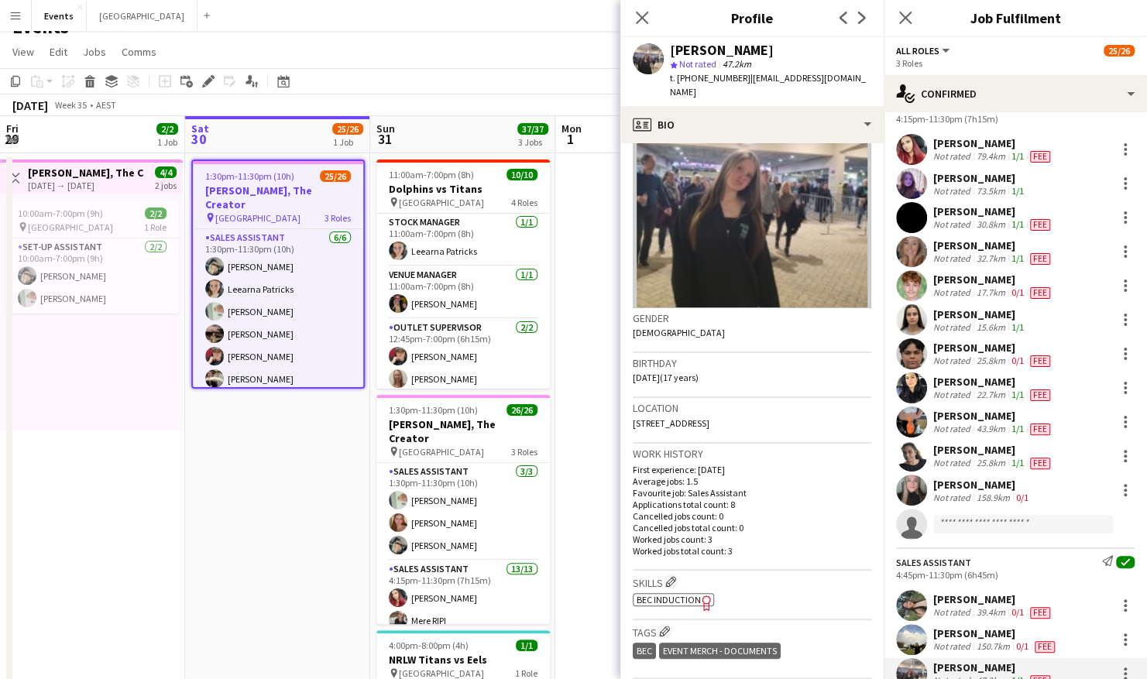
scroll to position [354, 0]
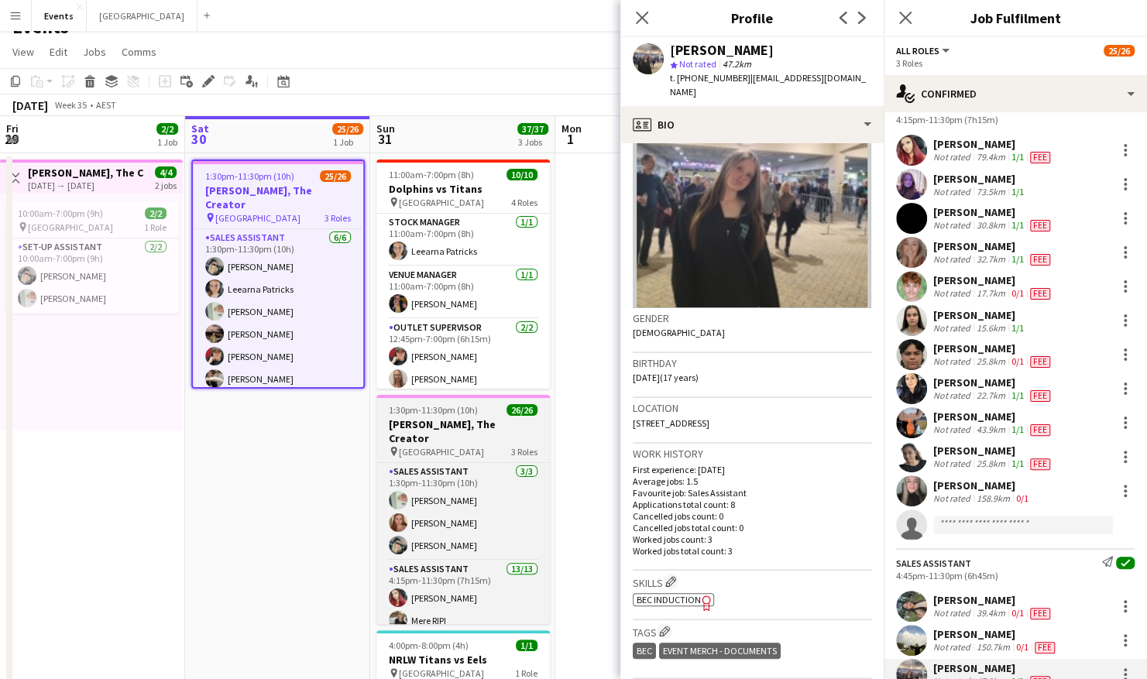
click at [470, 413] on span "1:30pm-11:30pm (10h)" at bounding box center [433, 410] width 89 height 12
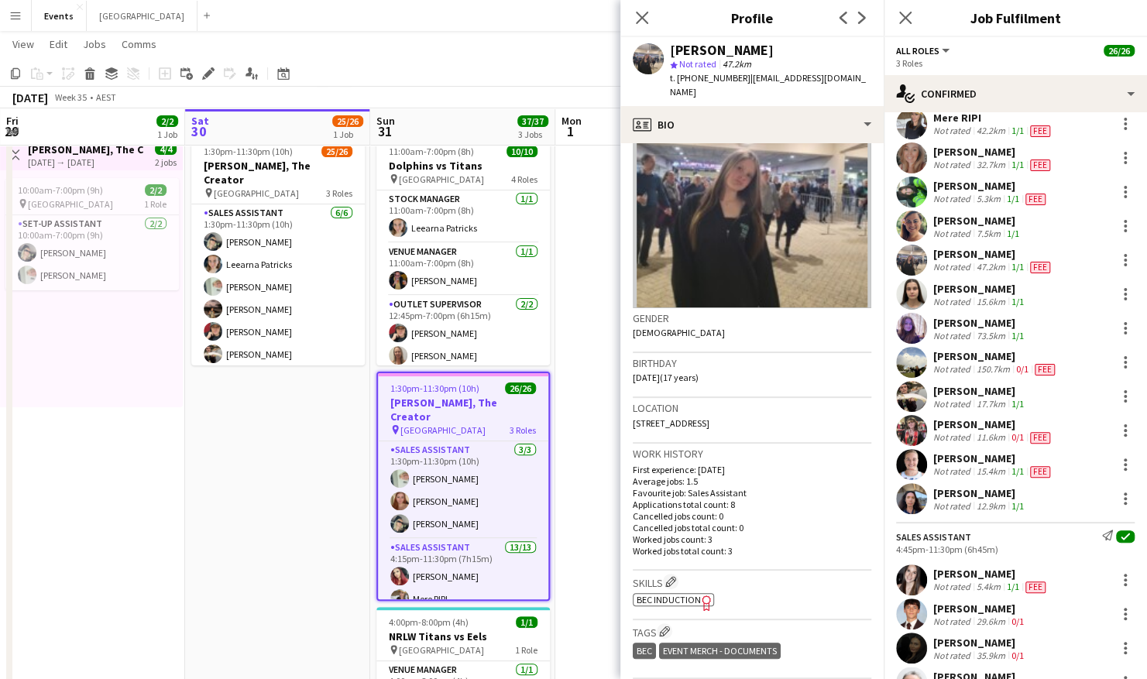
scroll to position [321, 0]
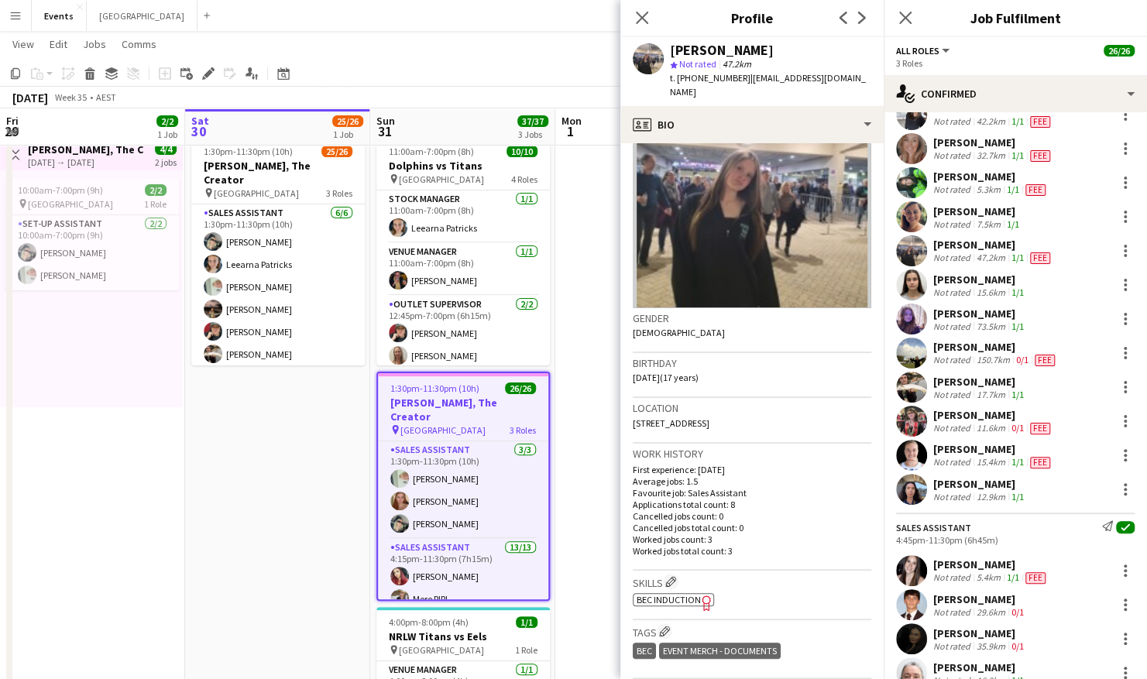
click at [985, 356] on div "150.7km" at bounding box center [994, 360] width 40 height 12
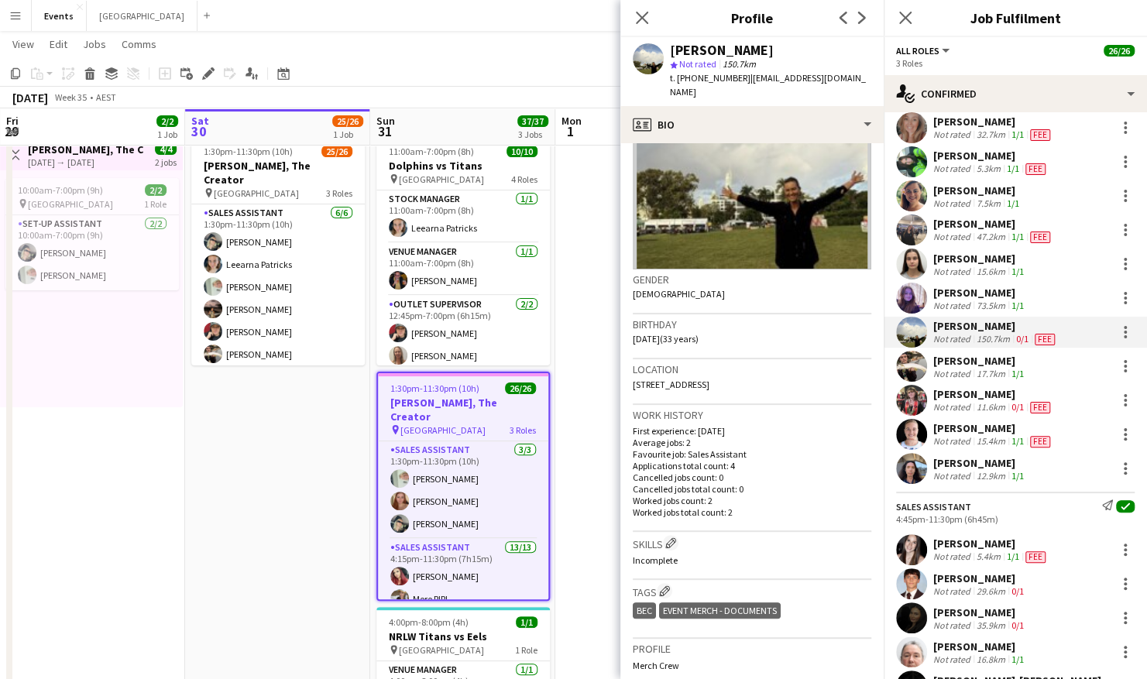
scroll to position [351, 0]
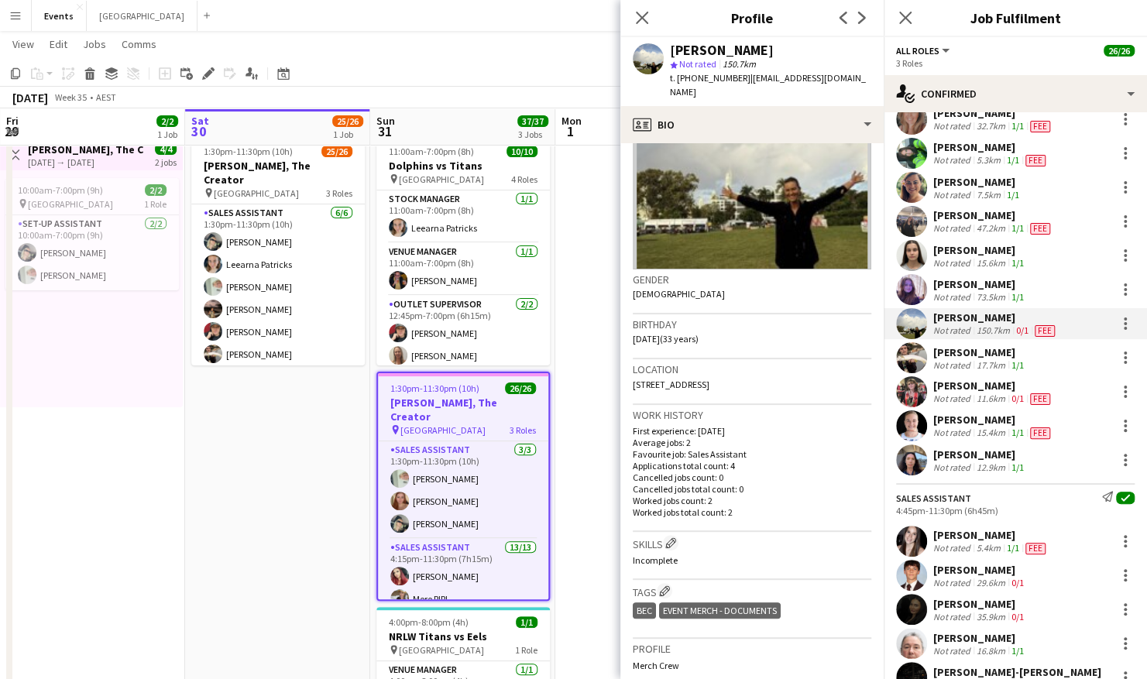
click at [960, 388] on div "[PERSON_NAME]" at bounding box center [993, 386] width 120 height 14
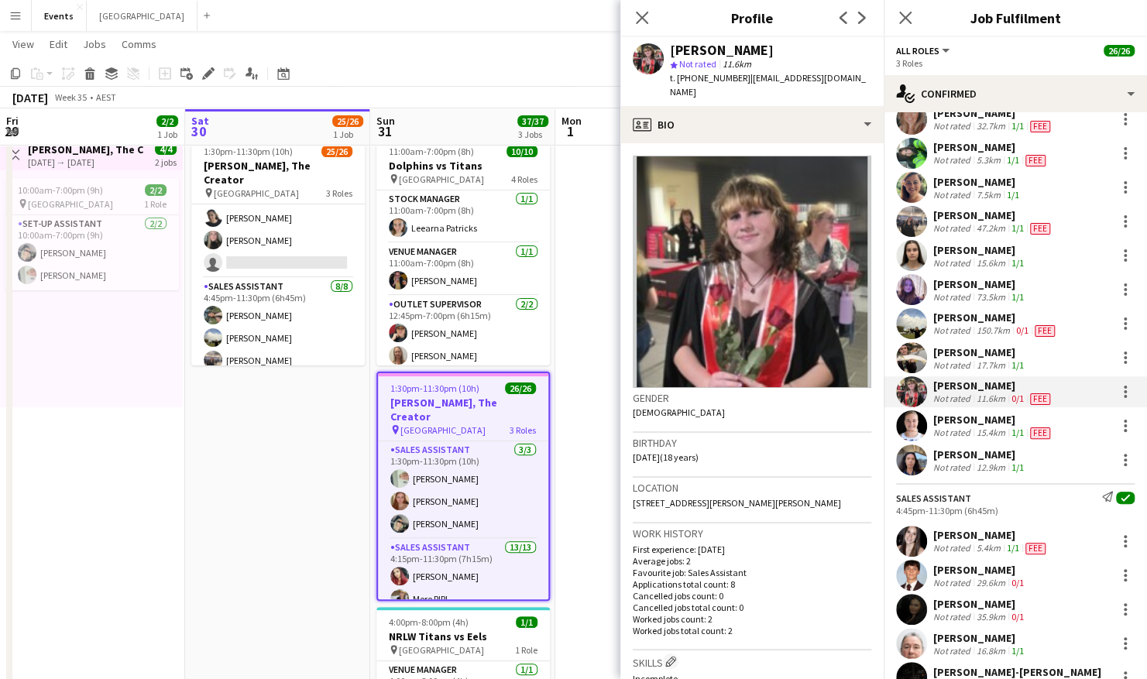
scroll to position [393, 0]
click at [273, 310] on app-card-role "Sales Assistant [DATE] 4:45pm-11:30pm (6h45m) [PERSON_NAME] [PERSON_NAME] [PERS…" at bounding box center [278, 384] width 174 height 215
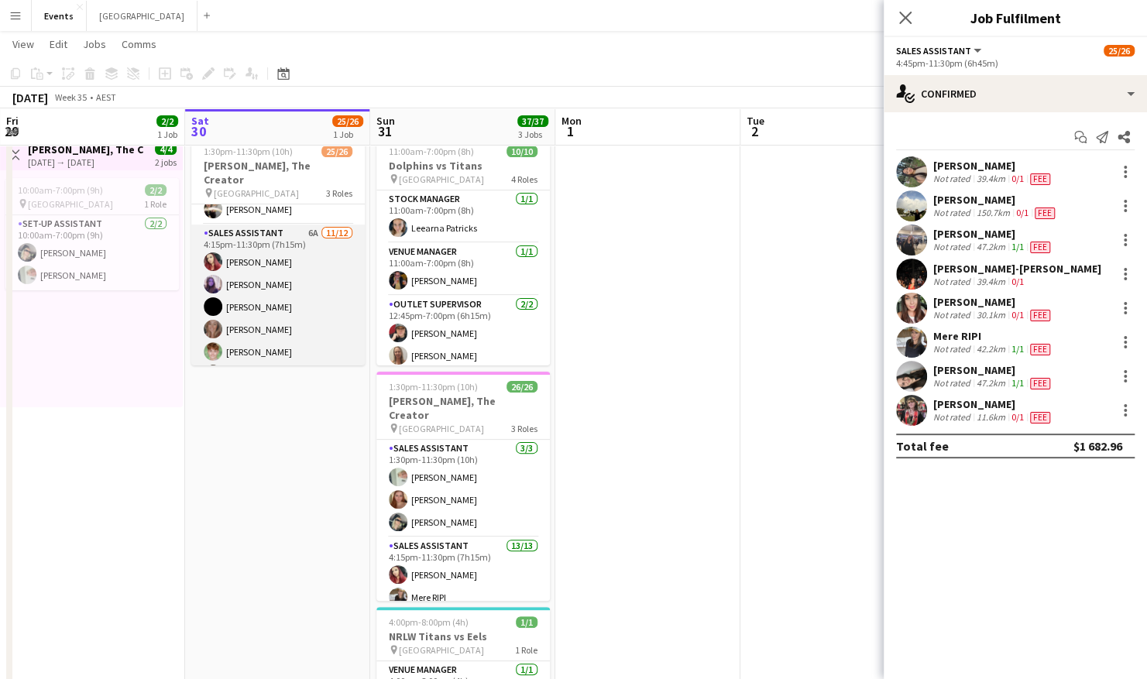
scroll to position [144, 0]
click at [266, 243] on app-card-role "Sales Assistant 6A [DATE] 4:15pm-11:30pm (7h15m) [PERSON_NAME] [PERSON_NAME] [P…" at bounding box center [278, 375] width 174 height 300
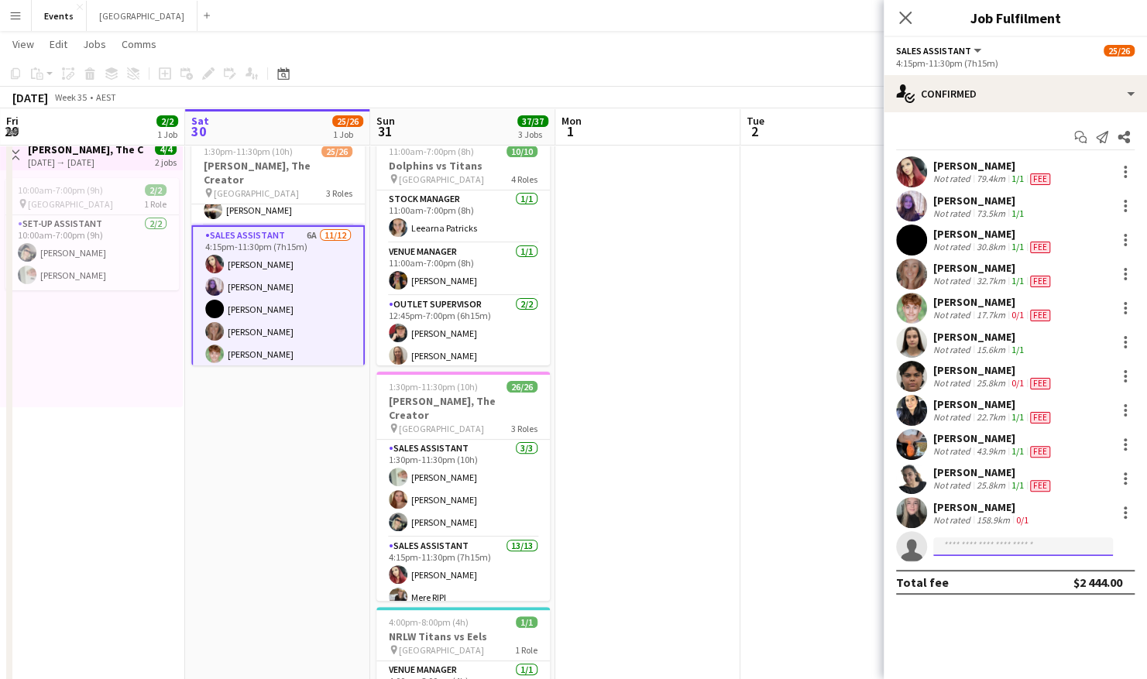
click at [956, 545] on input at bounding box center [1023, 547] width 180 height 19
type input "******"
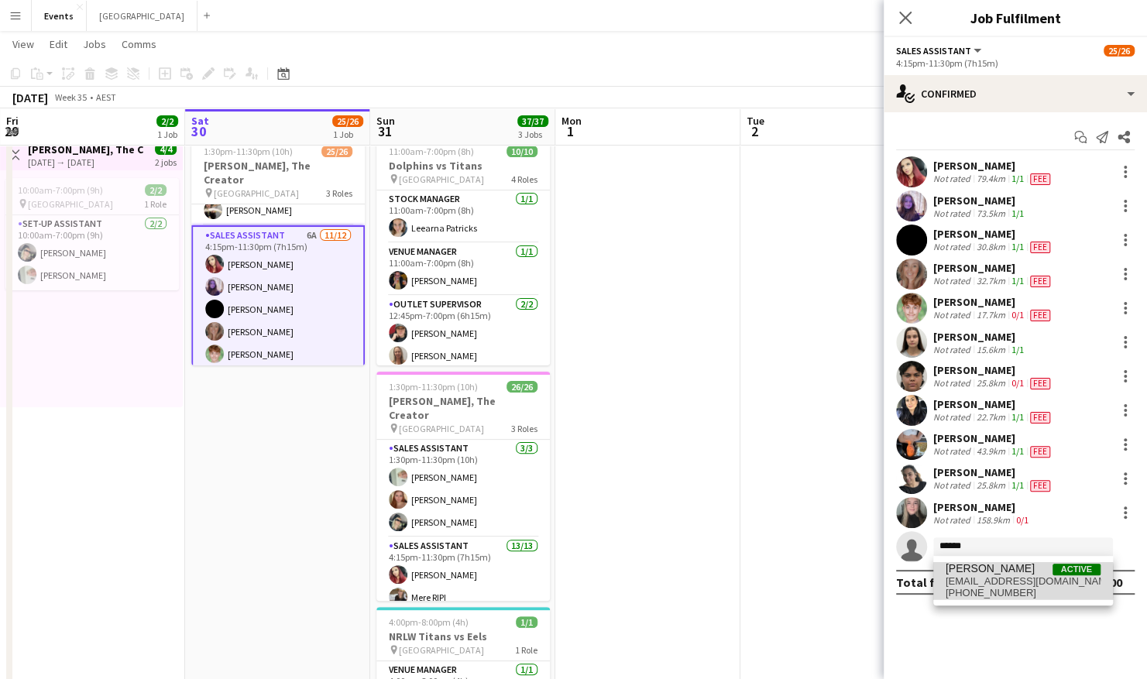
click at [992, 581] on span "[EMAIL_ADDRESS][DOMAIN_NAME]" at bounding box center [1023, 582] width 155 height 12
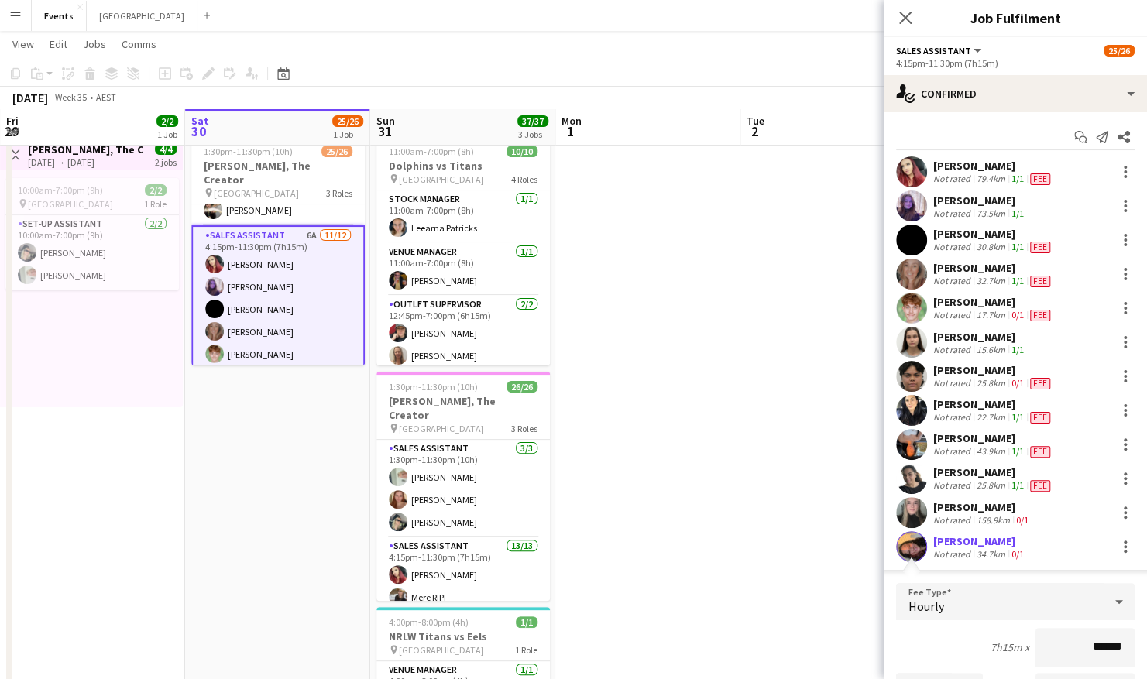
scroll to position [234, 0]
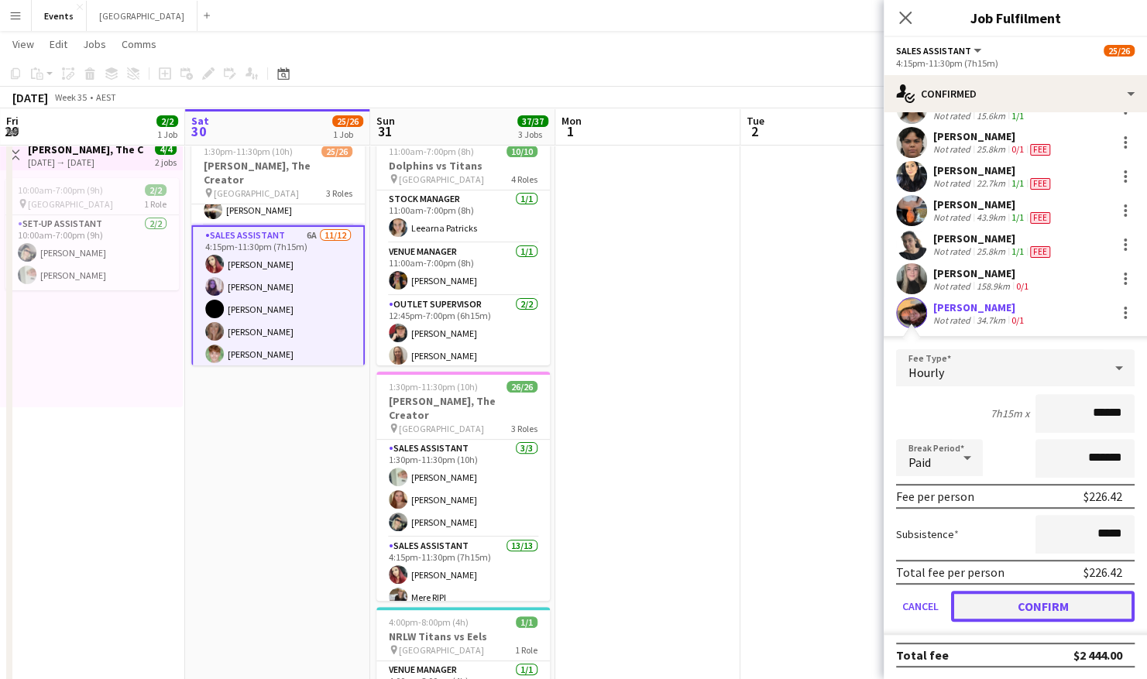
click at [1047, 601] on button "Confirm" at bounding box center [1043, 606] width 184 height 31
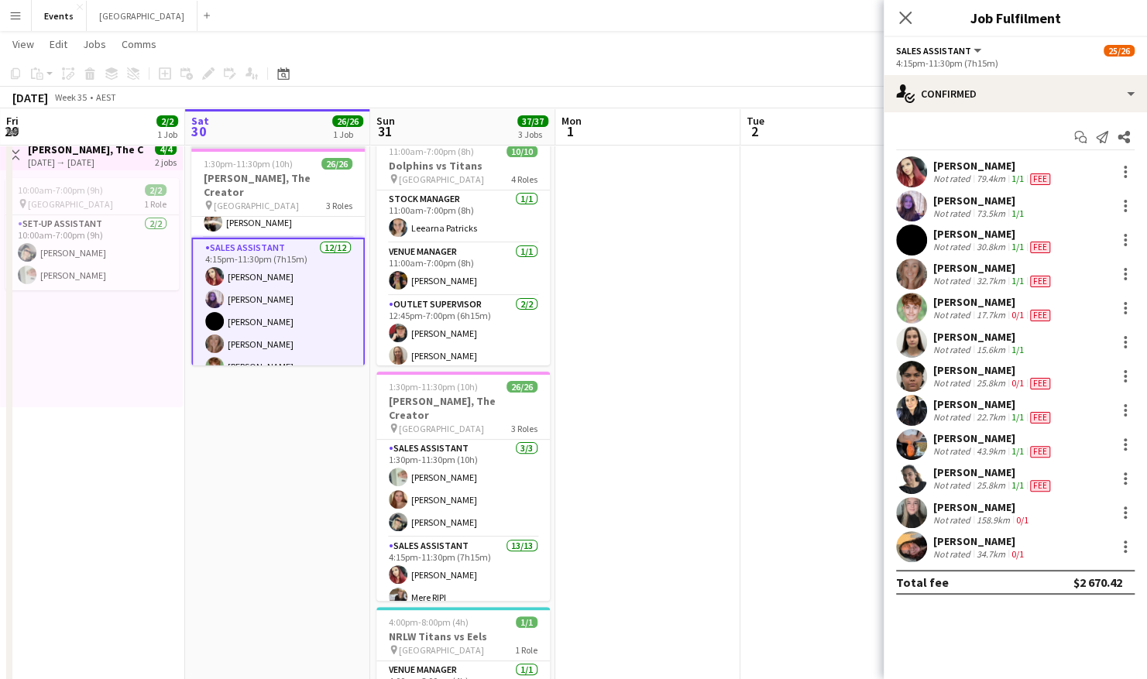
click at [717, 330] on app-date-cell at bounding box center [647, 438] width 185 height 617
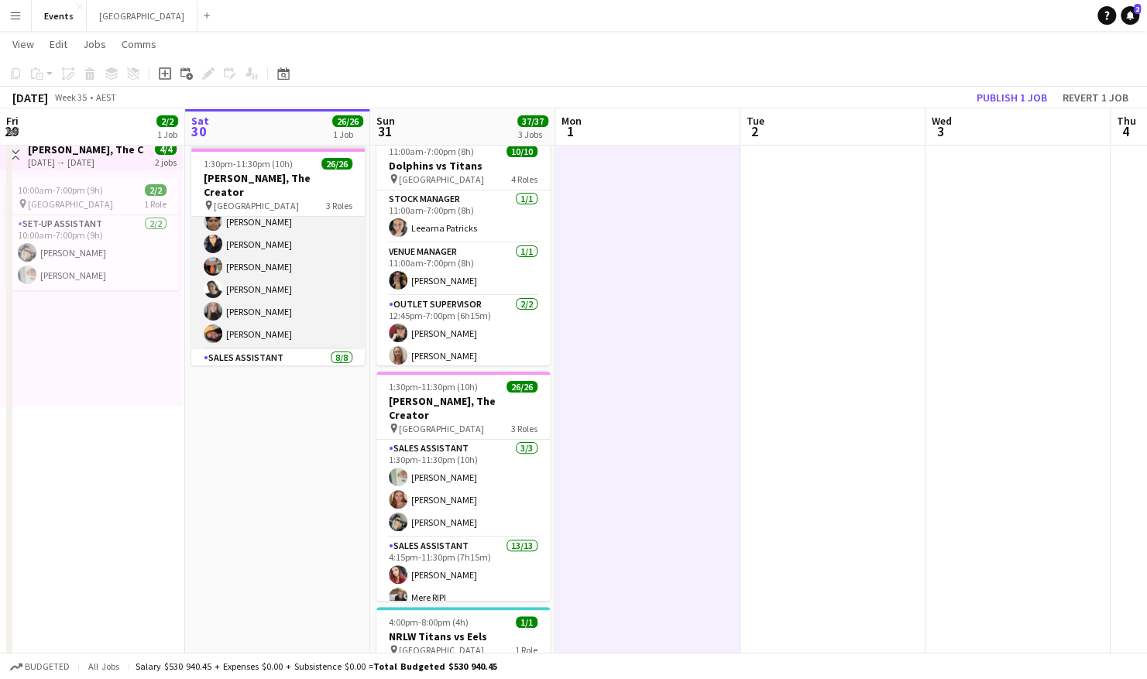
scroll to position [342, 0]
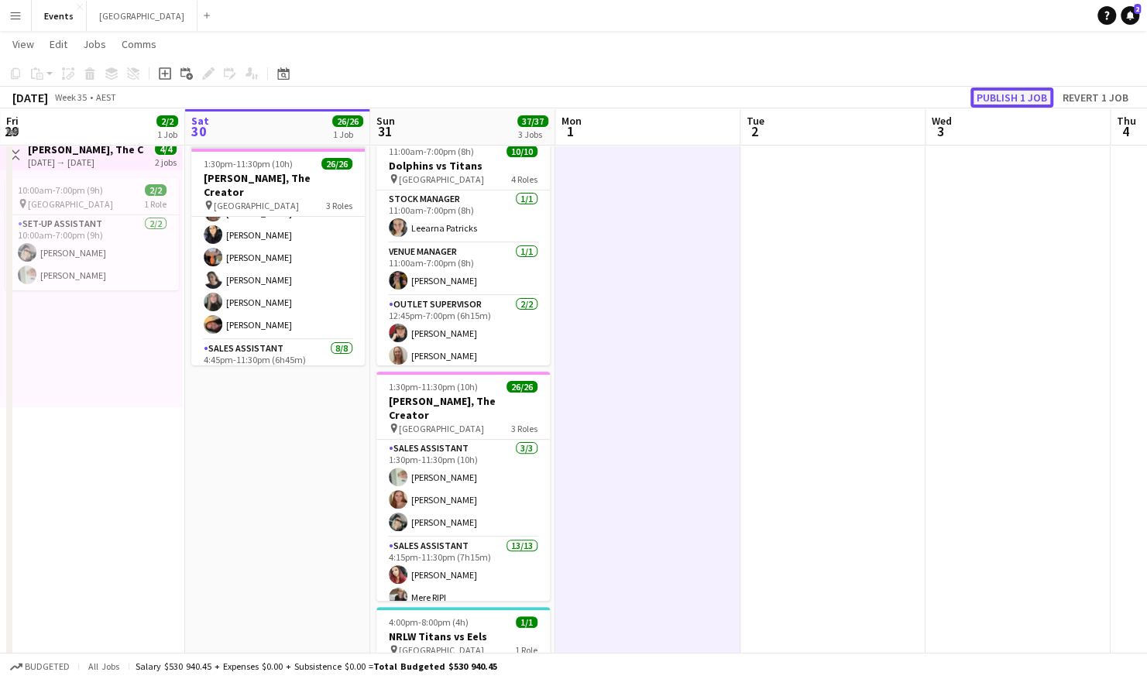
click at [1028, 91] on button "Publish 1 job" at bounding box center [1012, 98] width 83 height 20
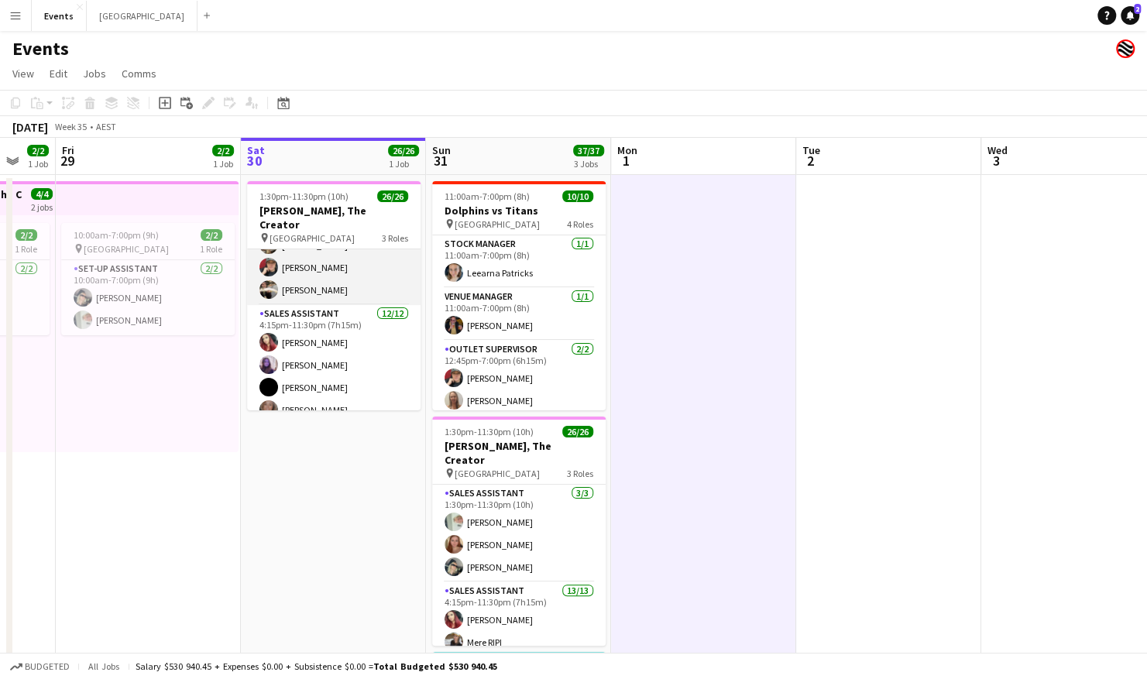
scroll to position [0, 0]
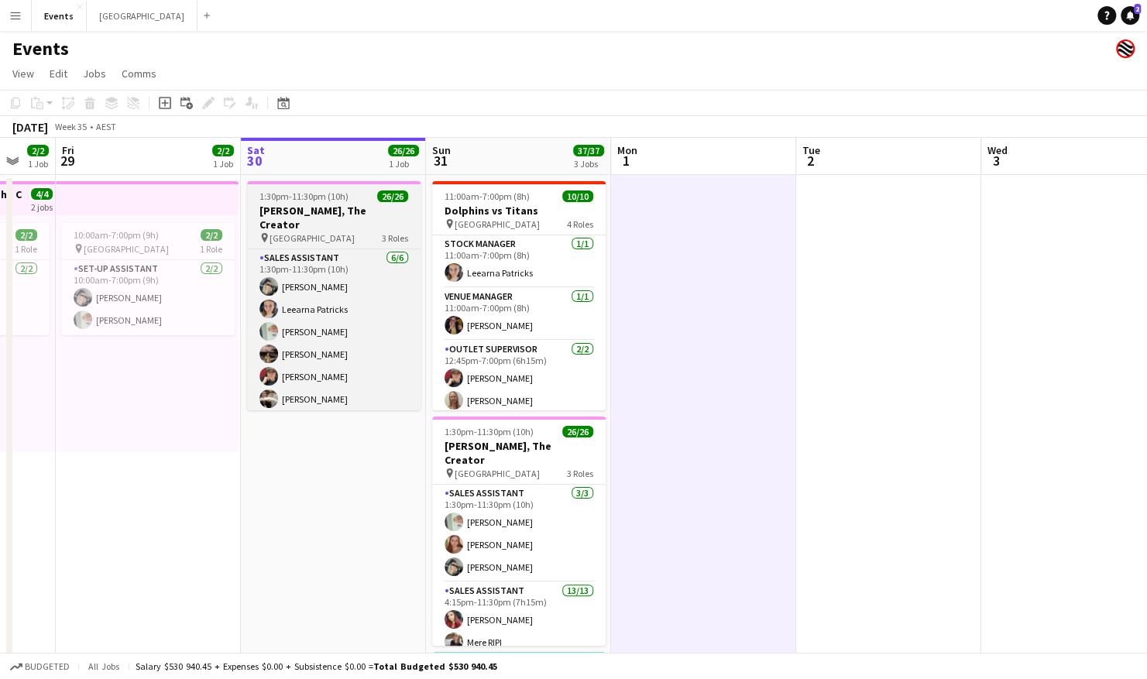
click at [338, 199] on span "1:30pm-11:30pm (10h)" at bounding box center [304, 197] width 89 height 12
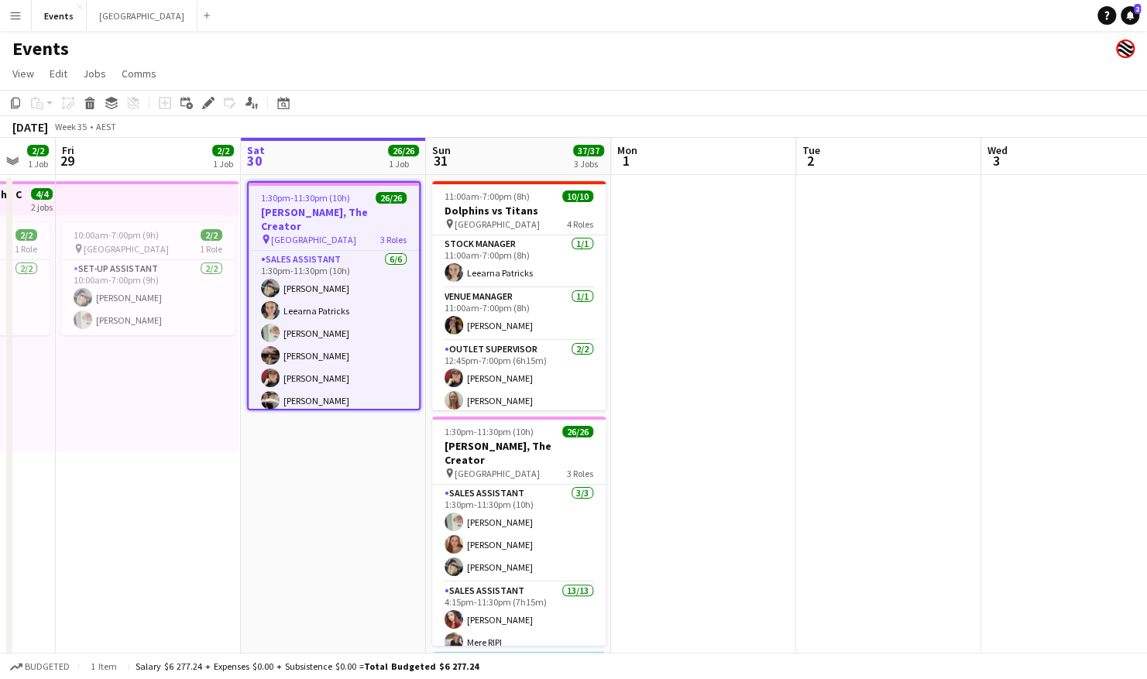
click at [333, 201] on span "1:30pm-11:30pm (10h)" at bounding box center [305, 198] width 89 height 12
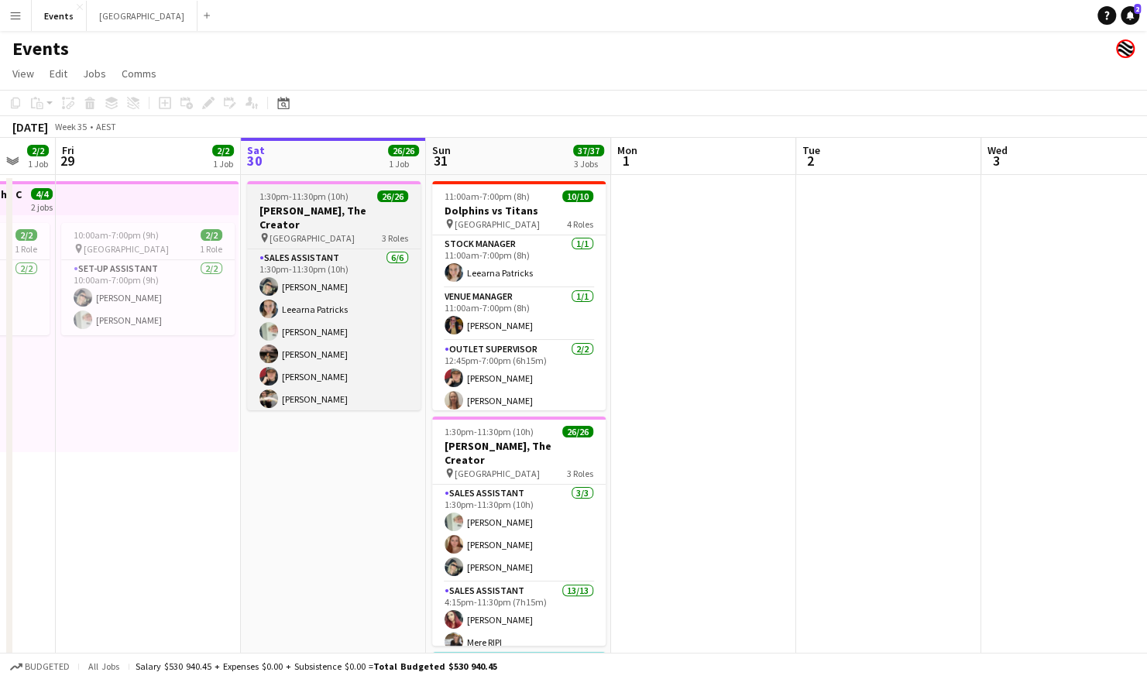
click at [339, 201] on span "1:30pm-11:30pm (10h)" at bounding box center [304, 197] width 89 height 12
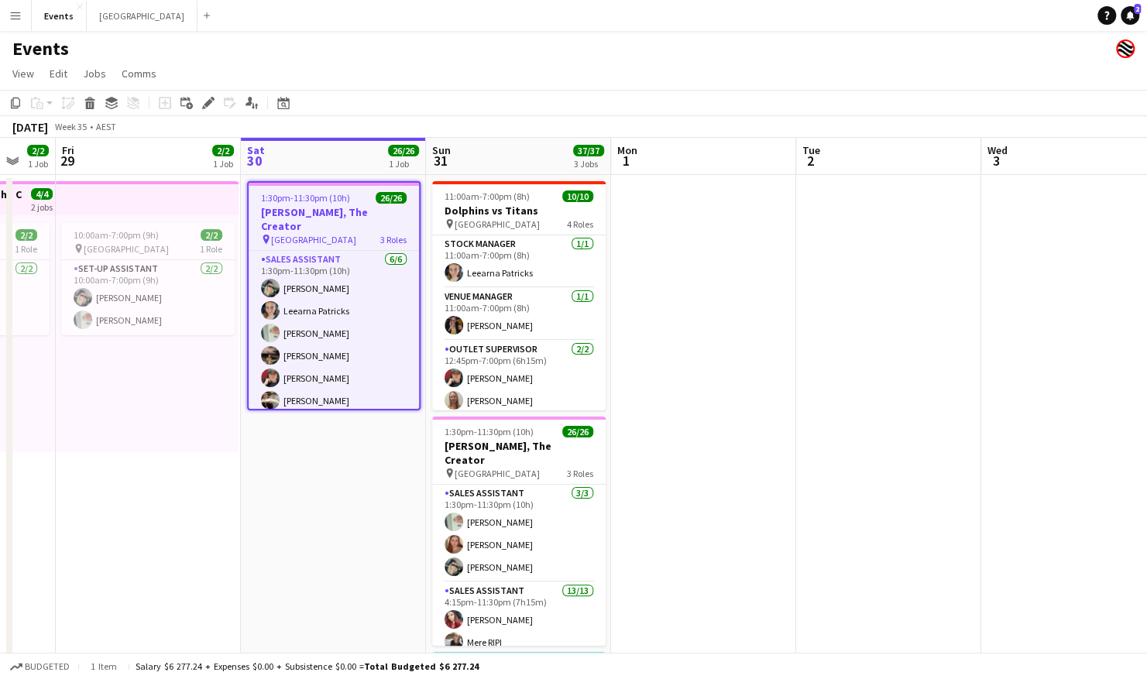
click at [339, 201] on span "1:30pm-11:30pm (10h)" at bounding box center [305, 198] width 89 height 12
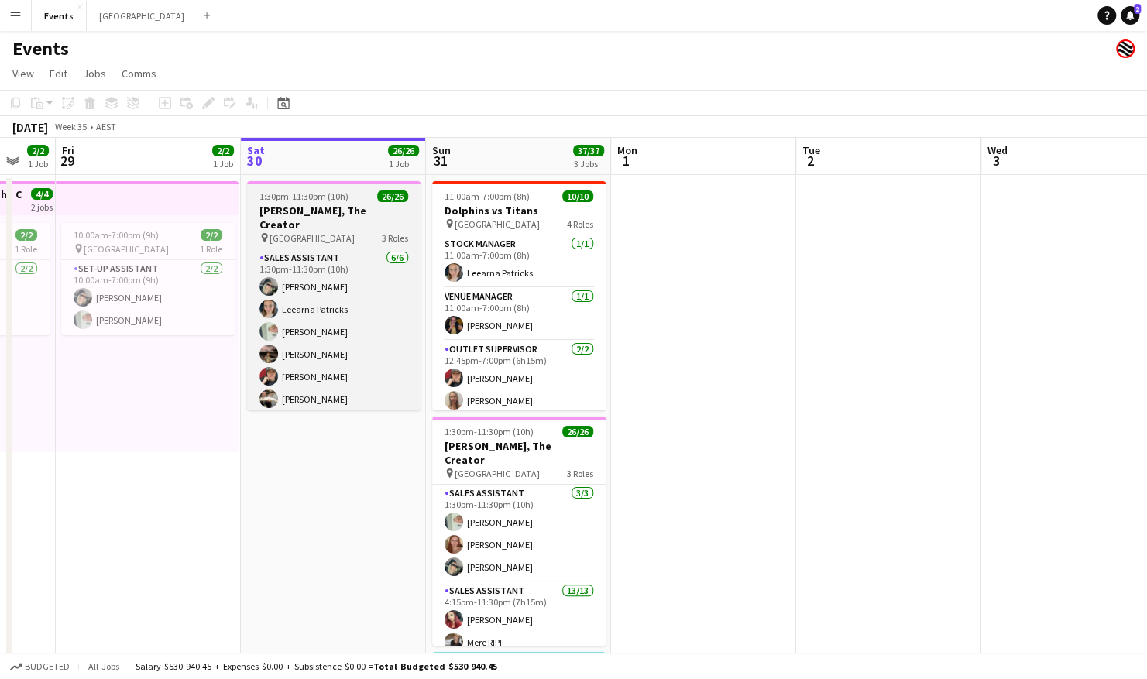
click at [339, 201] on span "1:30pm-11:30pm (10h)" at bounding box center [304, 197] width 89 height 12
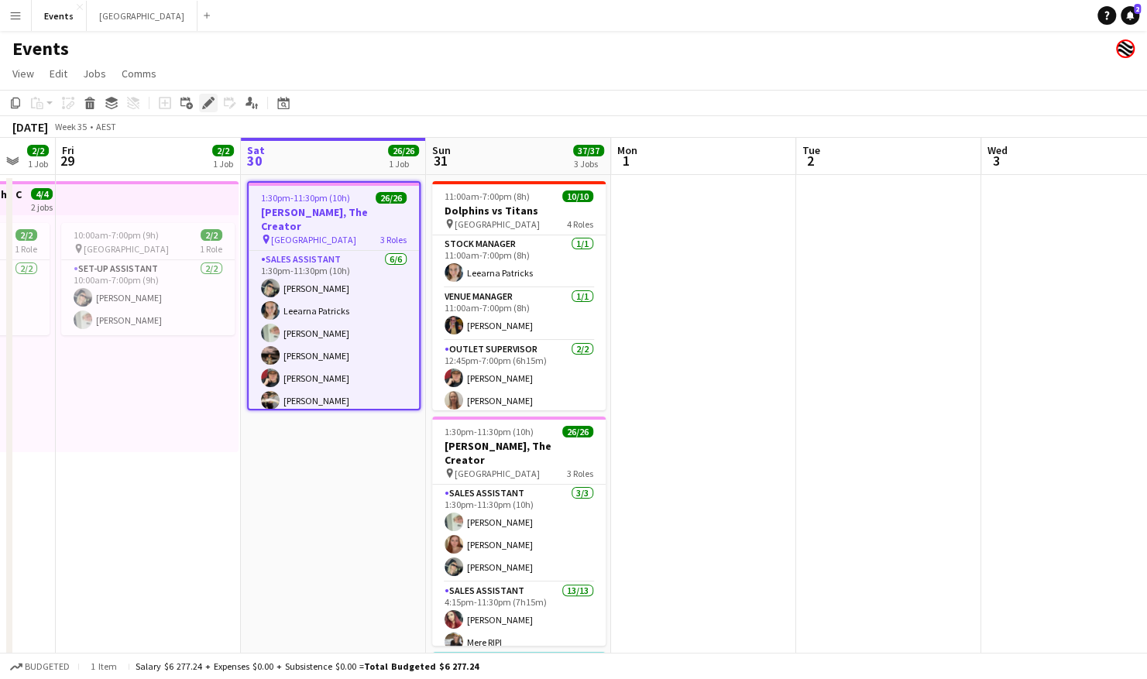
click at [207, 108] on icon "Edit" at bounding box center [208, 103] width 12 height 12
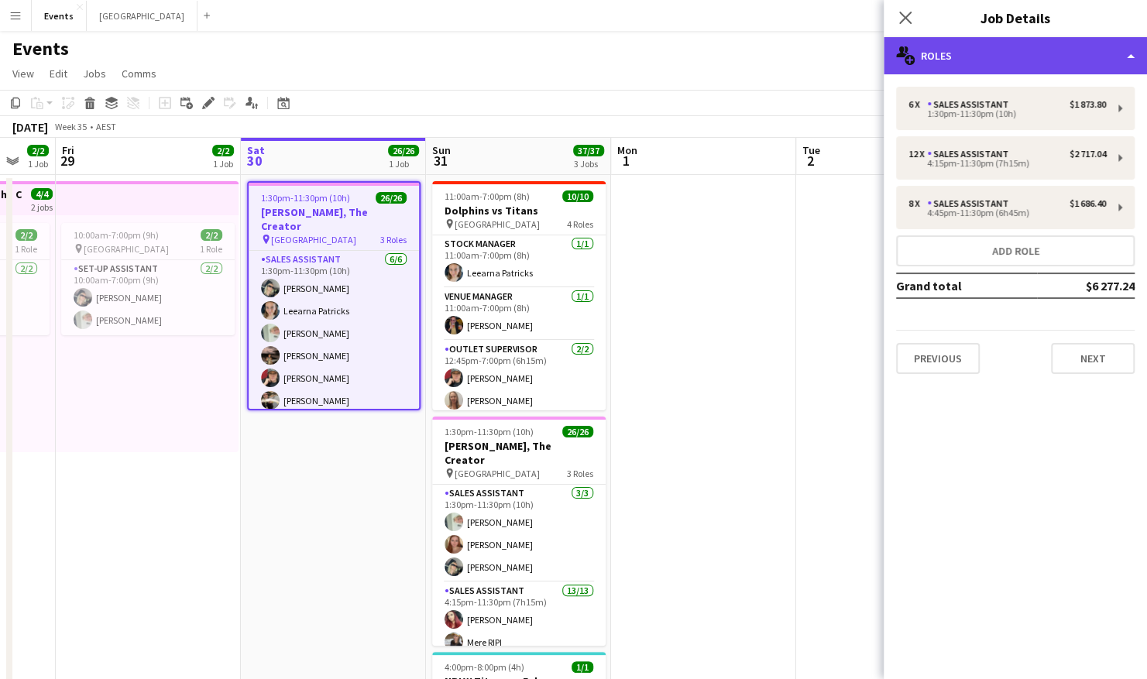
click at [1001, 66] on div "multiple-users-add Roles" at bounding box center [1015, 55] width 263 height 37
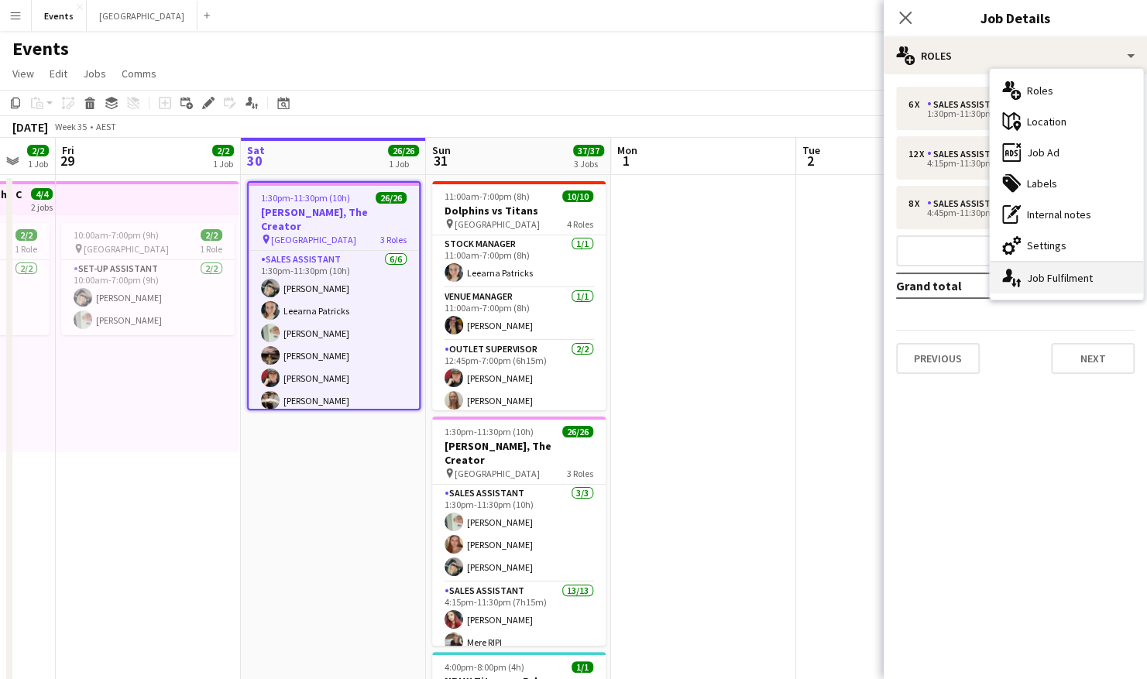
click at [1048, 263] on div "single-neutral-actions-up-down Job Fulfilment" at bounding box center [1066, 278] width 153 height 31
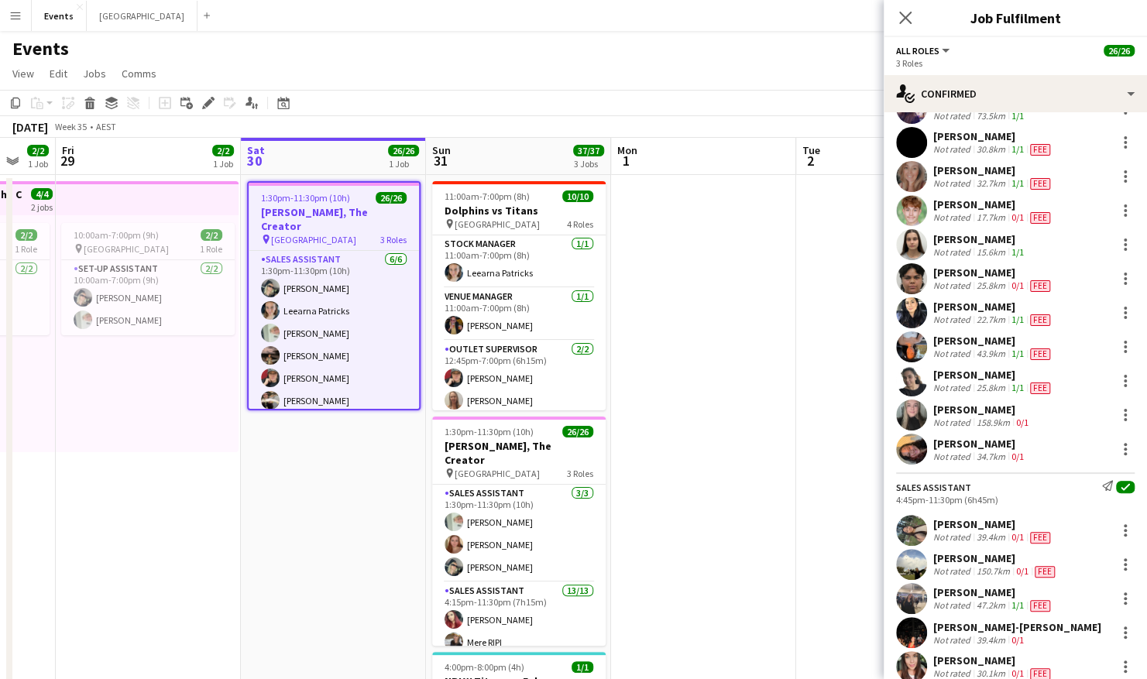
scroll to position [432, 0]
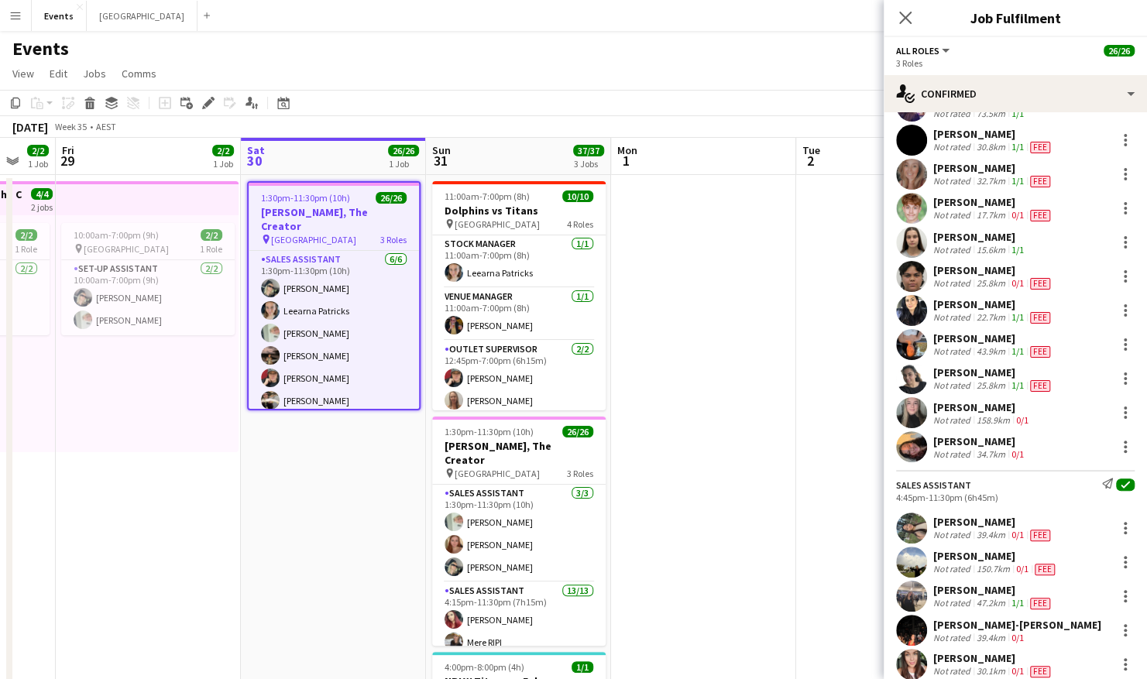
click at [913, 203] on app-user-avatar at bounding box center [911, 208] width 31 height 31
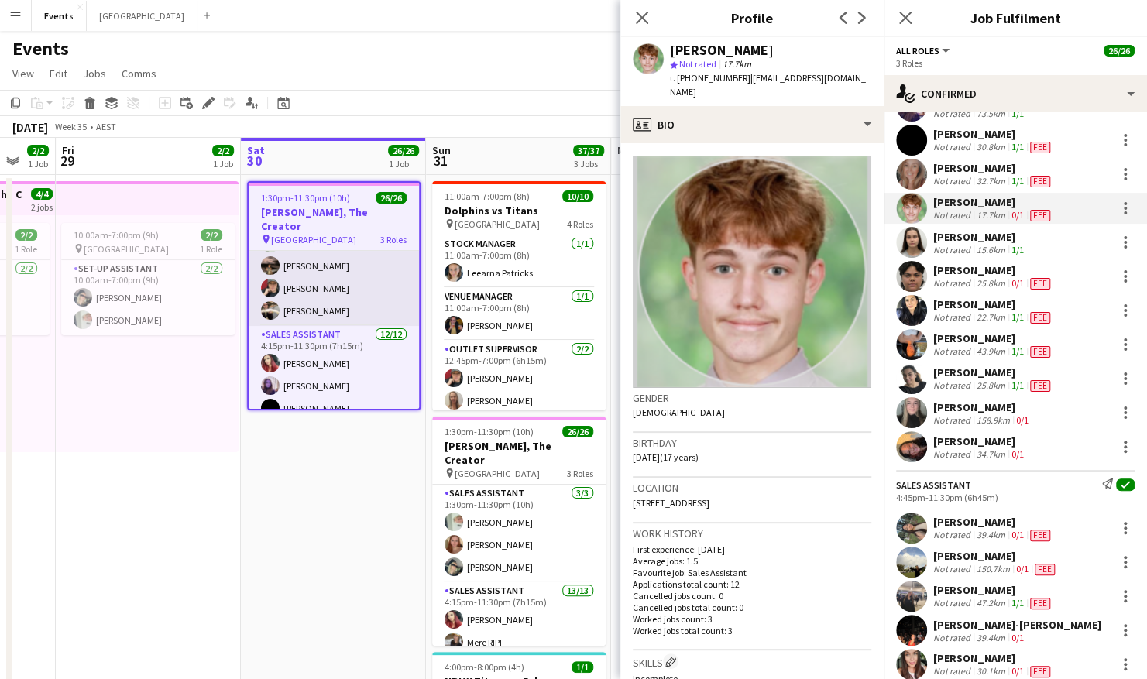
scroll to position [110, 0]
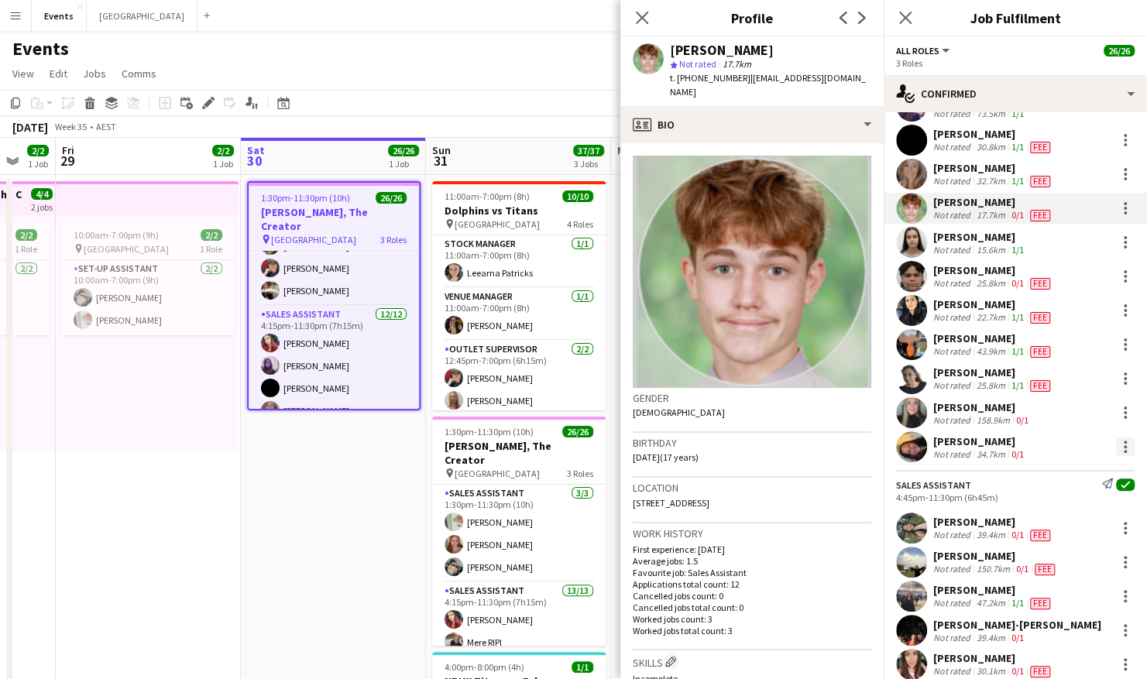
click at [1116, 446] on div at bounding box center [1125, 447] width 19 height 19
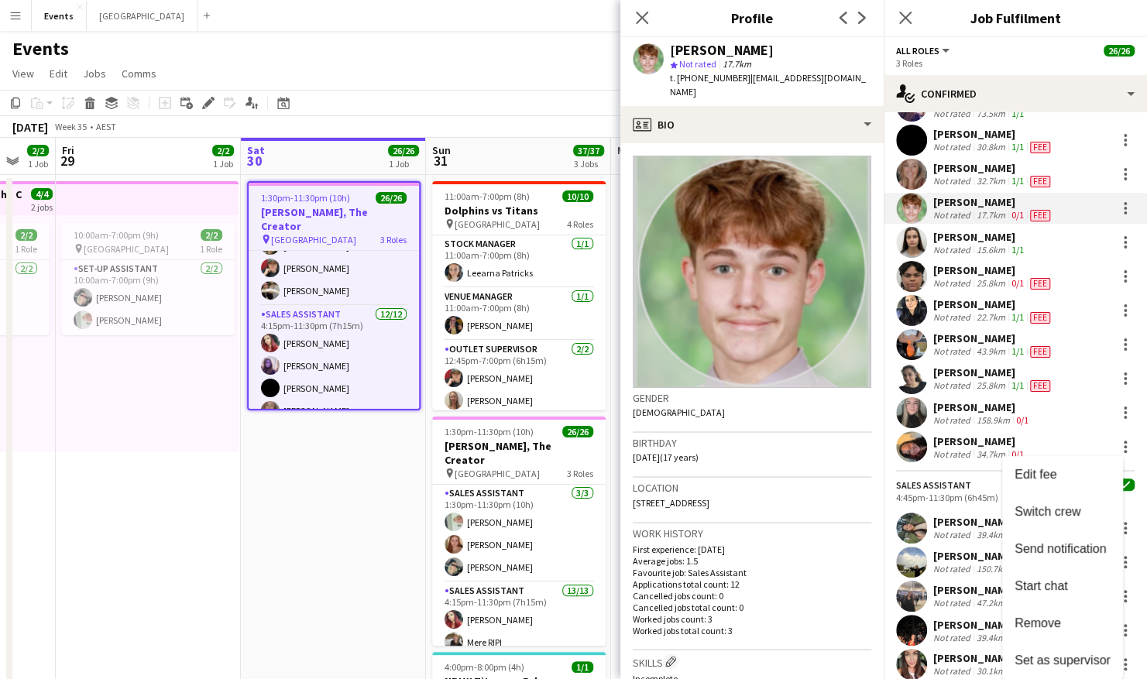
click at [913, 445] on div at bounding box center [573, 339] width 1147 height 679
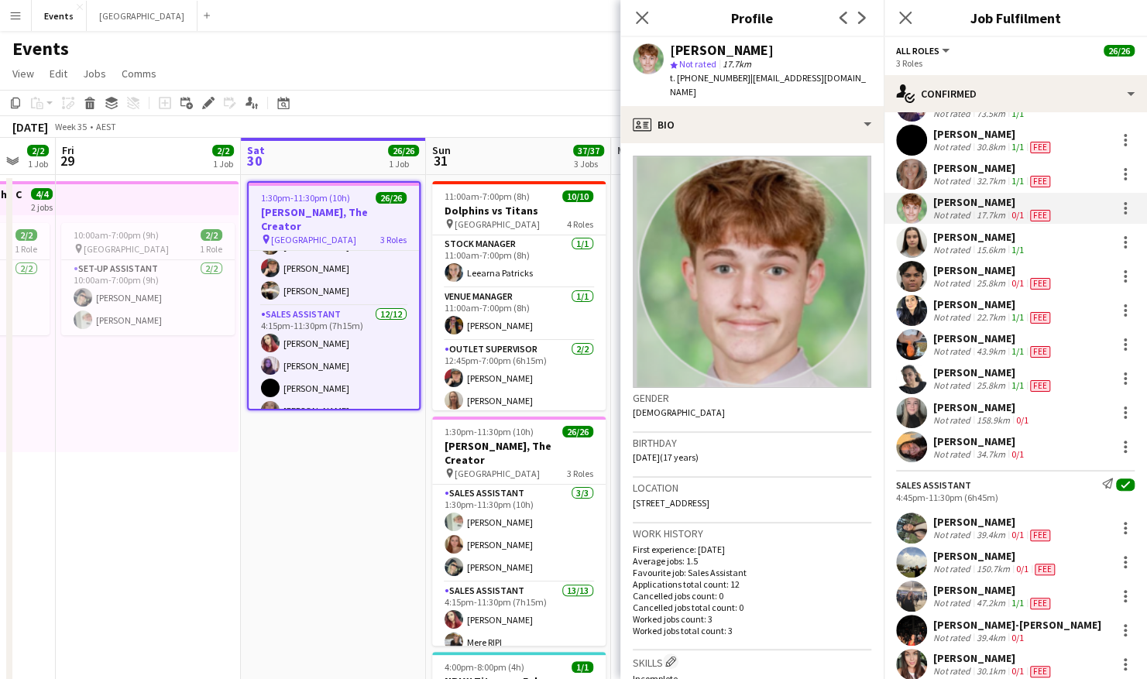
click at [906, 452] on app-user-avatar at bounding box center [911, 446] width 31 height 31
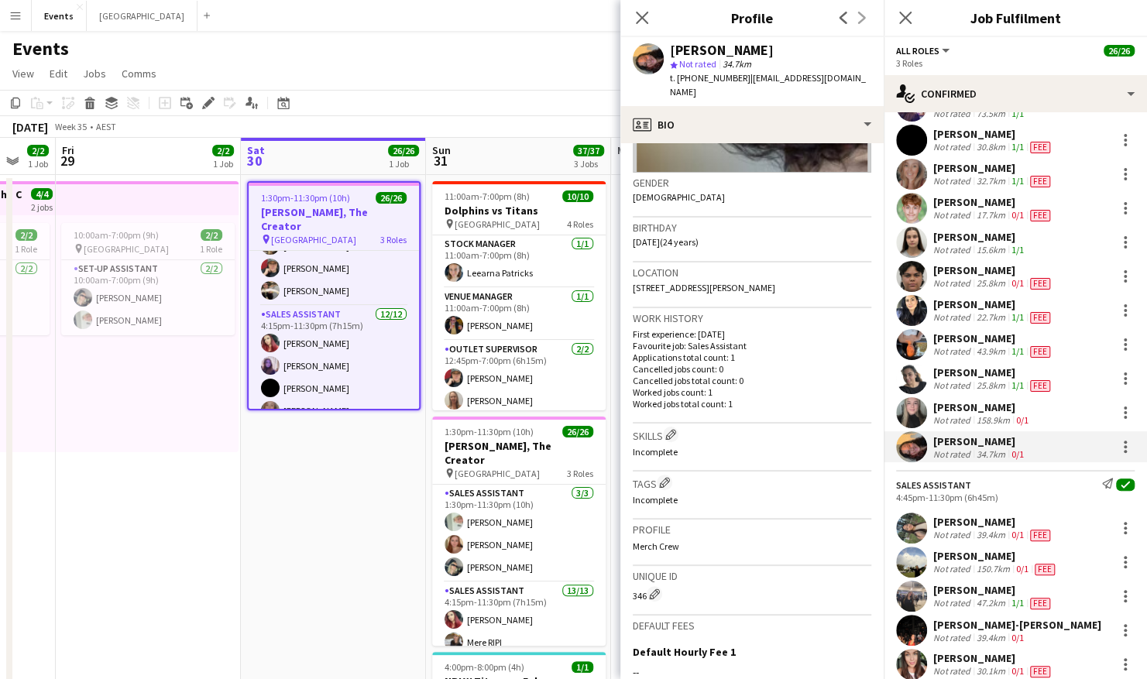
scroll to position [255, 0]
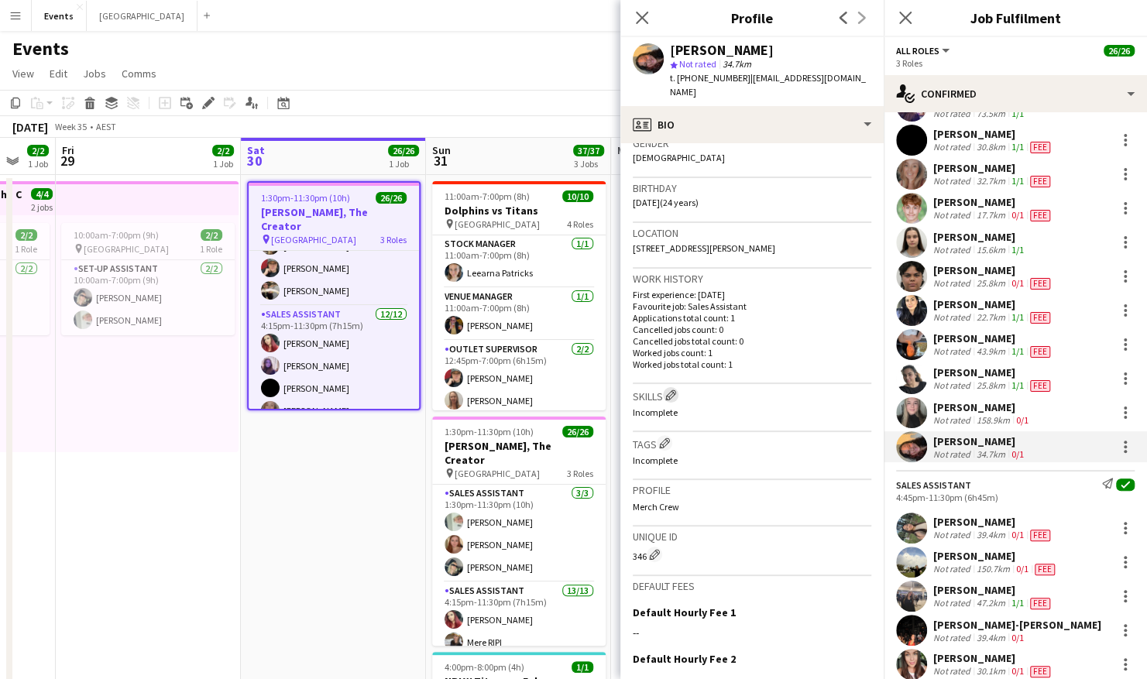
click at [672, 390] on app-icon "Edit crew company skills" at bounding box center [670, 395] width 11 height 11
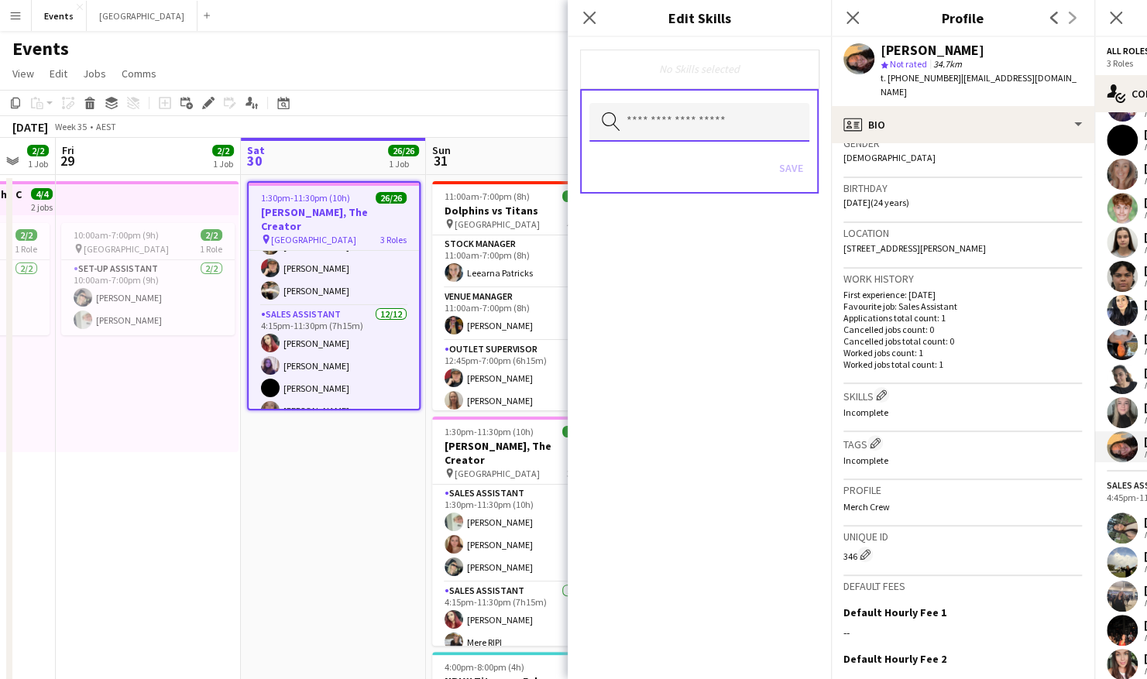
click at [666, 124] on input "text" at bounding box center [700, 122] width 220 height 39
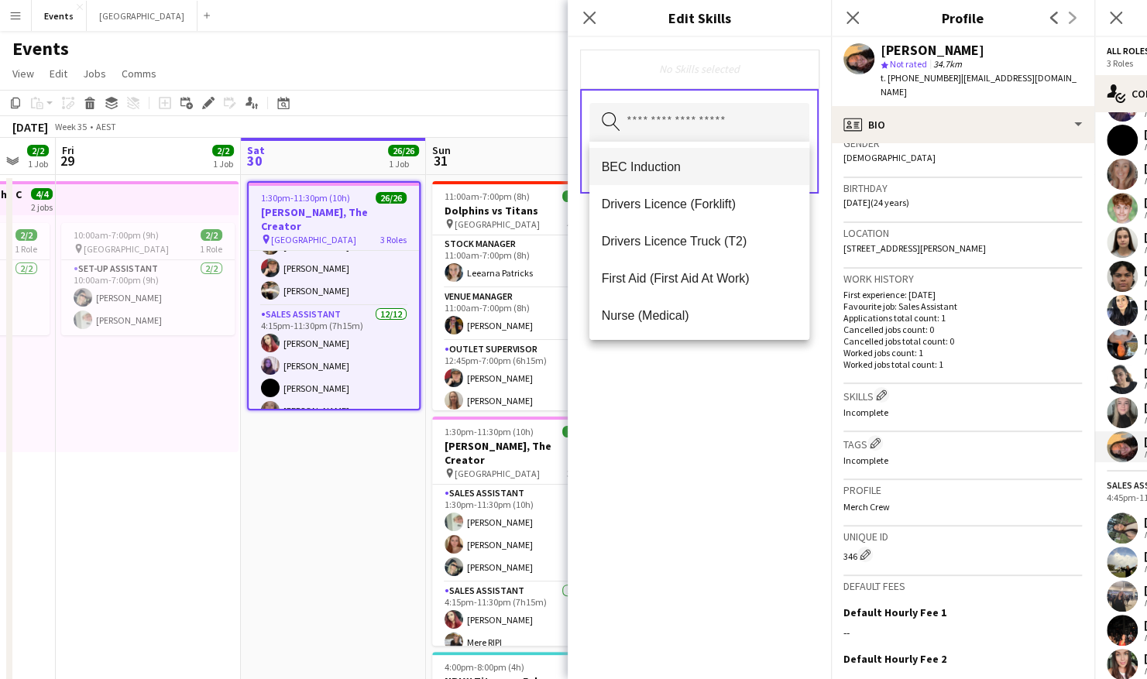
click at [663, 161] on span "BEC Induction" at bounding box center [699, 167] width 195 height 15
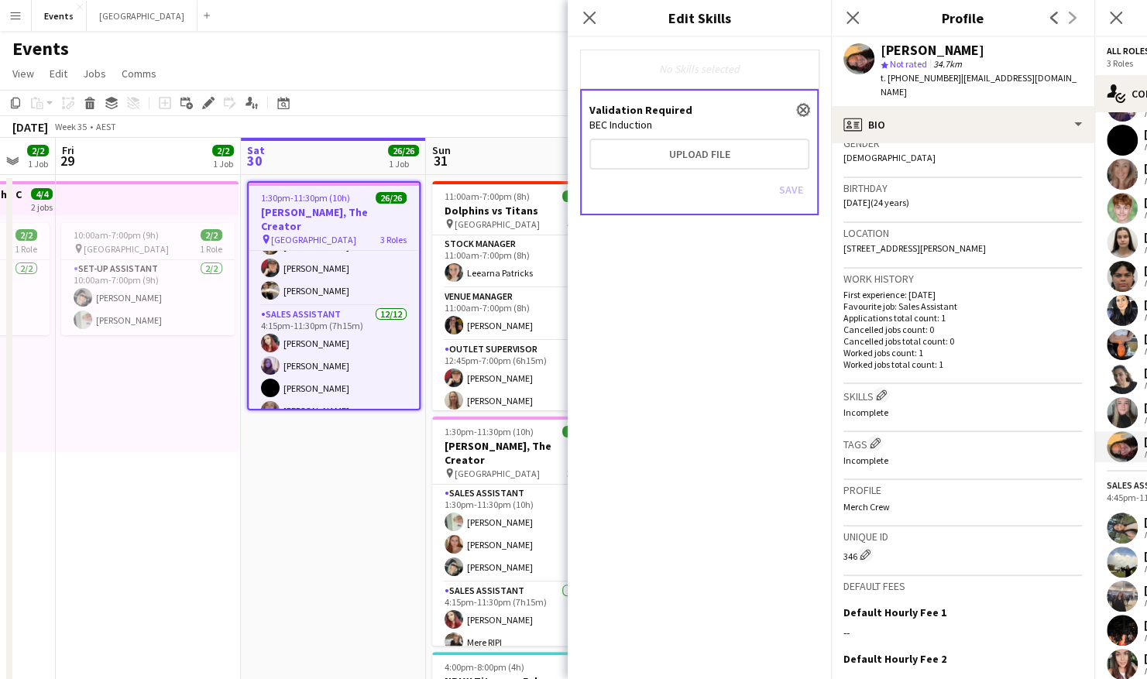
click at [801, 108] on app-icon "close" at bounding box center [803, 110] width 9 height 6
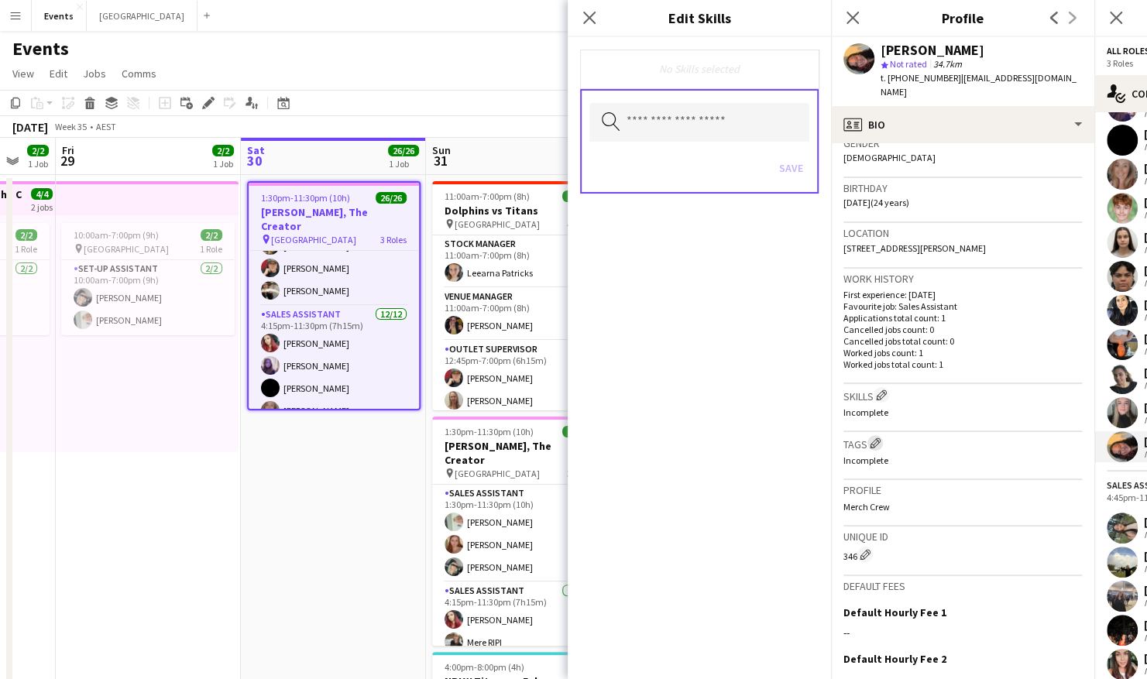
click at [874, 438] on app-icon "Edit crew company tags" at bounding box center [875, 443] width 11 height 11
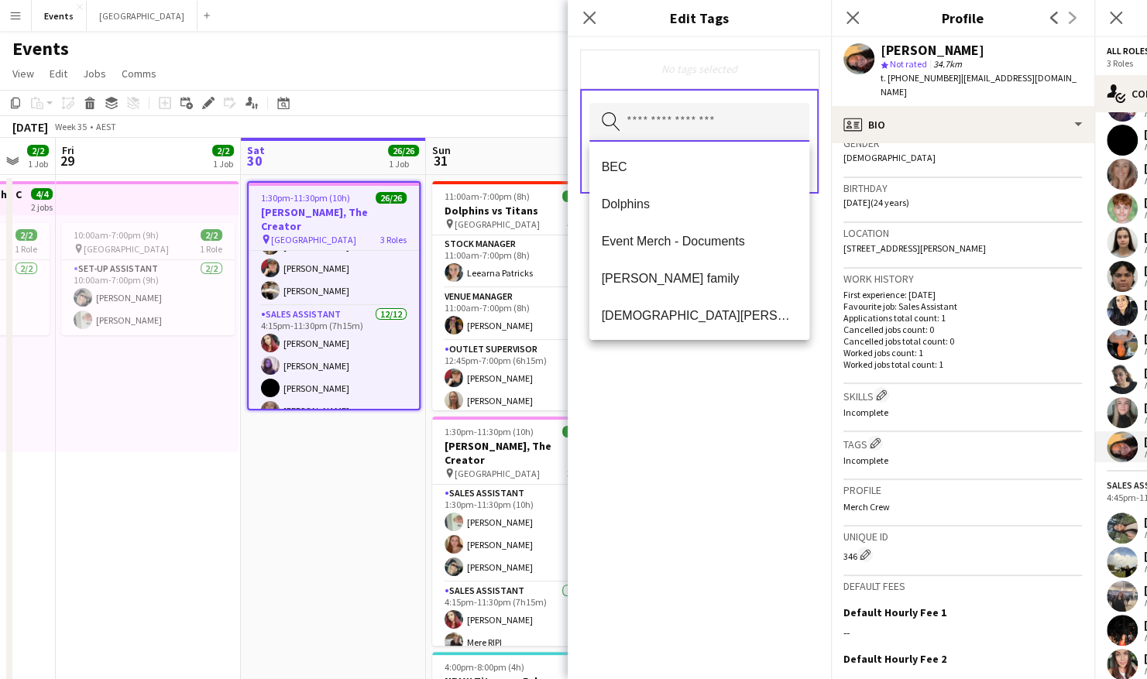
click at [663, 129] on input "text" at bounding box center [700, 122] width 220 height 39
click at [663, 174] on mat-option "BEC" at bounding box center [700, 166] width 220 height 37
click at [730, 404] on div "BEC Remove Search by tag name Save" at bounding box center [699, 358] width 263 height 642
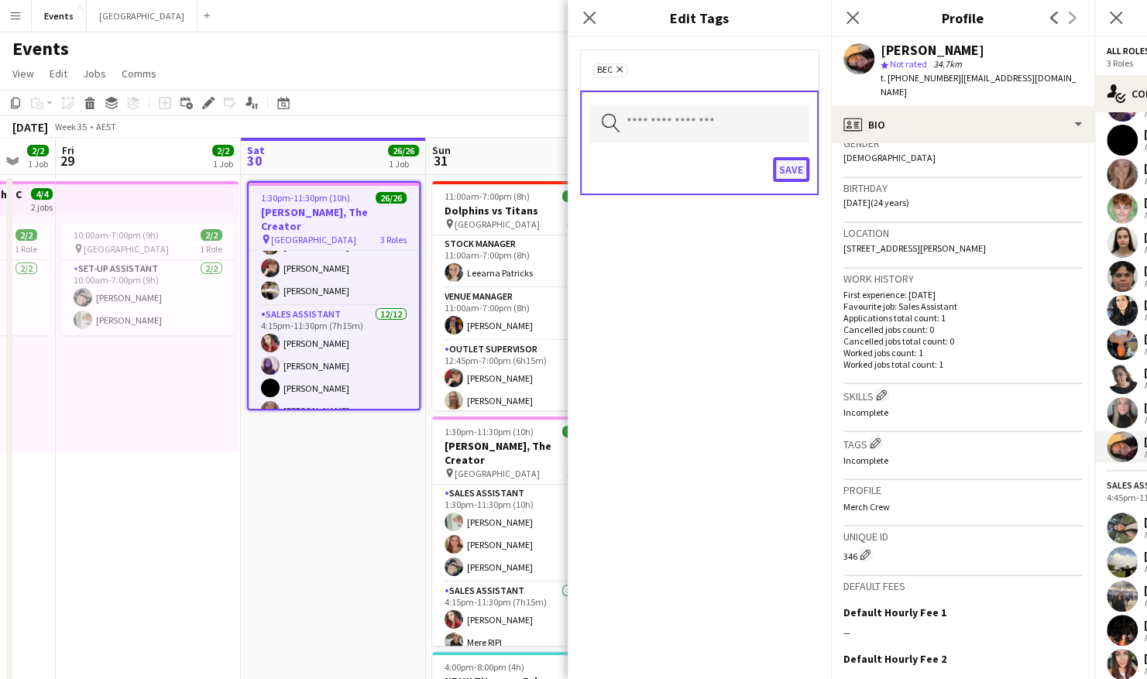
click at [782, 172] on button "Save" at bounding box center [791, 169] width 36 height 25
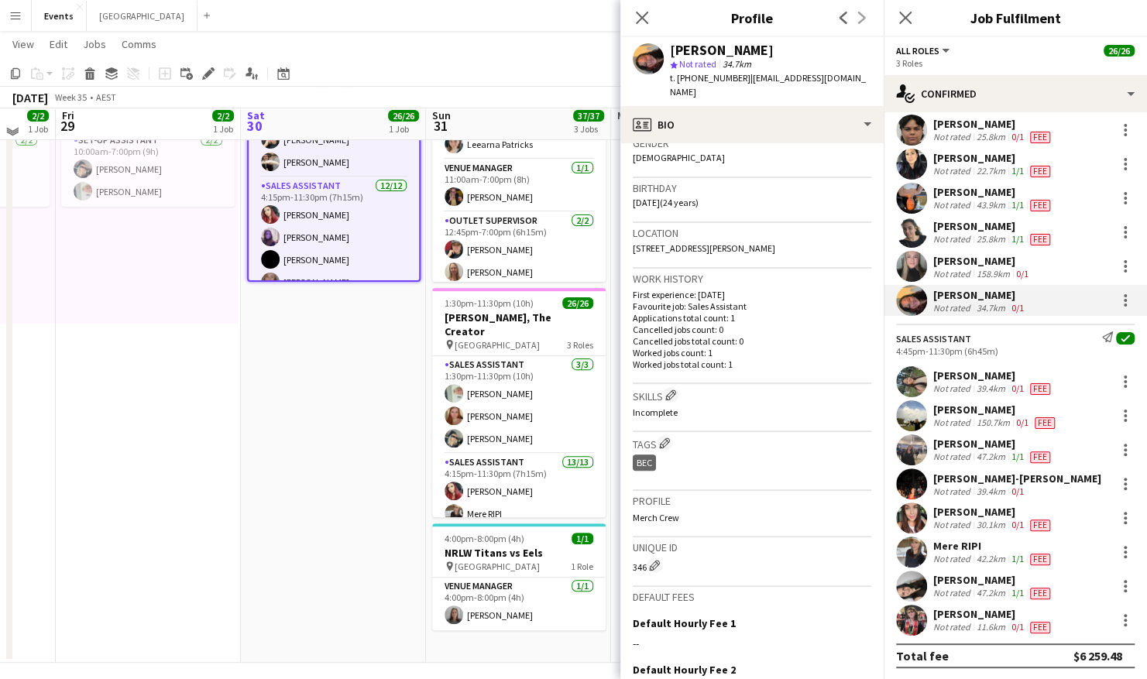
scroll to position [136, 0]
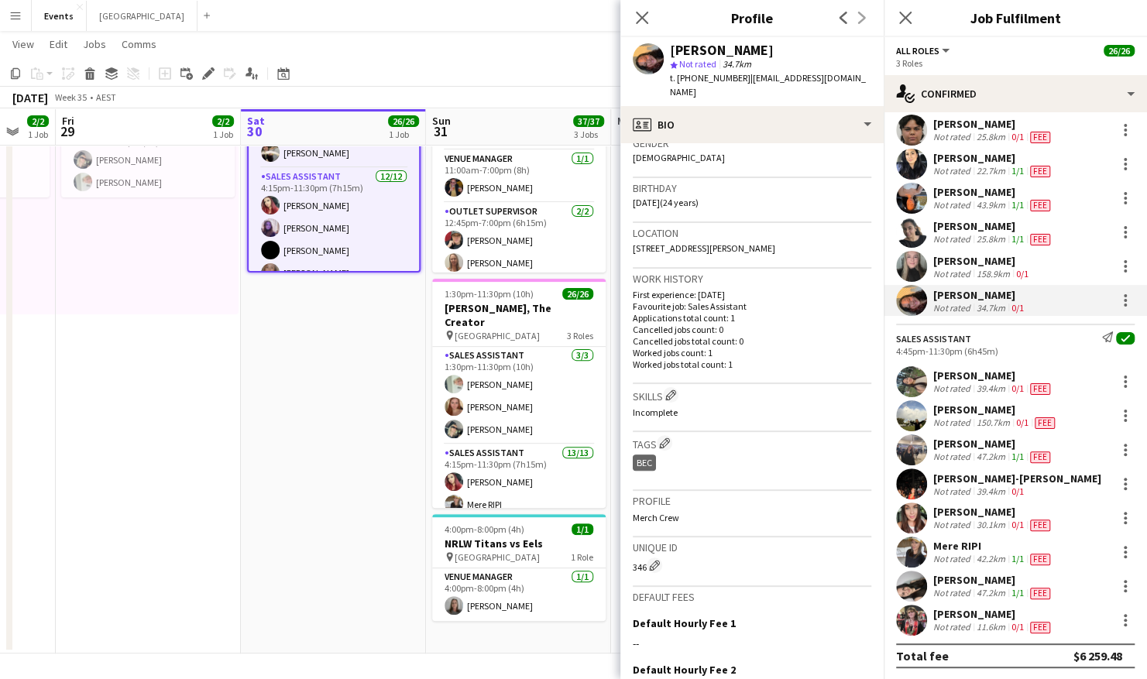
click at [916, 611] on app-user-avatar at bounding box center [911, 620] width 31 height 31
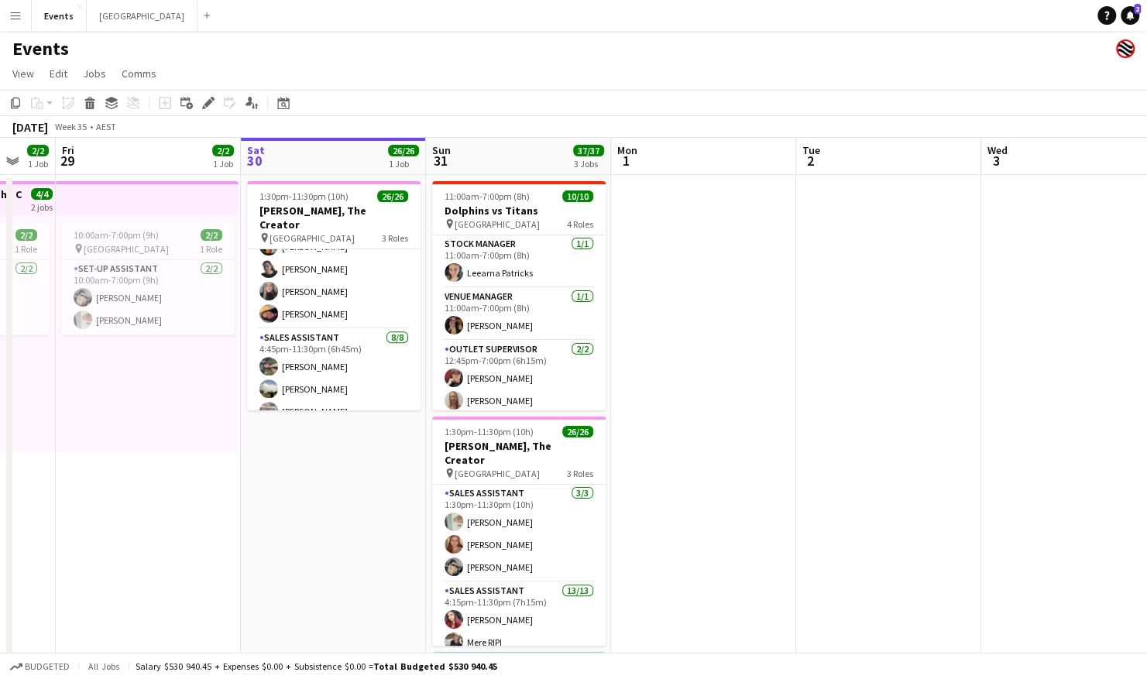
scroll to position [428, 0]
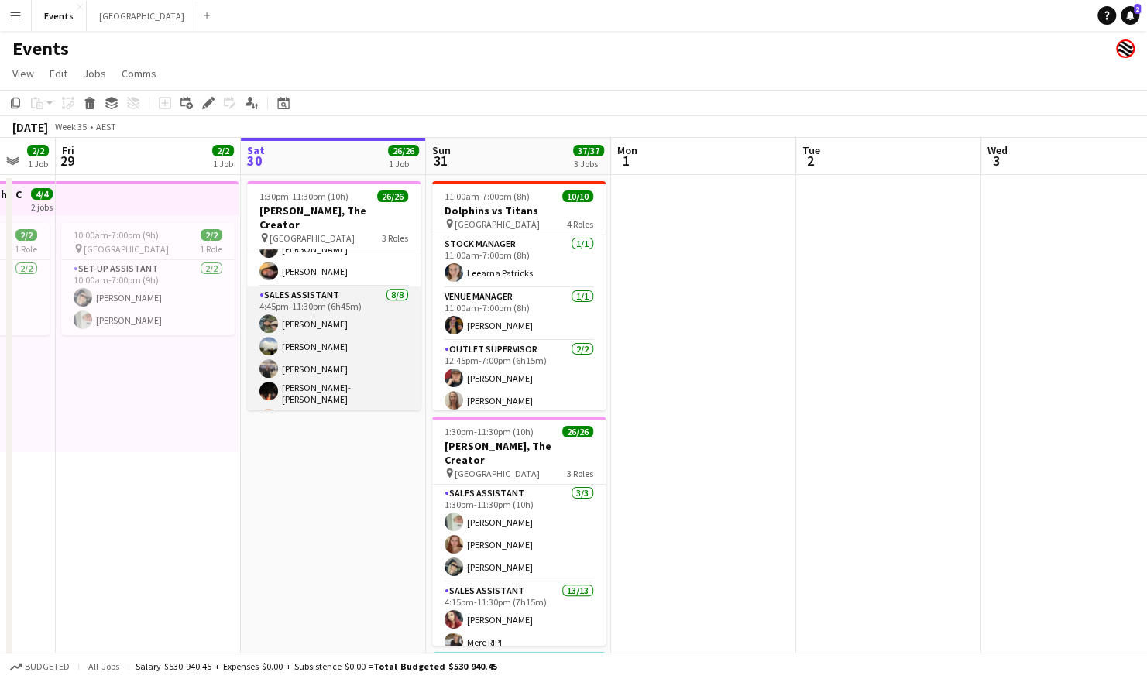
click at [333, 294] on app-card-role "Sales Assistant [DATE] 4:45pm-11:30pm (6h45m) [PERSON_NAME] [PERSON_NAME] [PERS…" at bounding box center [334, 394] width 174 height 215
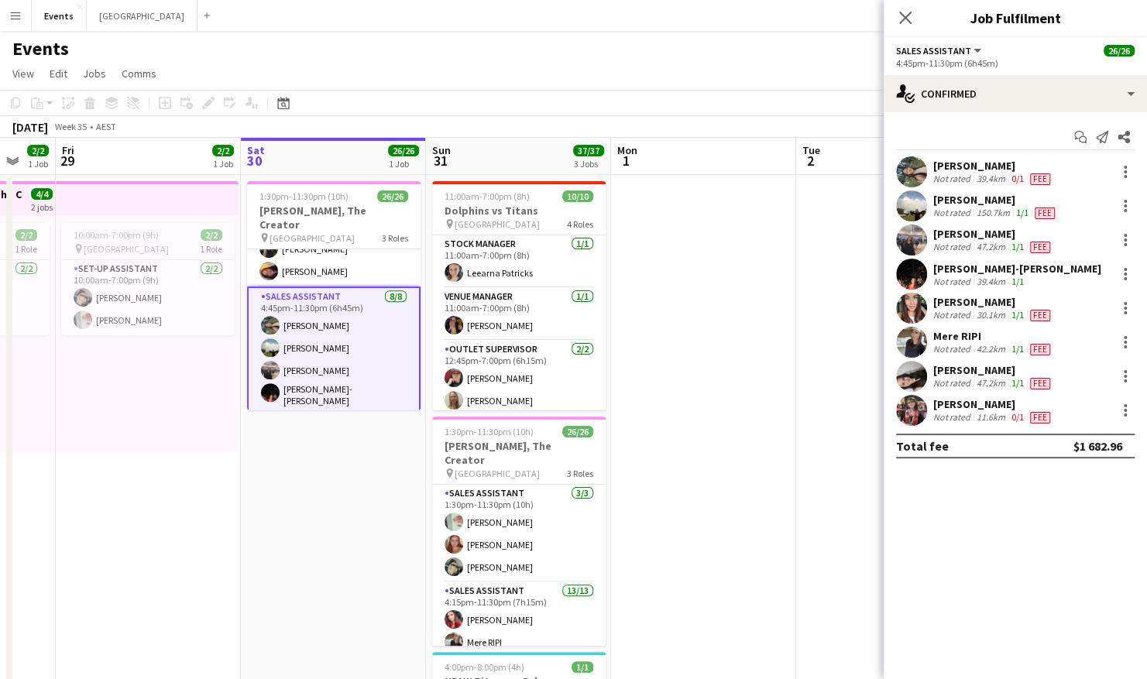
click at [914, 406] on app-user-avatar at bounding box center [911, 410] width 31 height 31
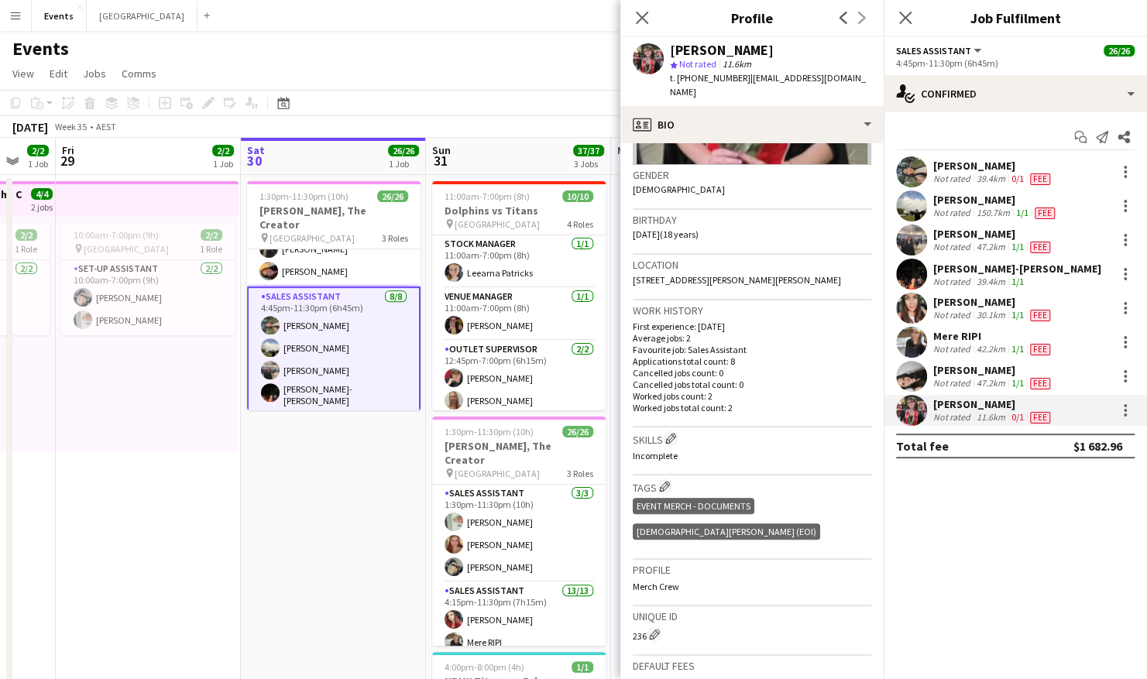
scroll to position [225, 0]
click at [666, 479] on app-icon "Edit crew company tags" at bounding box center [664, 484] width 11 height 11
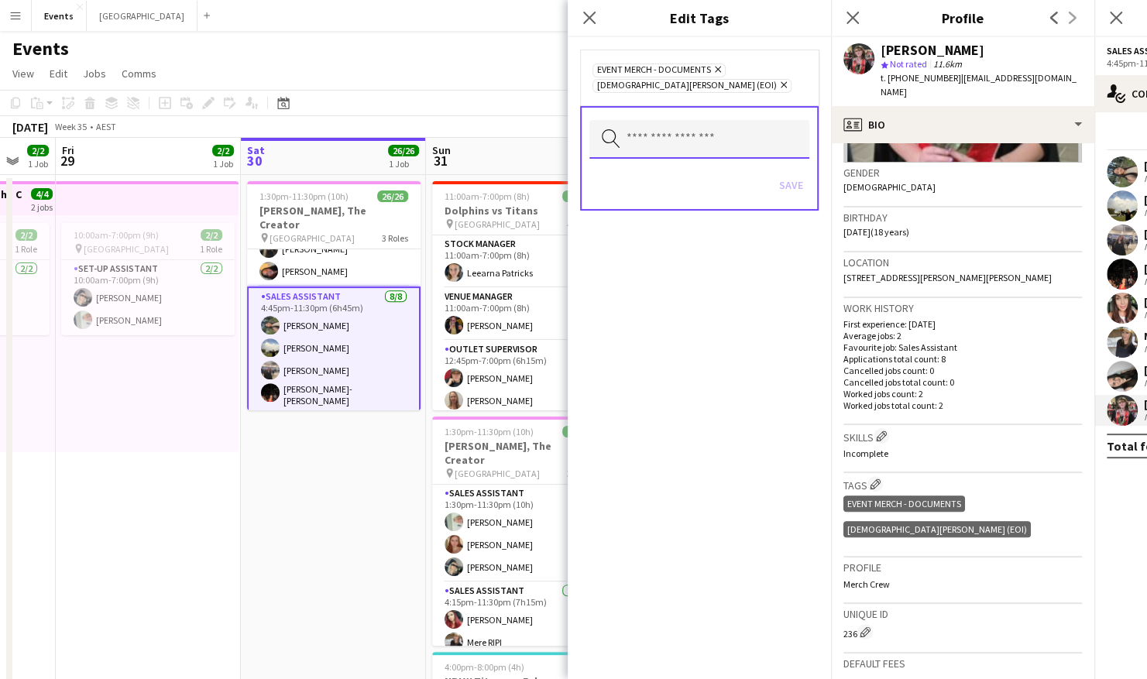
click at [651, 138] on input "text" at bounding box center [700, 139] width 220 height 39
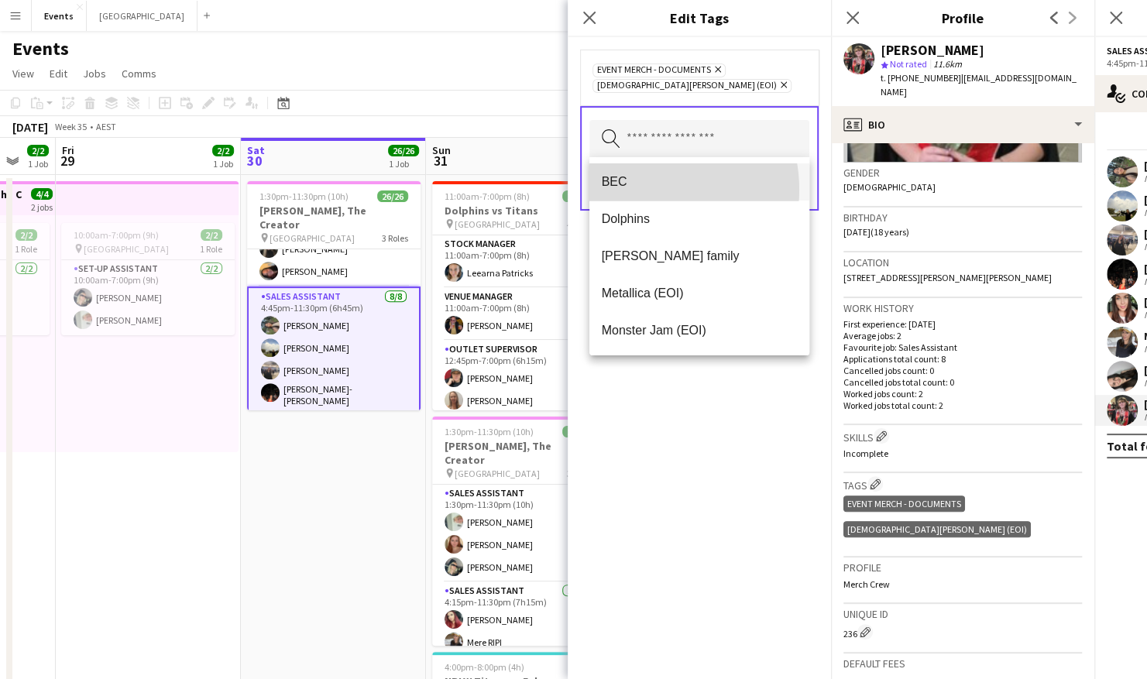
click at [639, 190] on mat-option "BEC" at bounding box center [700, 181] width 220 height 37
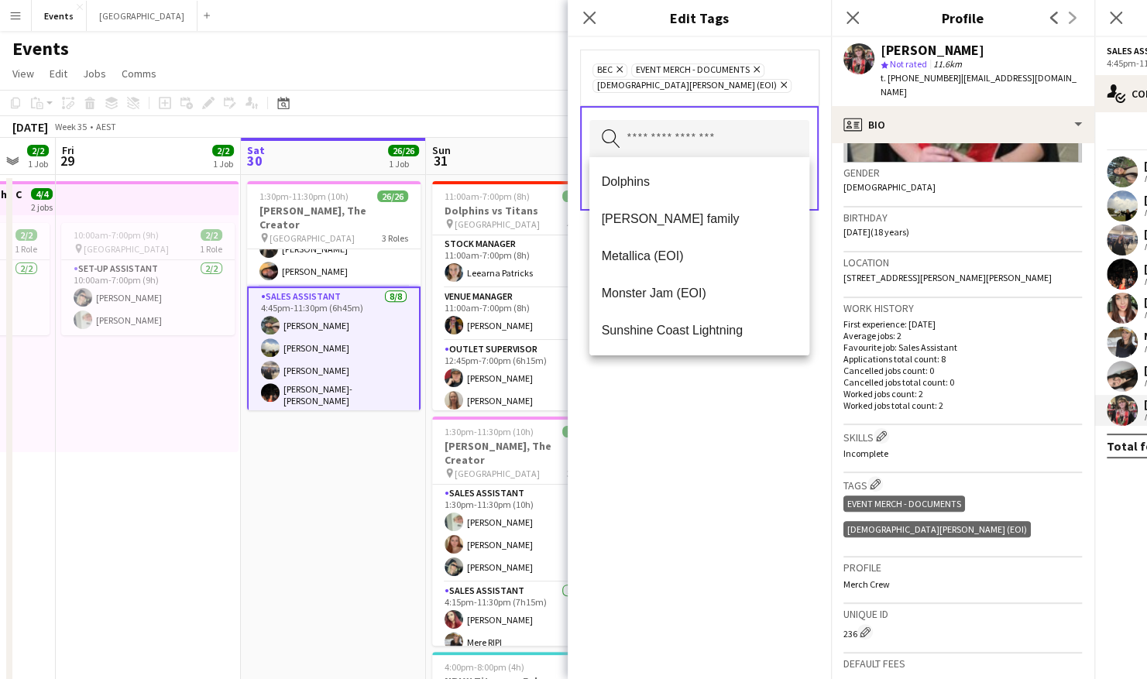
click at [688, 418] on div "BEC Remove Event Merch - Documents Remove [DEMOGRAPHIC_DATA][PERSON_NAME] (EOI)…" at bounding box center [699, 358] width 263 height 642
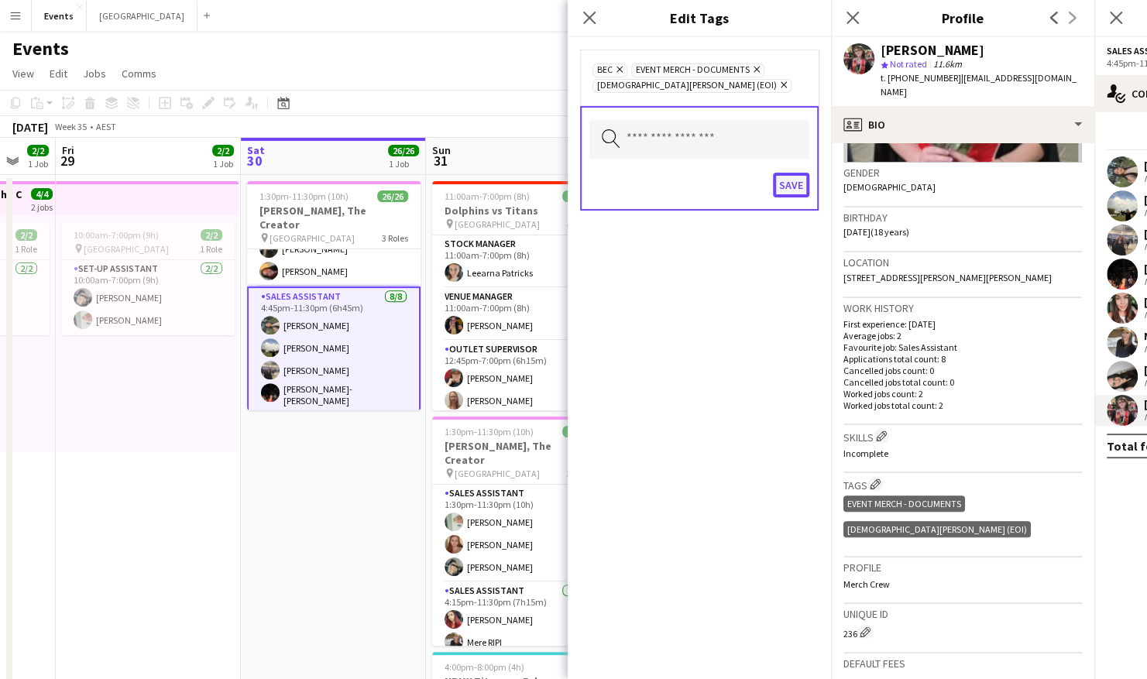
click at [794, 187] on button "Save" at bounding box center [791, 185] width 36 height 25
